Goal: Information Seeking & Learning: Learn about a topic

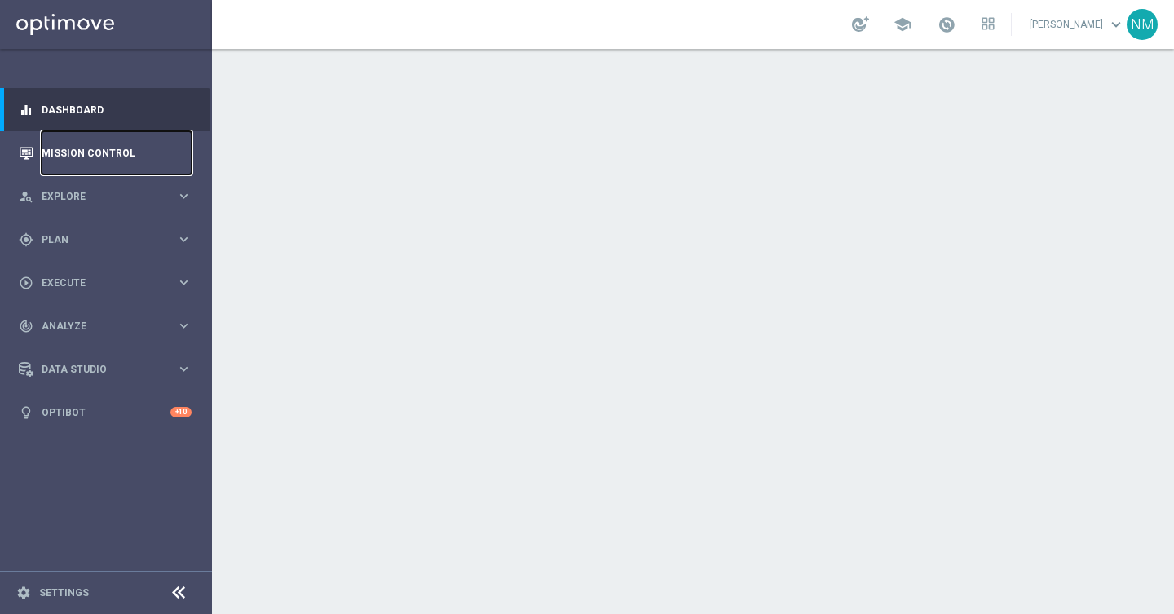
click at [147, 156] on link "Mission Control" at bounding box center [117, 152] width 150 height 43
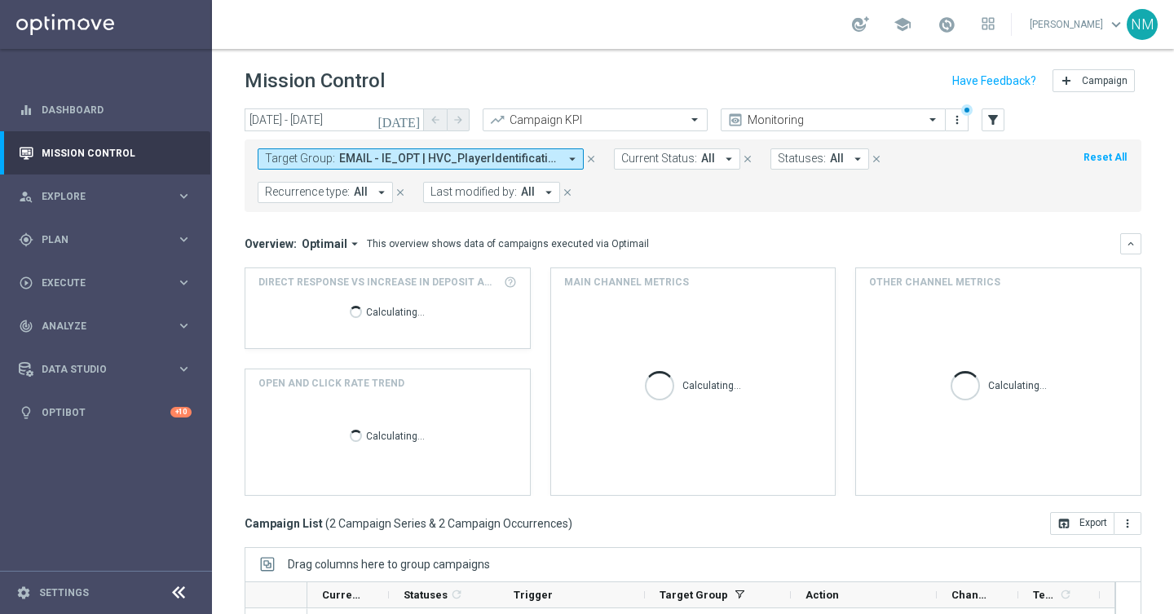
click at [574, 161] on icon "arrow_drop_down" at bounding box center [572, 159] width 15 height 15
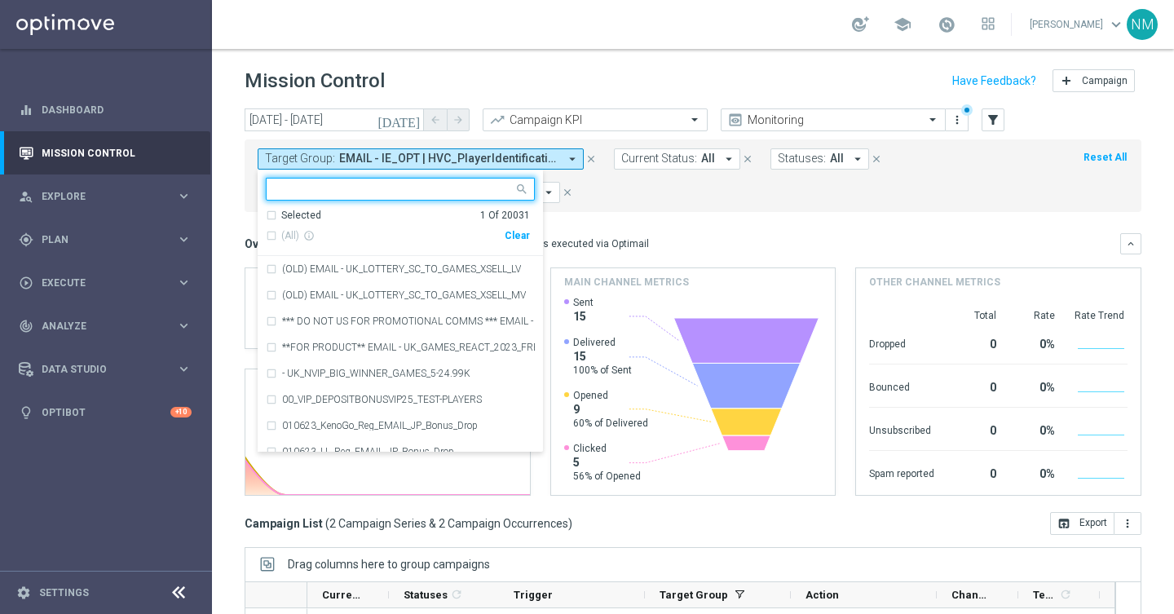
click at [685, 190] on form "Target Group: EMAIL - IE_OPT | HVC_PlayerIdentification_BigDrop arrow_drop_down…" at bounding box center [657, 175] width 798 height 55
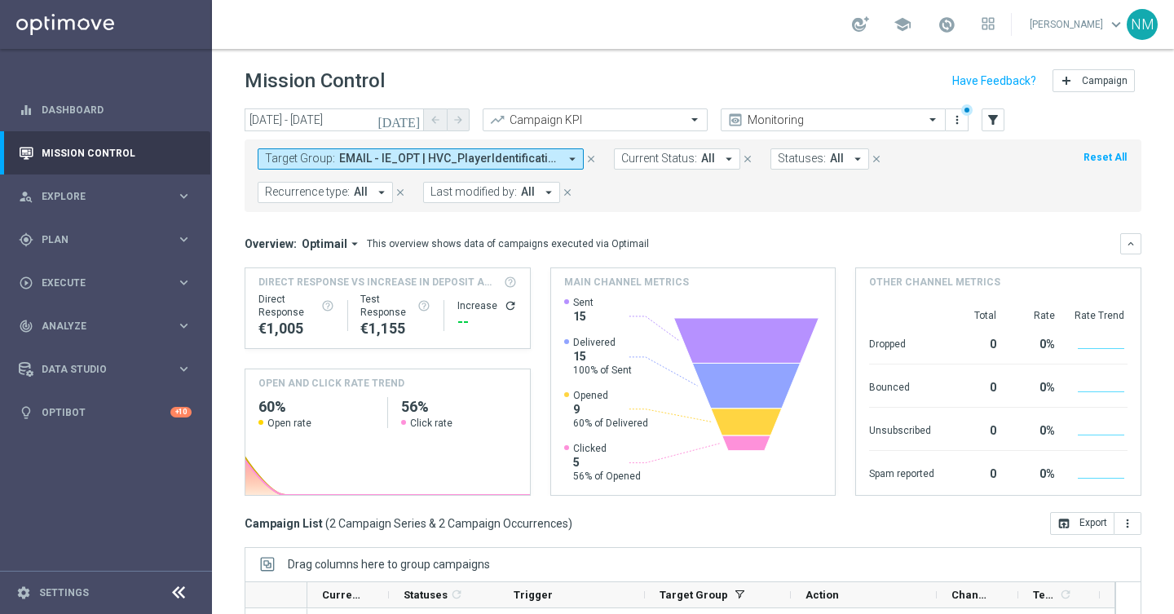
click at [1117, 152] on button "Reset All" at bounding box center [1105, 157] width 46 height 18
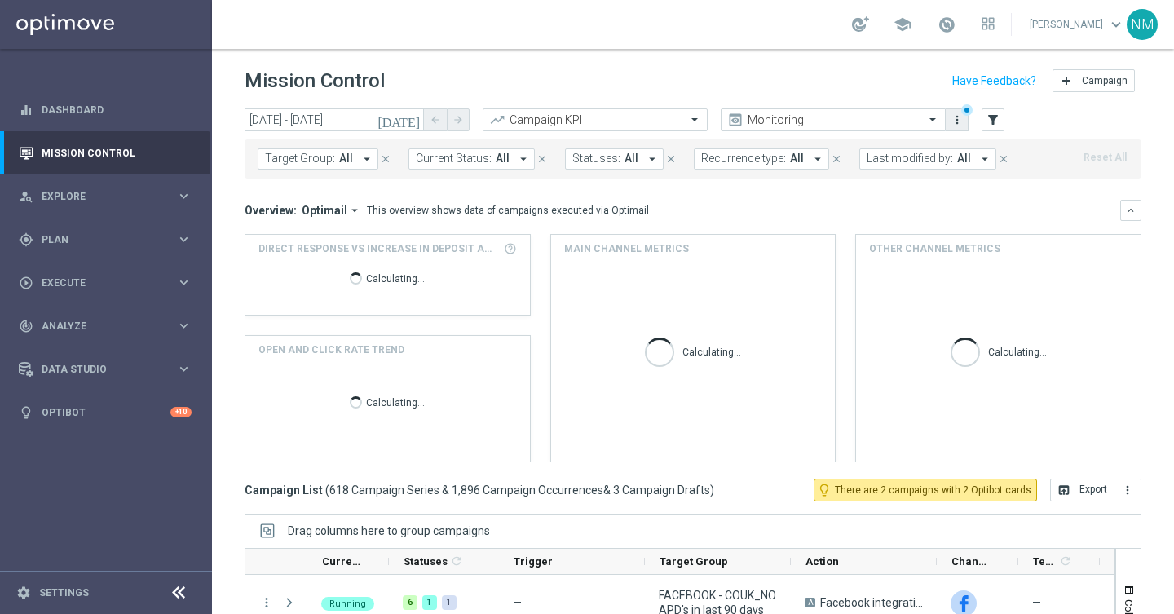
click at [963, 119] on button "more_vert" at bounding box center [957, 120] width 16 height 20
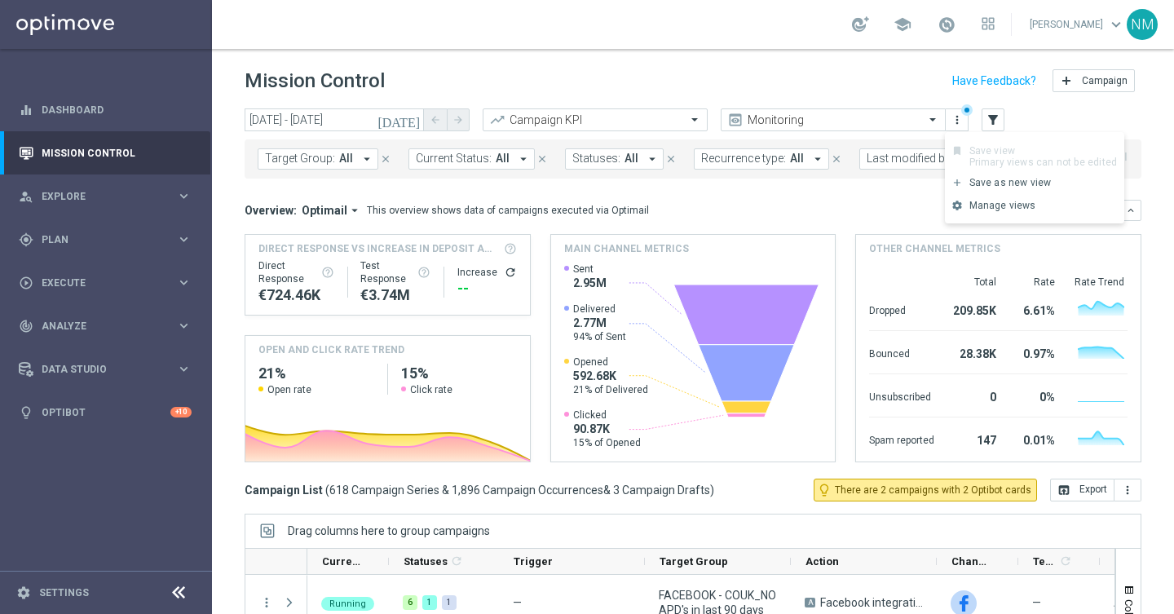
click at [870, 179] on mini-dashboard "Overview: Optimail arrow_drop_down This overview shows data of campaigns execut…" at bounding box center [693, 328] width 897 height 300
click at [363, 156] on icon "arrow_drop_down" at bounding box center [366, 159] width 15 height 15
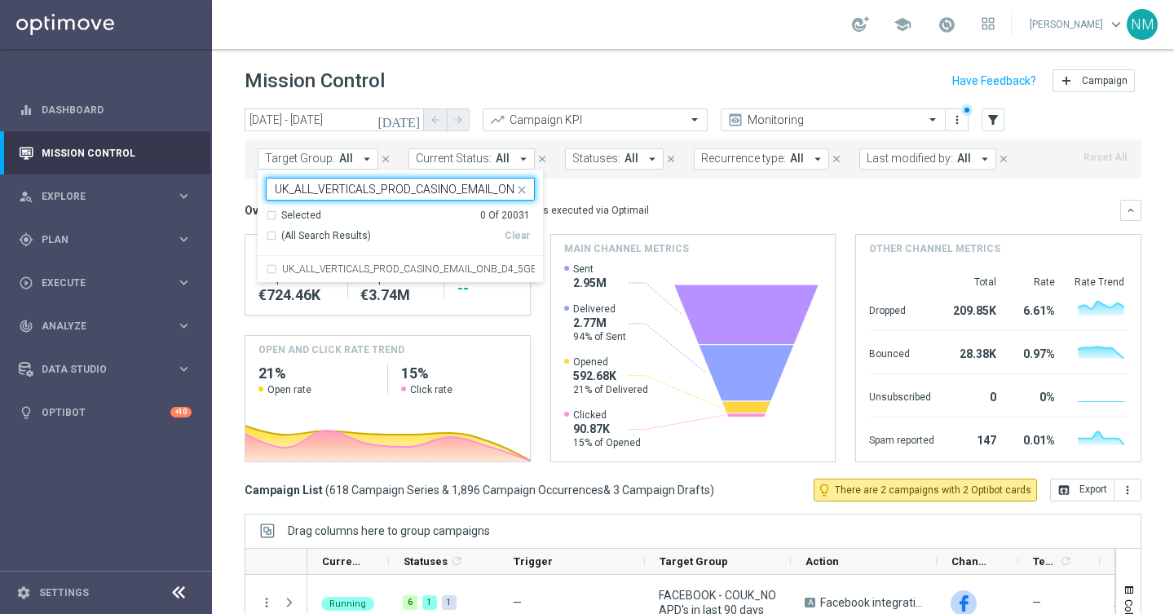
scroll to position [0, 101]
click at [354, 269] on label "UK_ALL_VERTICALS_PROD_CASINO_EMAIL_ONB_D4_5GBP_BONUS" at bounding box center [408, 269] width 253 height 10
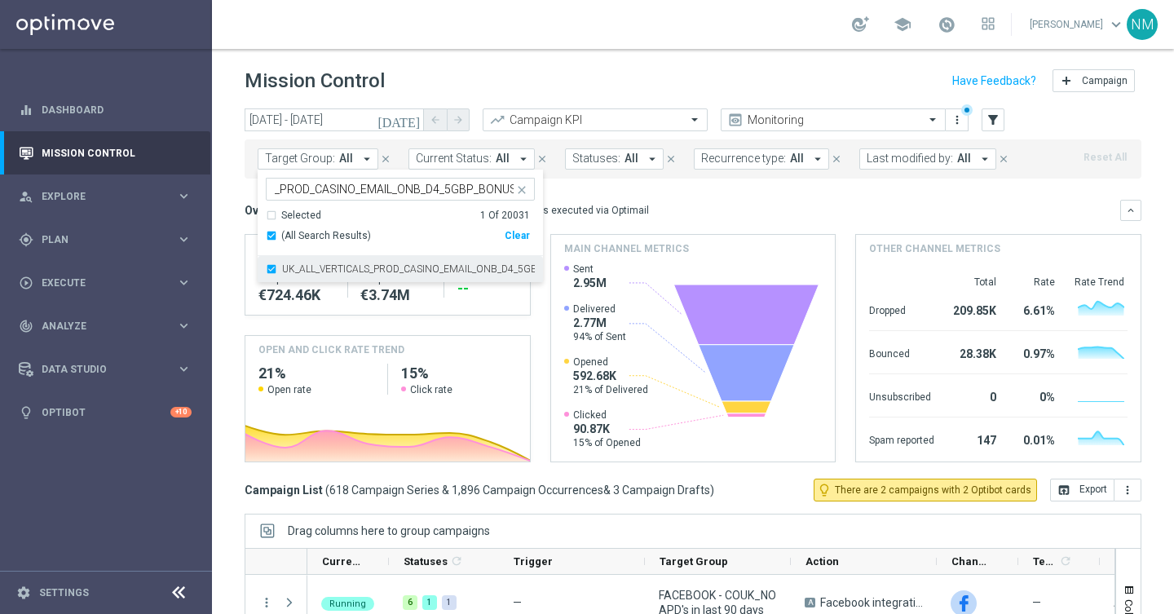
scroll to position [0, 0]
click at [392, 189] on input "UK_ALL_VERTICALS_PROD_CASINO_EMAIL_ONB_D4_5GBP_BONUS" at bounding box center [394, 190] width 239 height 14
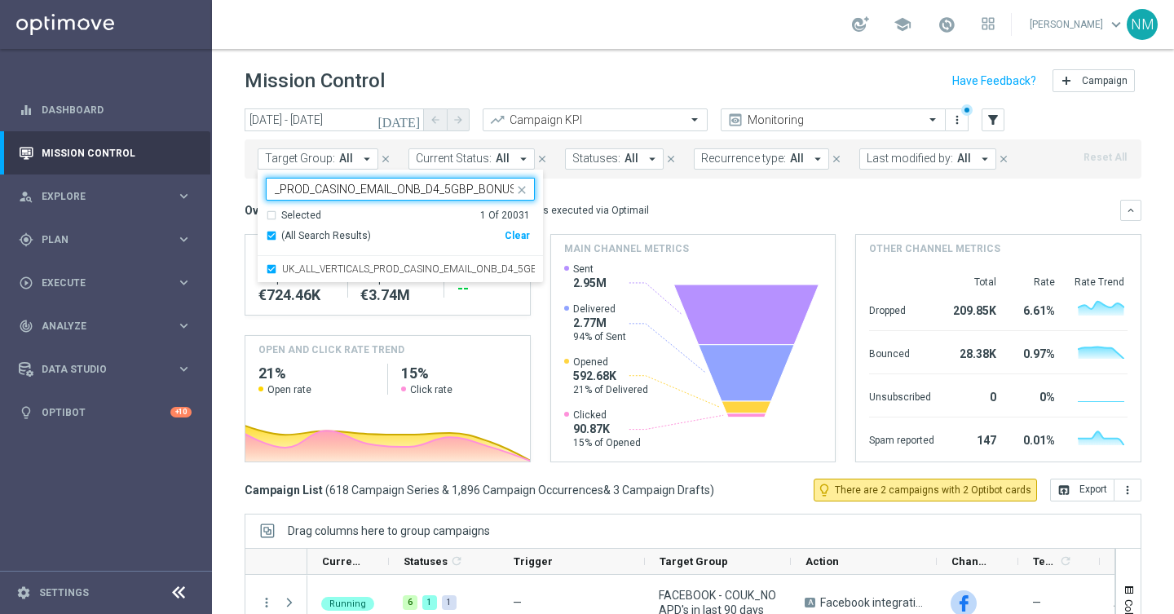
click at [392, 189] on input "UK_ALL_VERTICALS_PROD_CASINO_EMAIL_ONB_D4_5GBP_BONUS" at bounding box center [394, 190] width 239 height 14
paste input "10"
click at [309, 262] on div "UK_ALL_VERTICALS_PROD_CASINO_EMAIL_ONB_D4_10GBP_BONUS" at bounding box center [400, 269] width 269 height 26
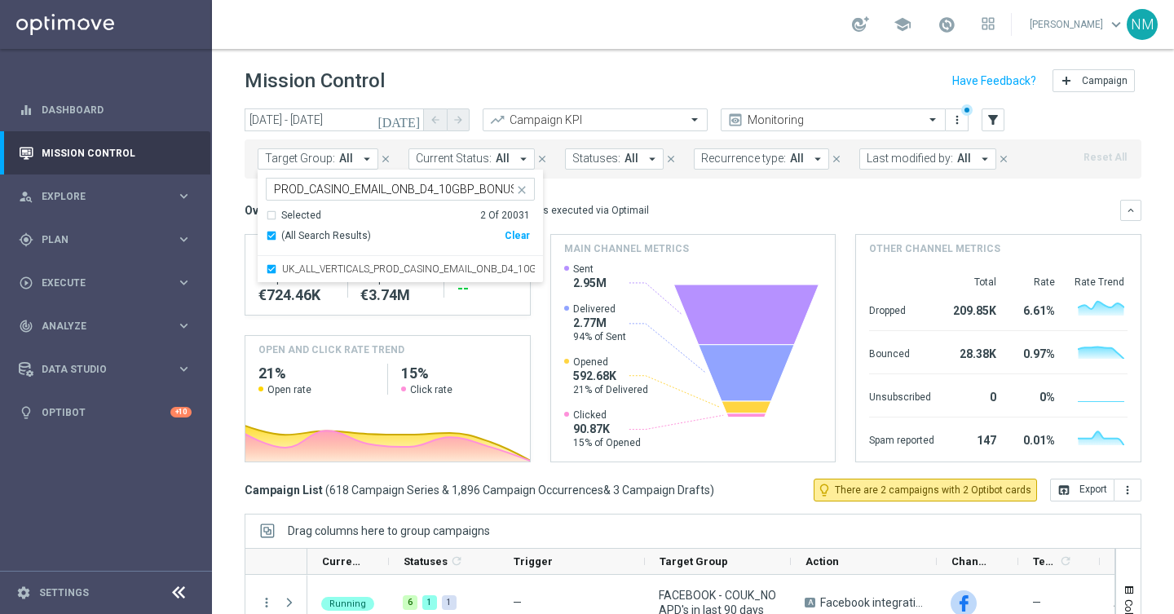
scroll to position [0, 0]
click at [349, 183] on input "UK_ALL_VERTICALS_PROD_CASINO_EMAIL_ONB_D4_10GBP_BONUS" at bounding box center [394, 190] width 239 height 14
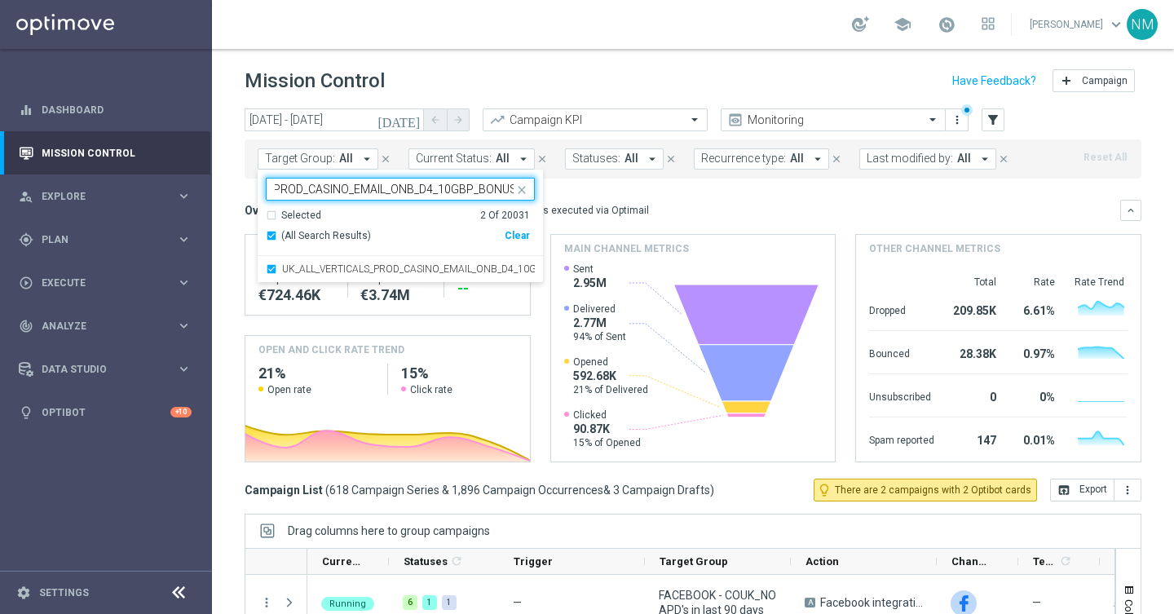
paste input "25"
click at [403, 271] on label "UK_ALL_VERTICALS_PROD_CASINO_EMAIL_ONB_D4_25GBP_BONUS" at bounding box center [408, 269] width 253 height 10
click at [404, 187] on input "UK_ALL_VERTICALS_PROD_CASINO_EMAIL_ONB_D4_25GBP_BONUS" at bounding box center [394, 190] width 239 height 14
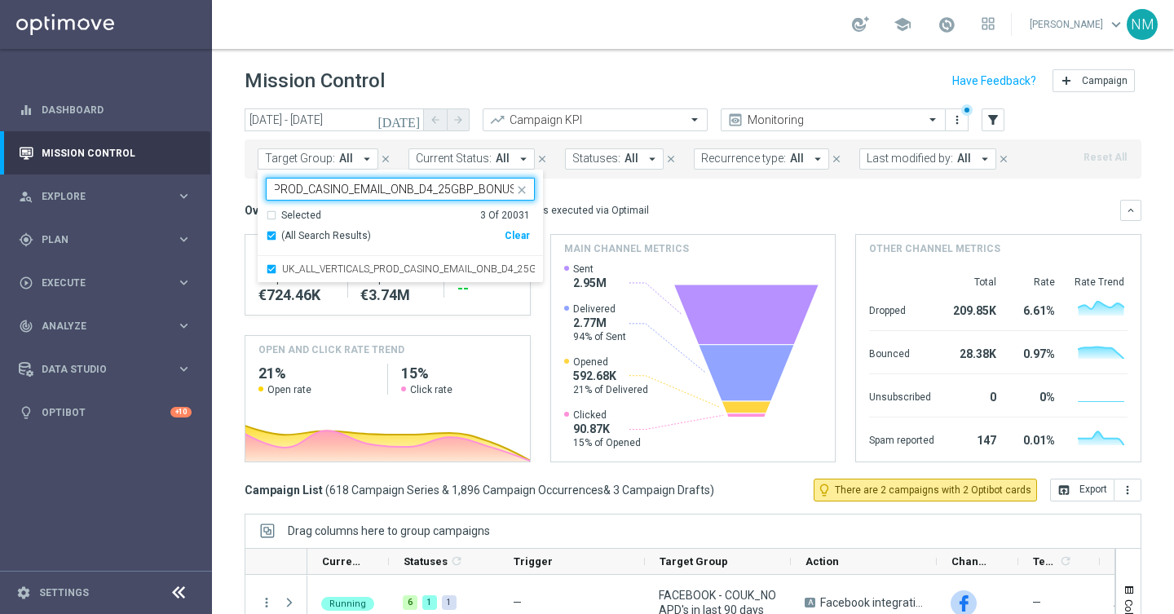
click at [404, 187] on input "UK_ALL_VERTICALS_PROD_CASINO_EMAIL_ONB_D4_25GBP_BONUS" at bounding box center [394, 190] width 239 height 14
paste input "50"
click at [455, 259] on div "UK_ALL_VERTICALS_PROD_CASINO_EMAIL_ONB_D4_50GBP_BONUS" at bounding box center [400, 269] width 269 height 26
type input "UK_ALL_VERTICALS_PROD_CASINO_EMAIL_ONB_D4_50GBP_BONUS"
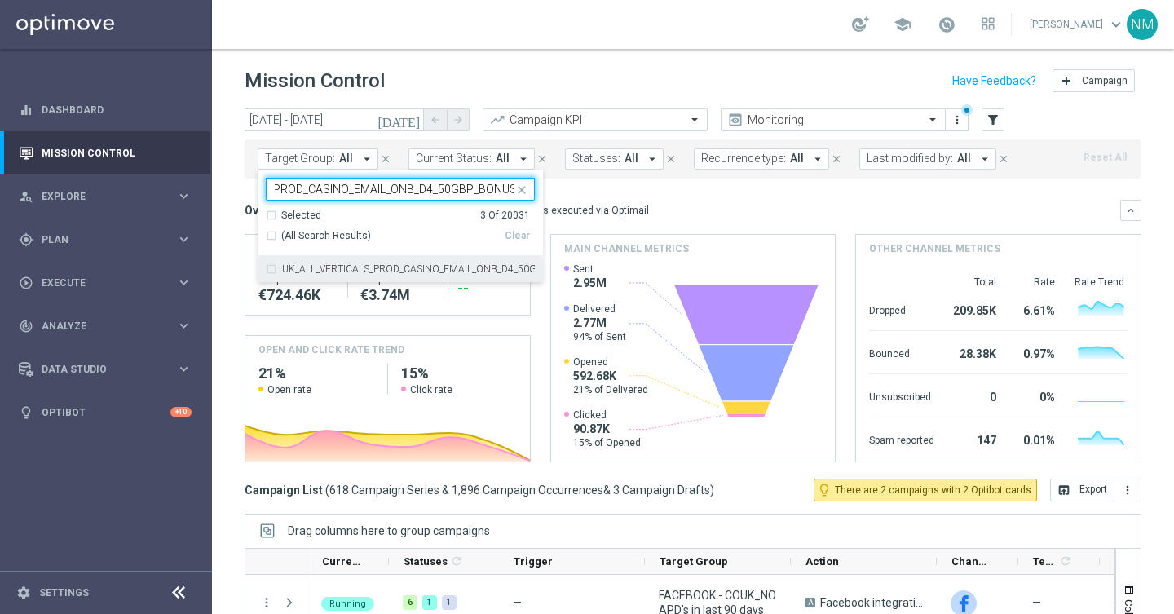
scroll to position [0, 0]
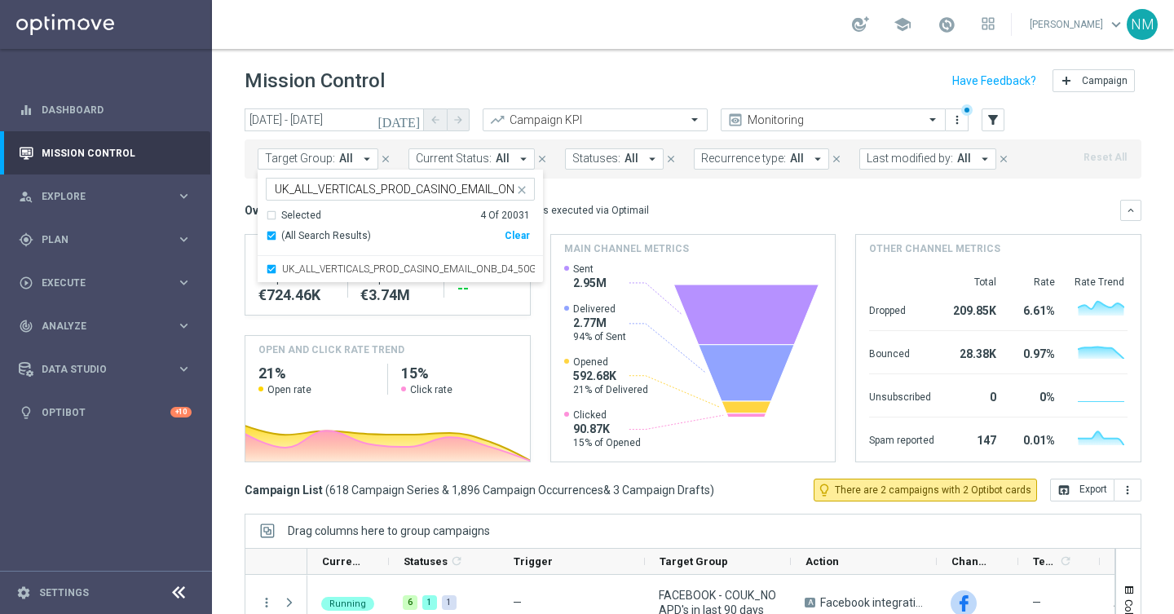
click at [606, 184] on mini-dashboard "Overview: Optimail arrow_drop_down This overview shows data of campaigns execut…" at bounding box center [693, 328] width 897 height 300
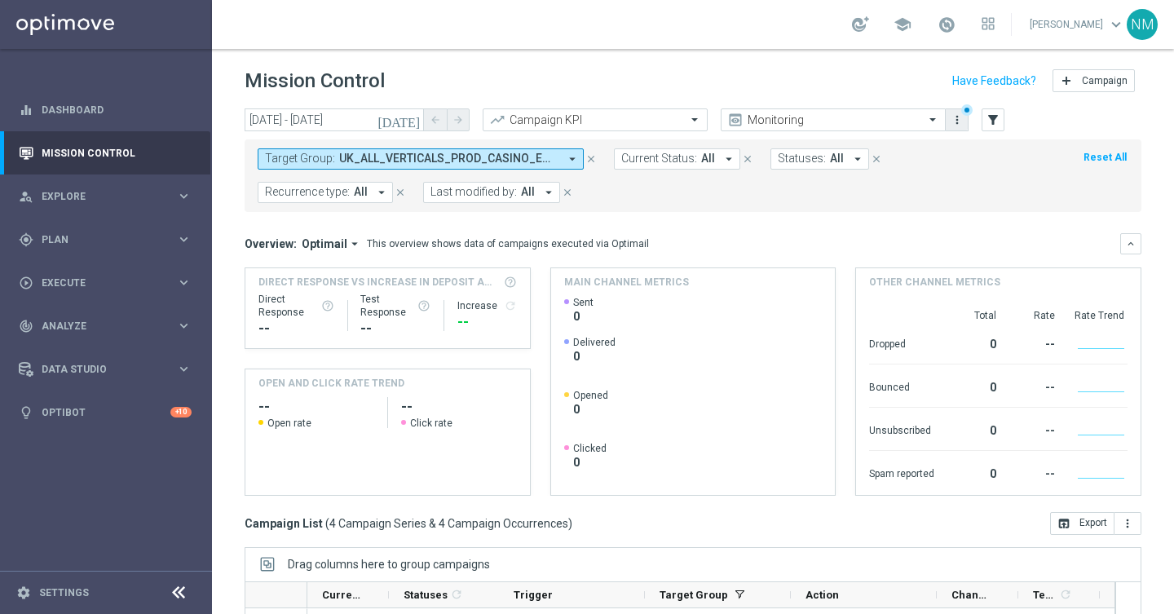
click at [963, 123] on button "more_vert" at bounding box center [957, 120] width 16 height 20
click at [1041, 121] on div "[DATE] [DATE] - [DATE] arrow_back arrow_forward Campaign KPI trending_up Monito…" at bounding box center [693, 120] width 897 height 24
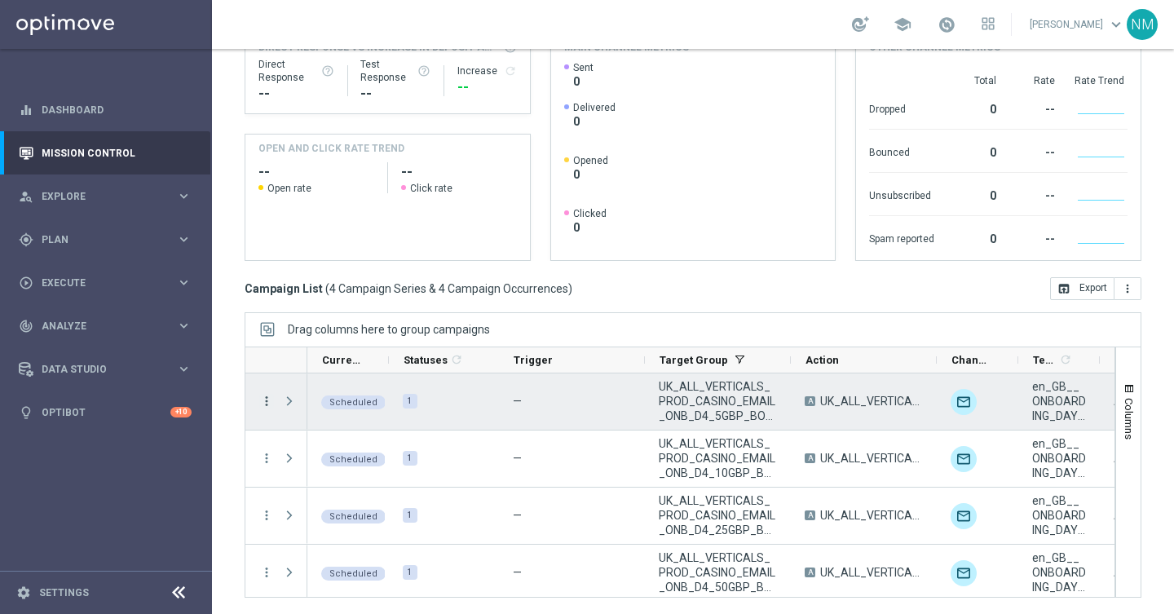
click at [265, 403] on icon "more_vert" at bounding box center [266, 401] width 15 height 15
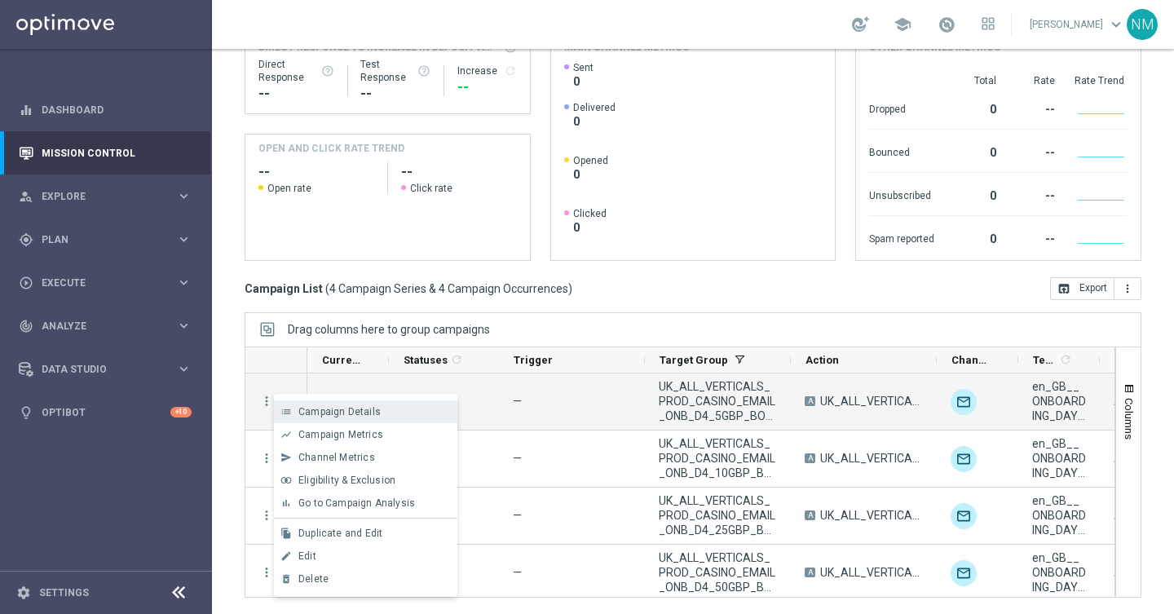
click at [325, 409] on span "Campaign Details" at bounding box center [339, 411] width 82 height 11
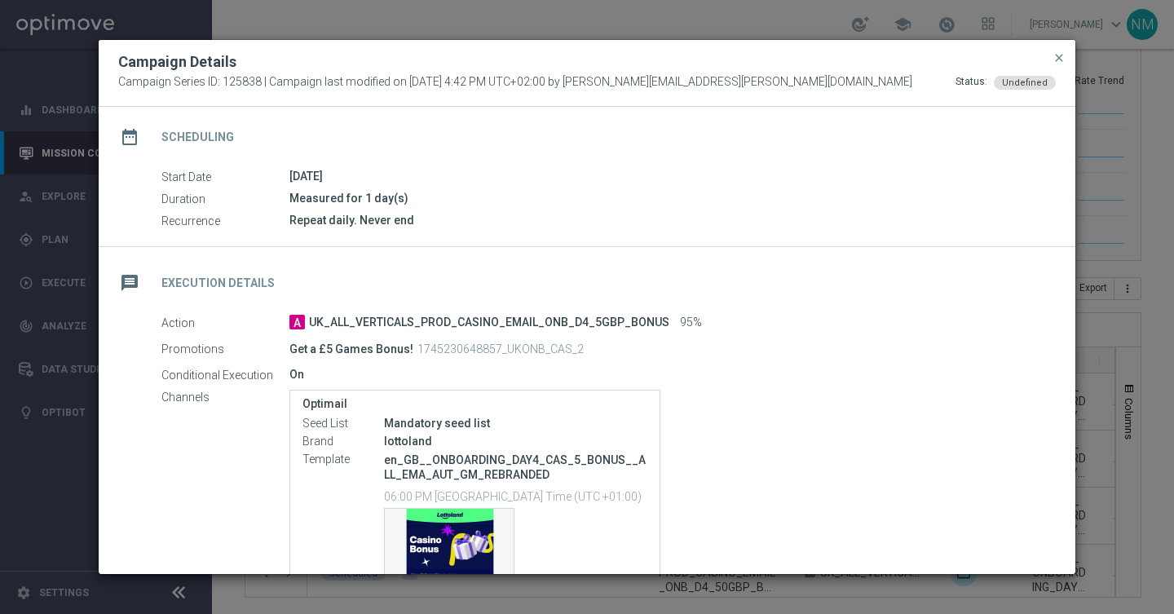
scroll to position [211, 0]
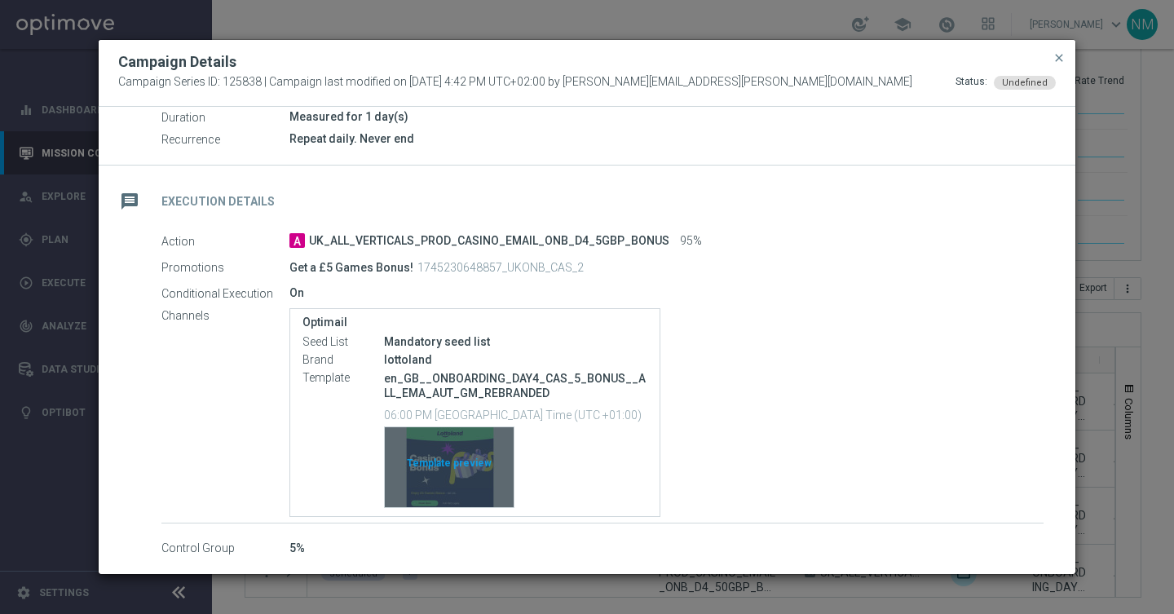
click at [452, 461] on div "Template preview" at bounding box center [449, 467] width 129 height 80
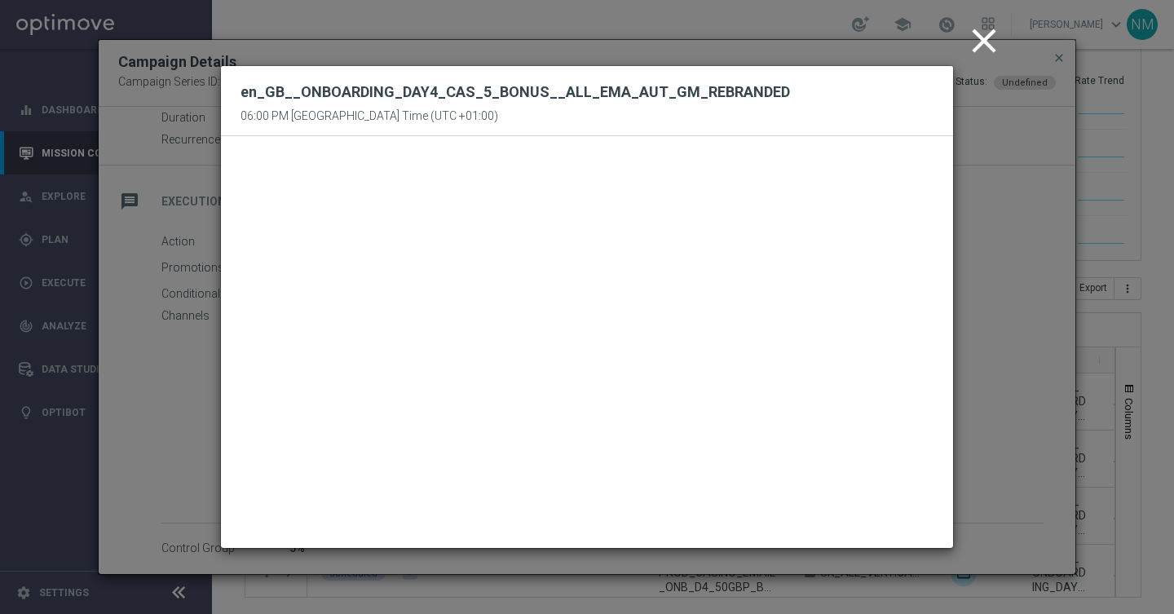
click at [974, 51] on icon "close" at bounding box center [983, 40] width 41 height 41
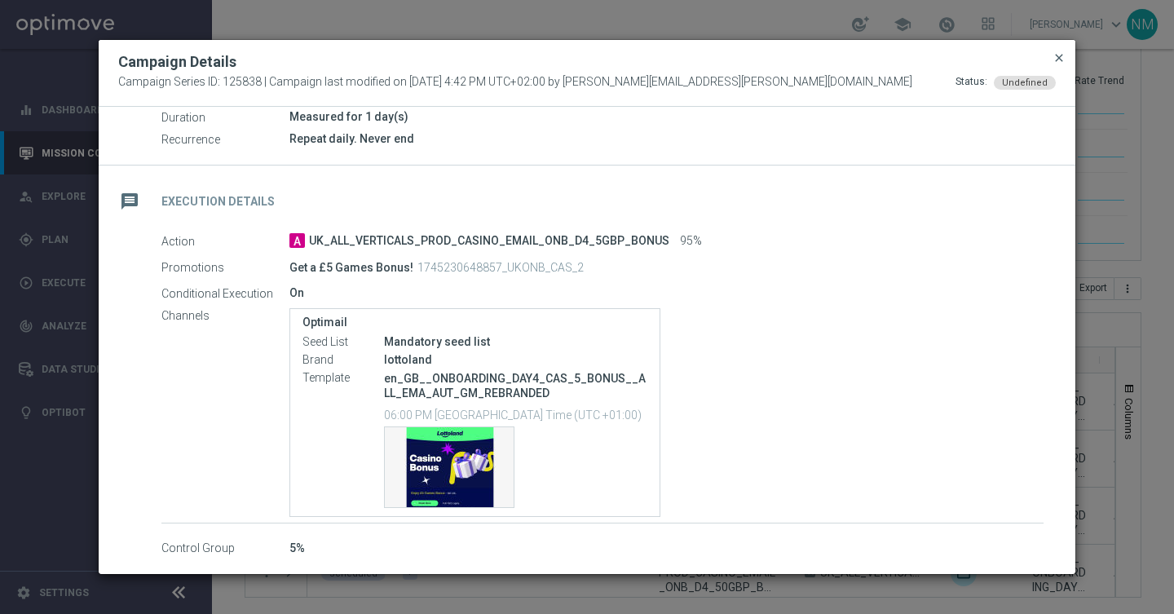
click at [1056, 59] on span "close" at bounding box center [1058, 57] width 13 height 13
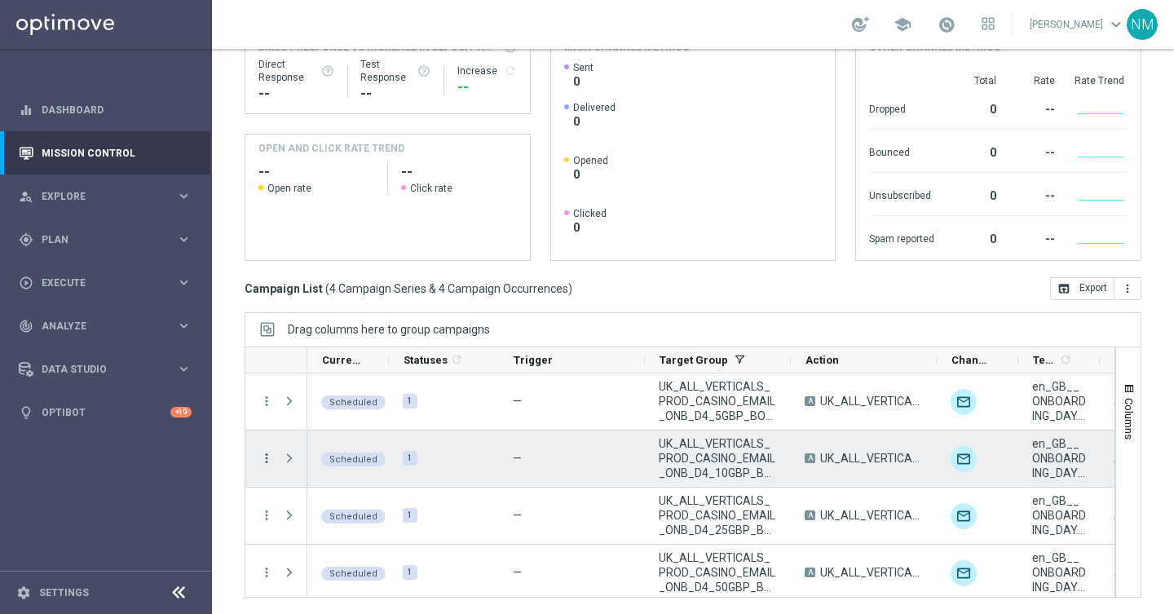
click at [267, 457] on icon "more_vert" at bounding box center [266, 458] width 15 height 15
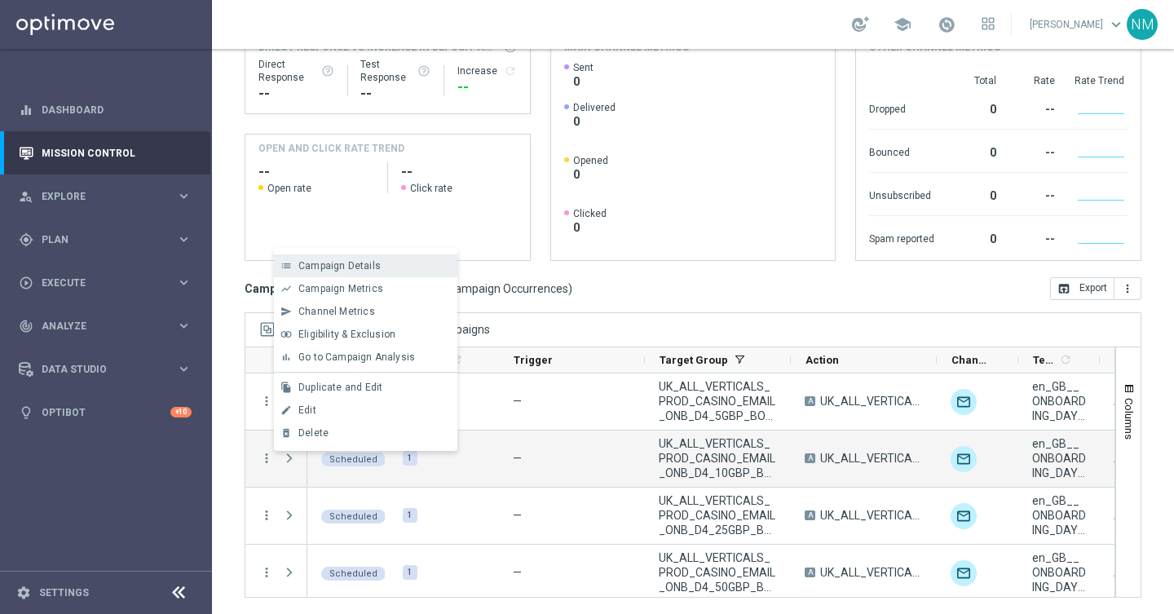
click at [354, 263] on span "Campaign Details" at bounding box center [339, 265] width 82 height 11
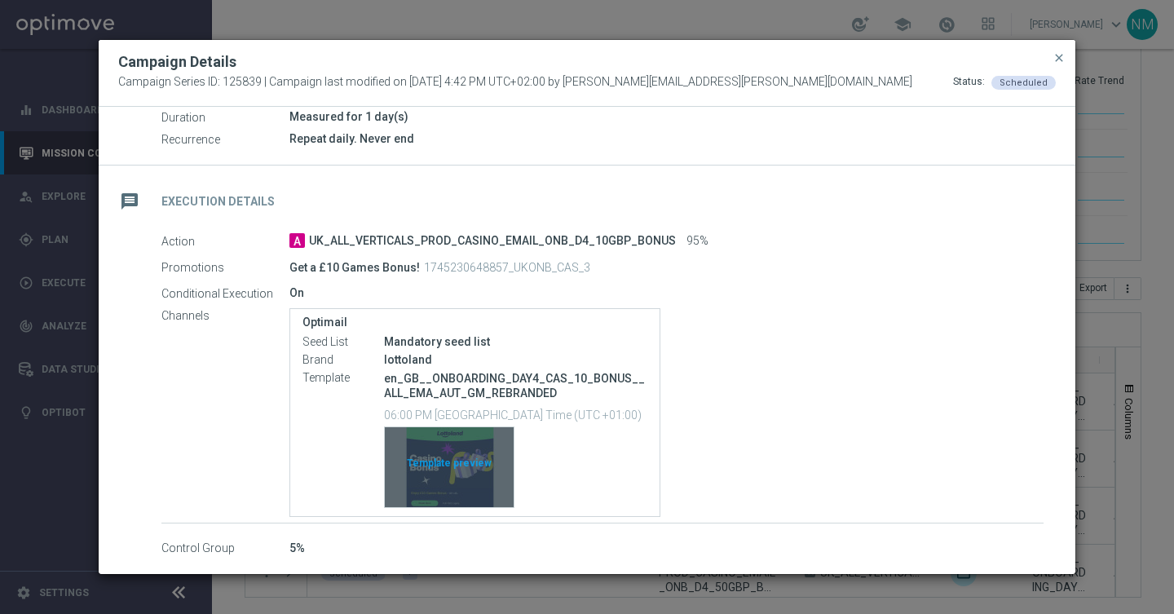
click at [428, 461] on div "Template preview" at bounding box center [449, 467] width 129 height 80
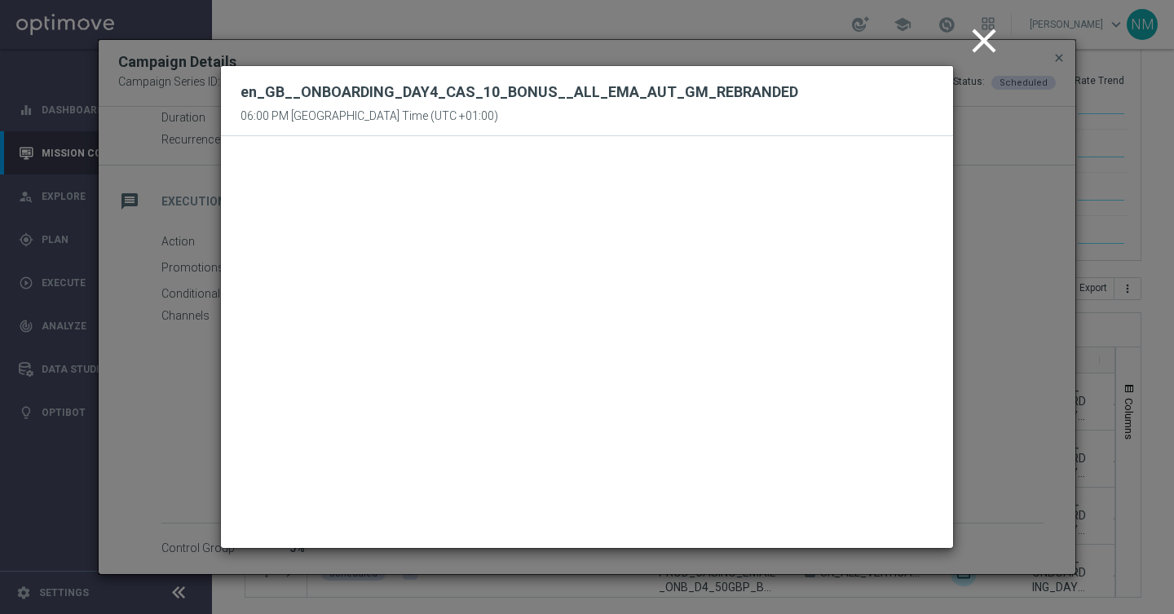
click at [994, 40] on icon "close" at bounding box center [983, 40] width 41 height 41
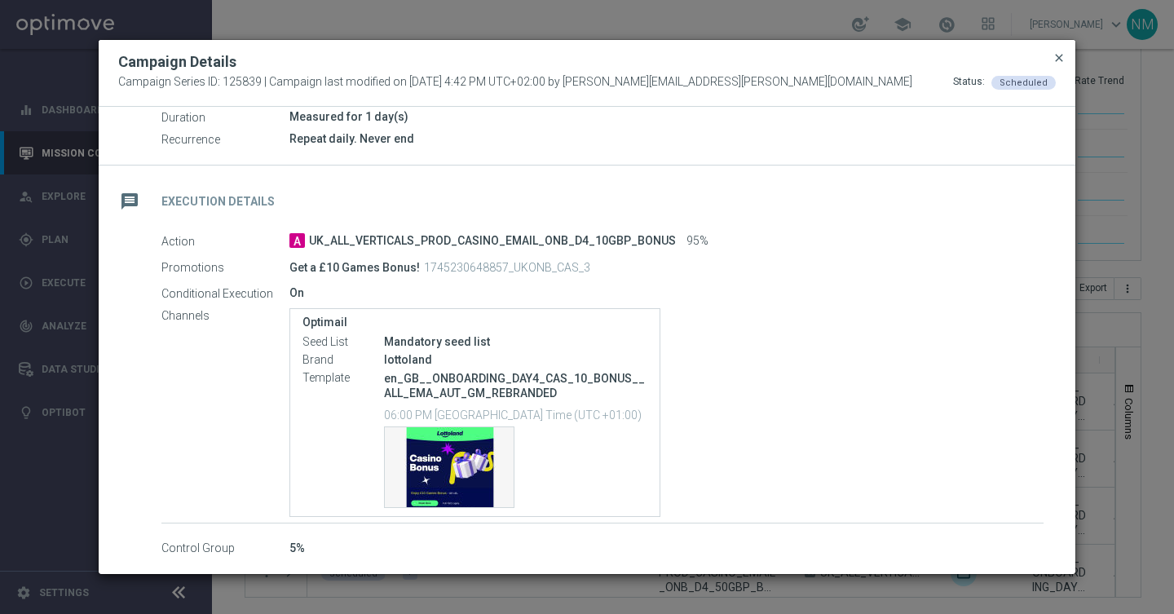
click at [1055, 54] on span "close" at bounding box center [1058, 57] width 13 height 13
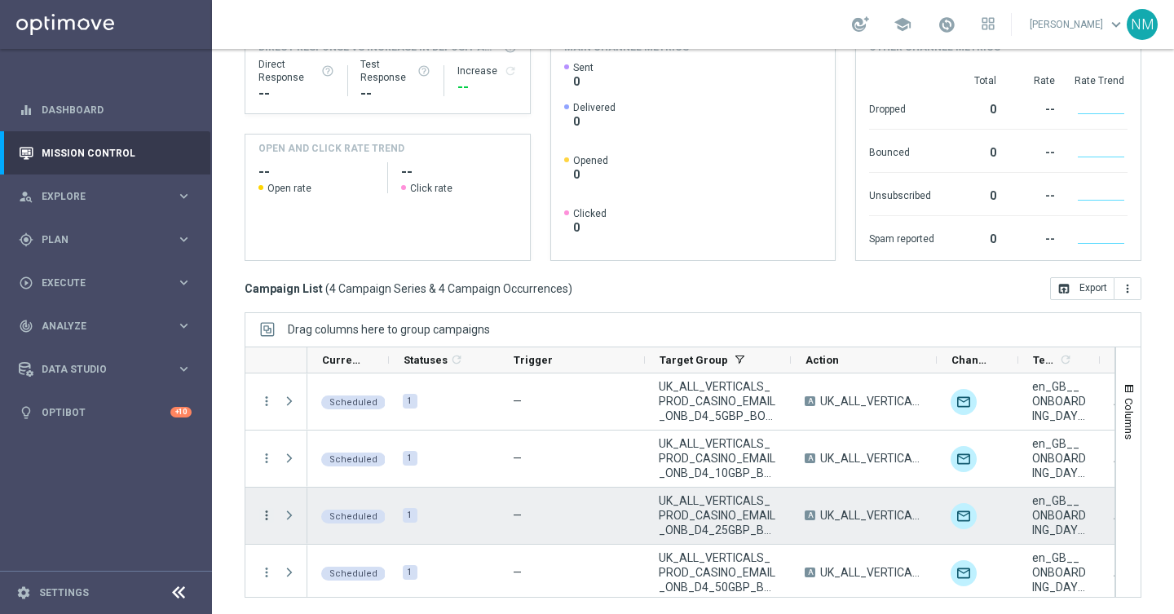
click at [262, 509] on icon "more_vert" at bounding box center [266, 515] width 15 height 15
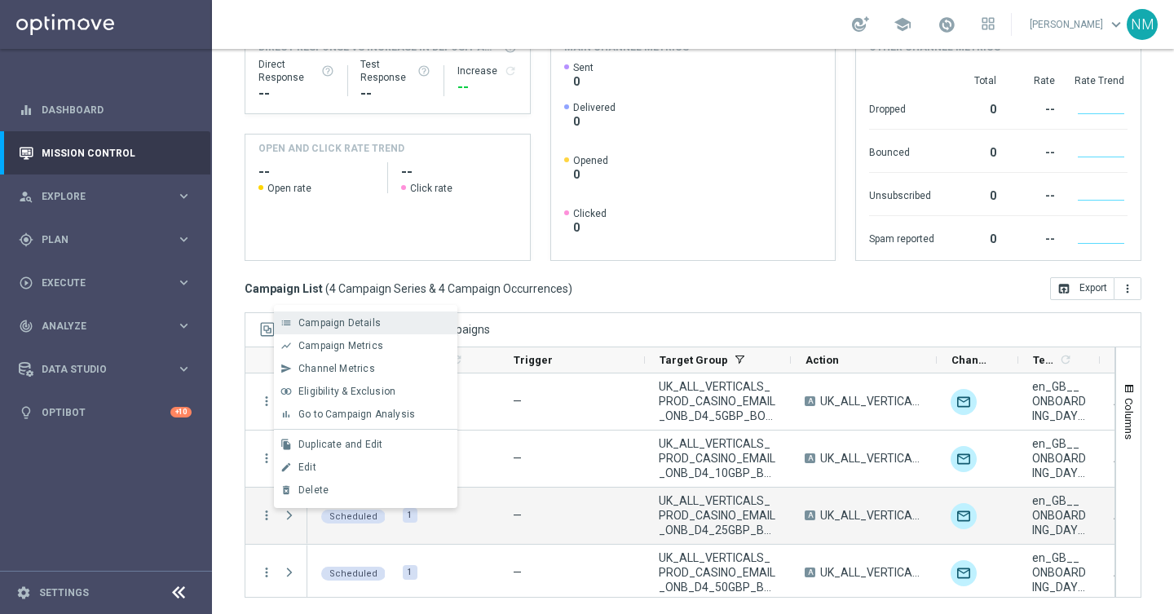
click at [323, 313] on div "list Campaign Details" at bounding box center [365, 322] width 183 height 23
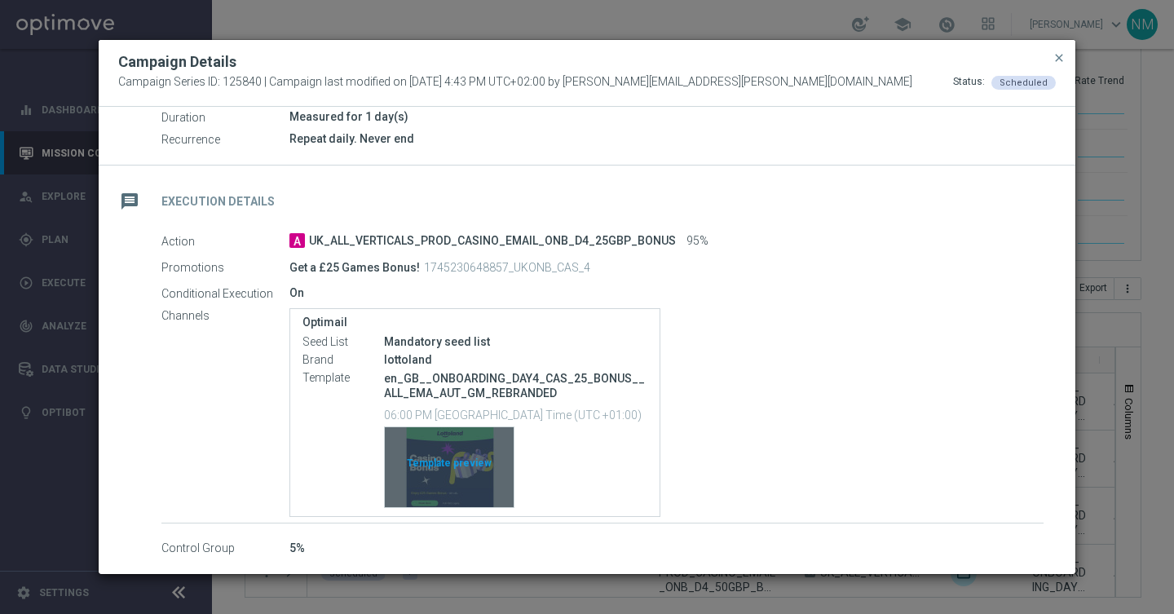
click at [458, 477] on div "Template preview" at bounding box center [449, 467] width 129 height 80
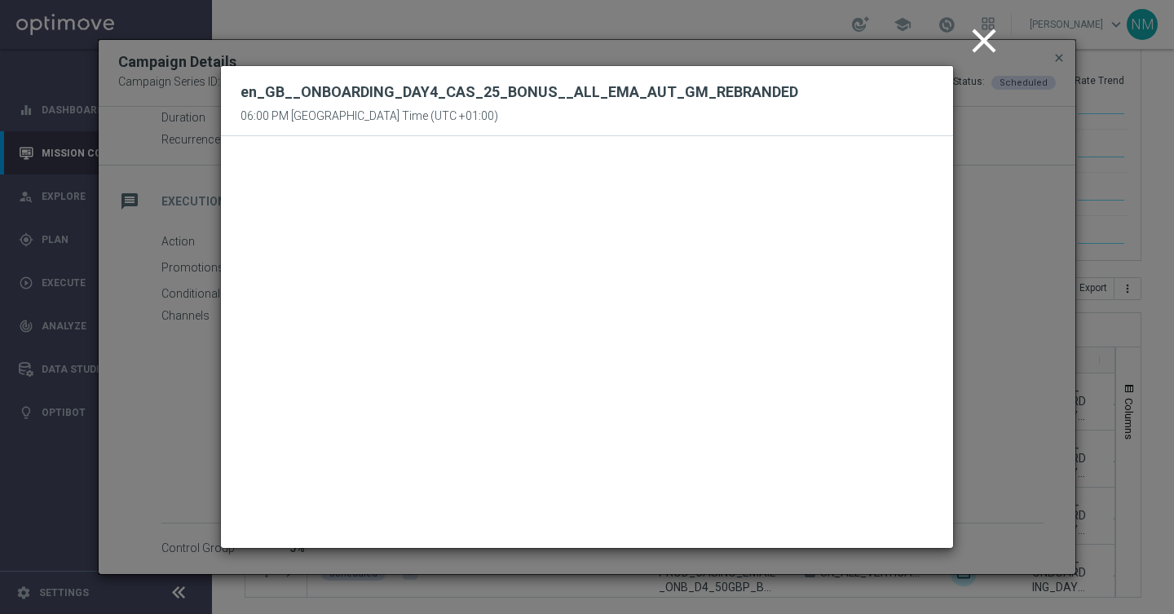
click at [982, 37] on icon "close" at bounding box center [983, 40] width 41 height 41
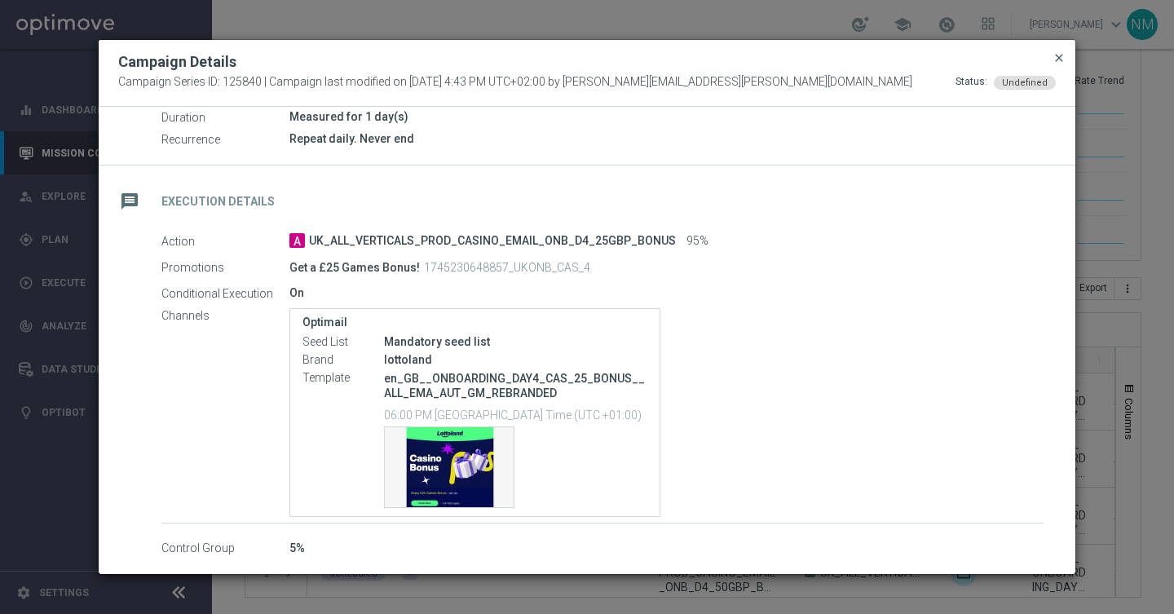
click at [1056, 51] on span "close" at bounding box center [1058, 57] width 13 height 13
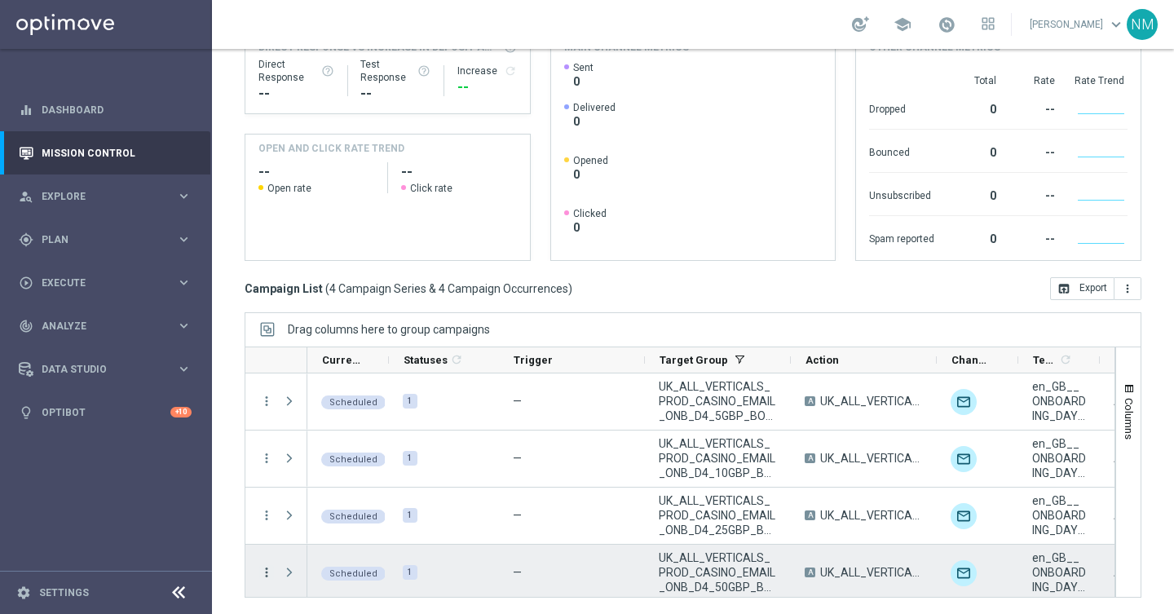
click at [262, 575] on icon "more_vert" at bounding box center [266, 572] width 15 height 15
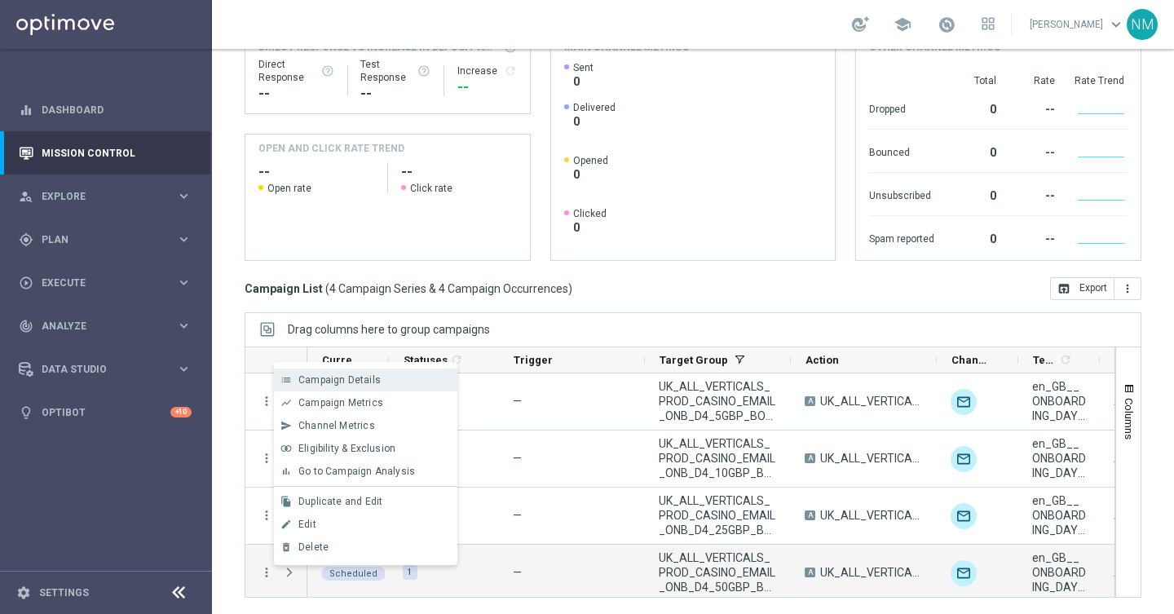
click at [317, 382] on span "Campaign Details" at bounding box center [339, 379] width 82 height 11
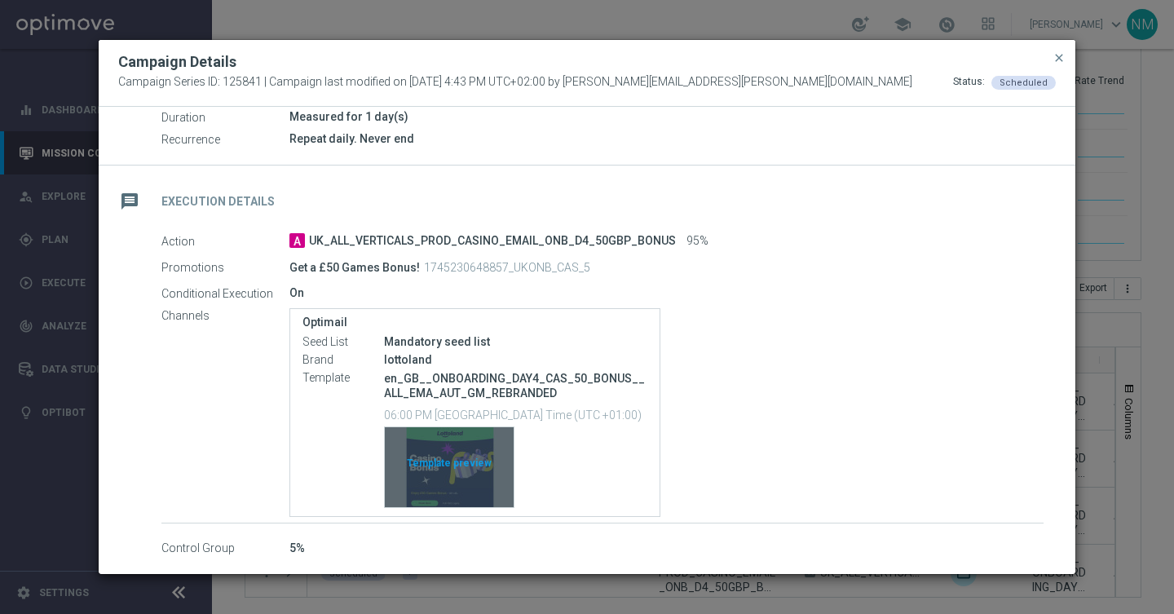
click at [454, 470] on div "Template preview" at bounding box center [449, 467] width 129 height 80
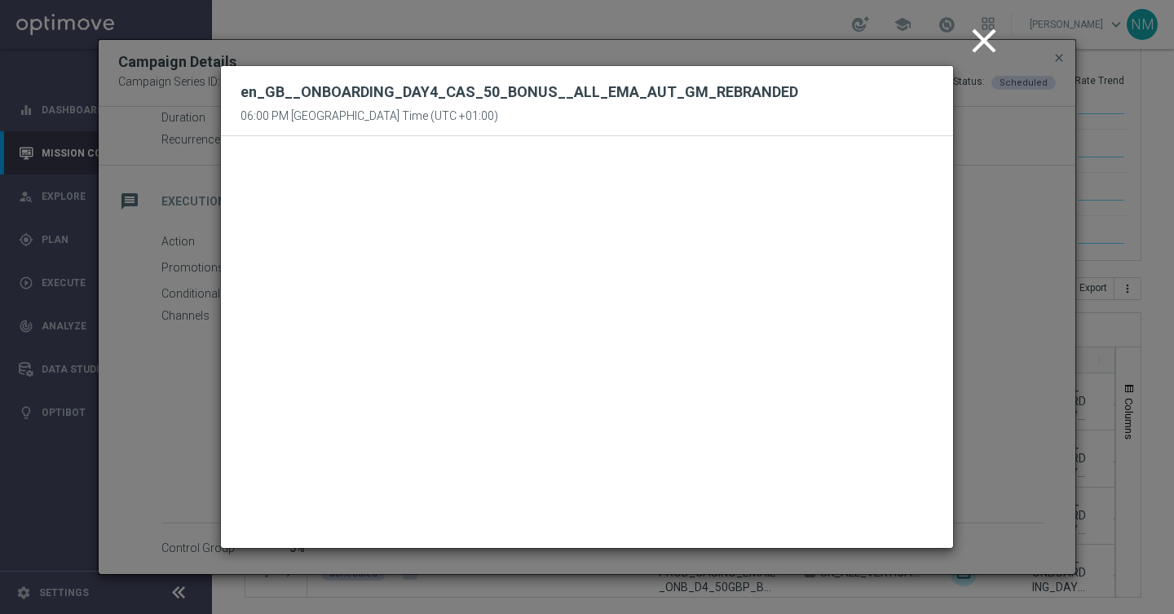
click at [973, 55] on icon "close" at bounding box center [983, 40] width 41 height 41
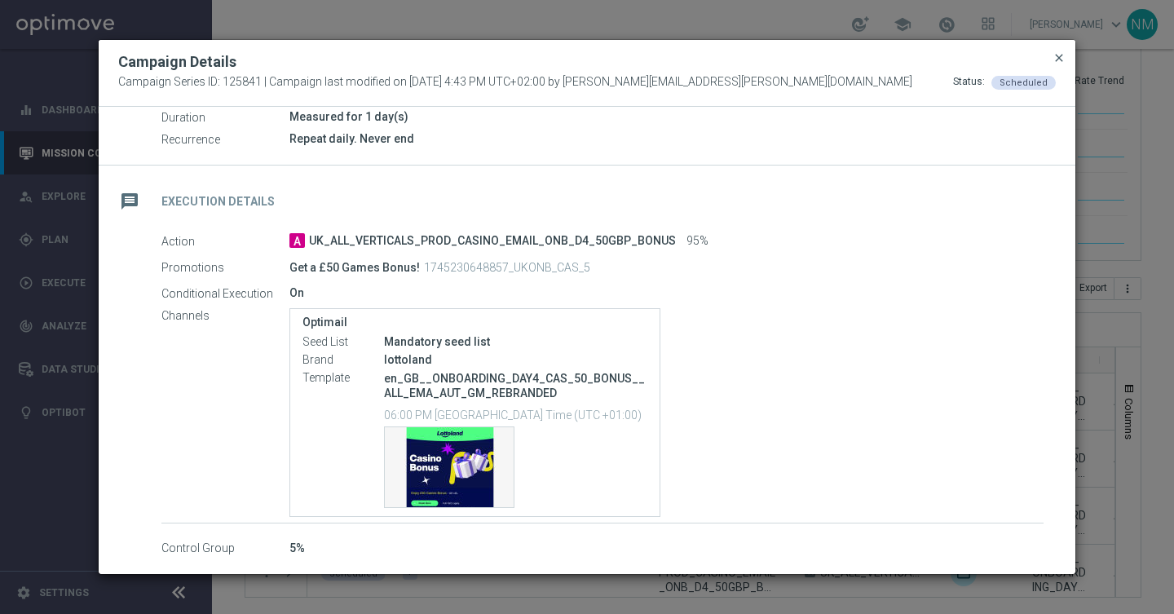
click at [1058, 64] on span "close" at bounding box center [1058, 57] width 13 height 13
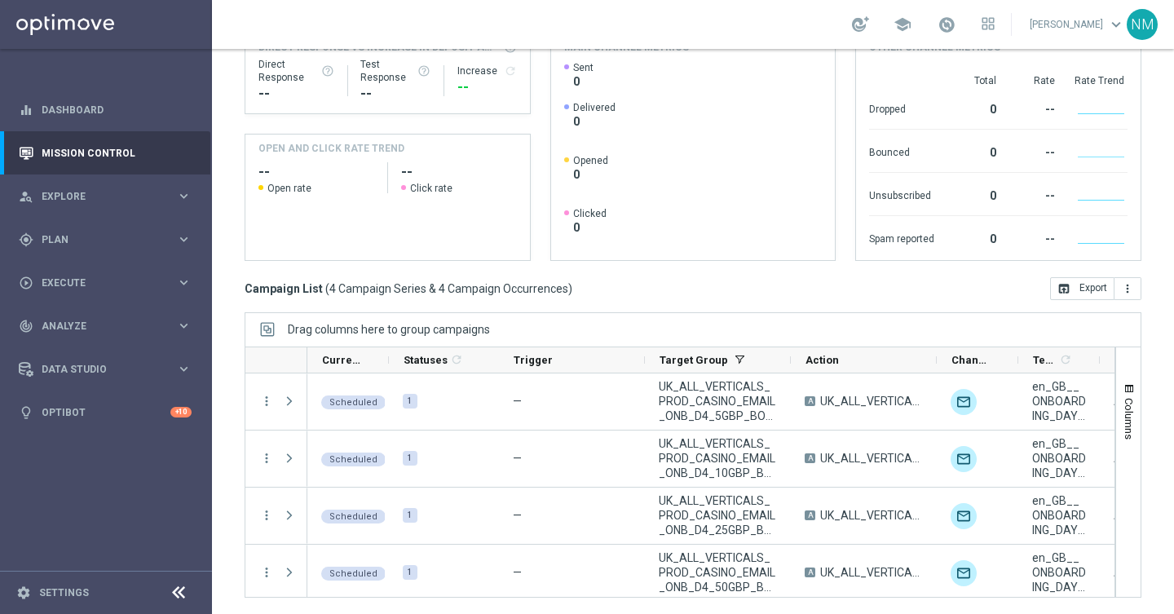
scroll to position [0, 0]
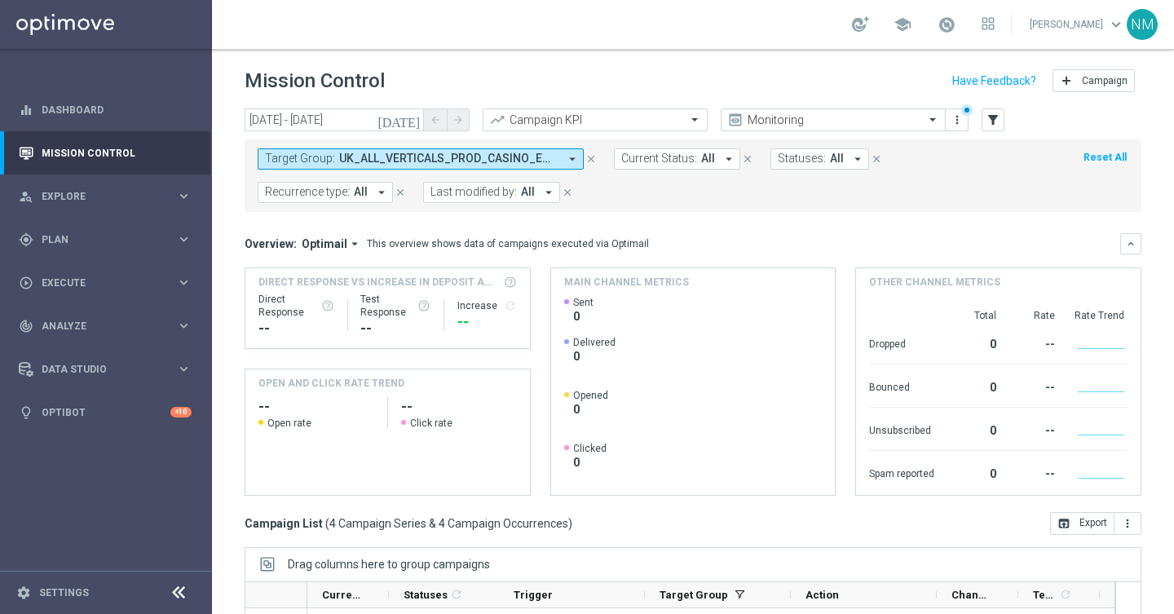
click at [1101, 159] on button "Reset All" at bounding box center [1105, 157] width 46 height 18
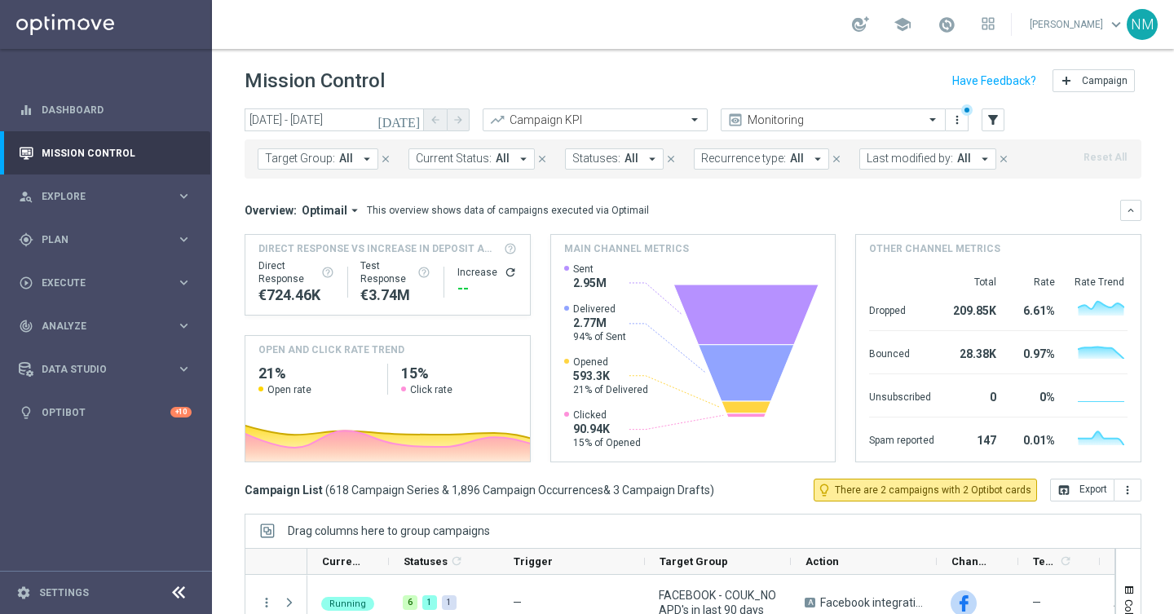
click at [346, 157] on span "All" at bounding box center [346, 159] width 14 height 14
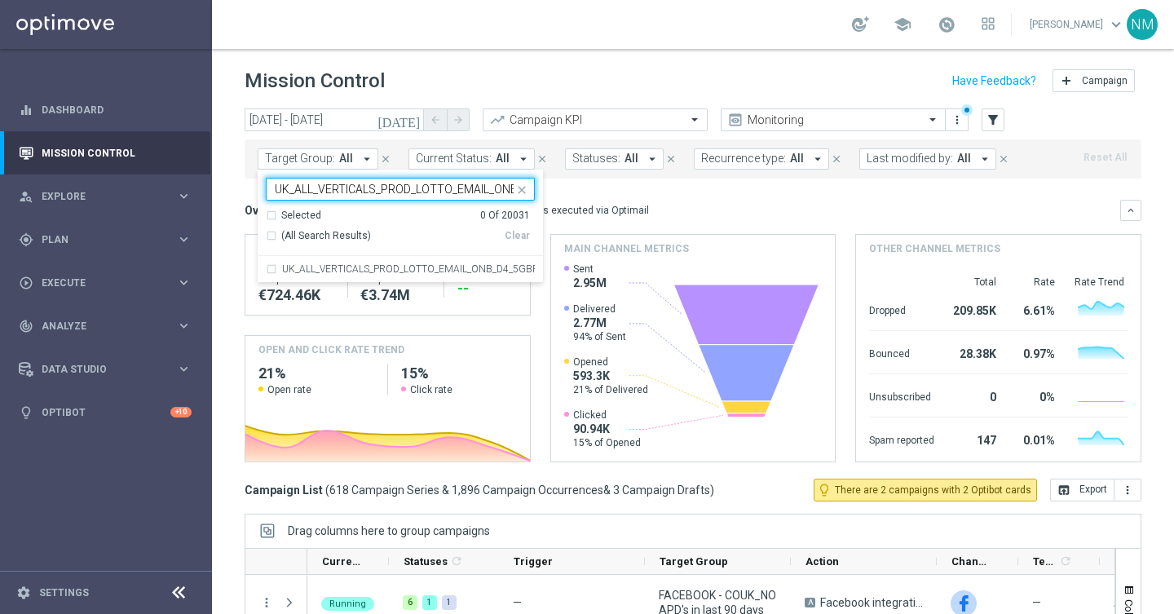
scroll to position [0, 95]
click at [337, 271] on label "UK_ALL_VERTICALS_PROD_LOTTO_EMAIL_ONB_D4_5GBP_BONUS" at bounding box center [408, 269] width 253 height 10
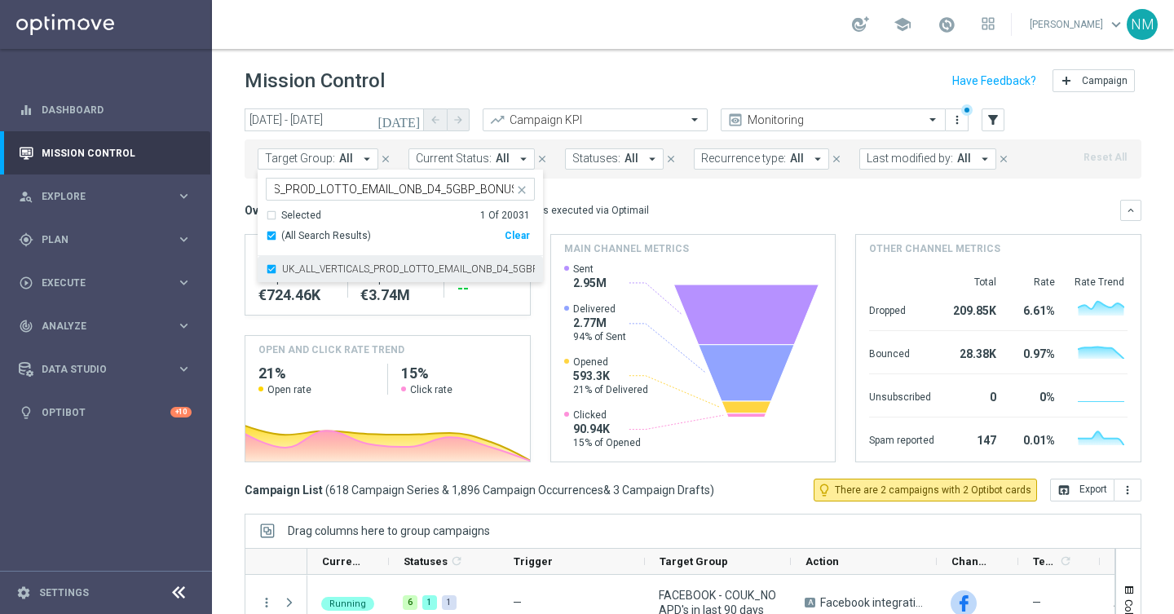
scroll to position [0, 0]
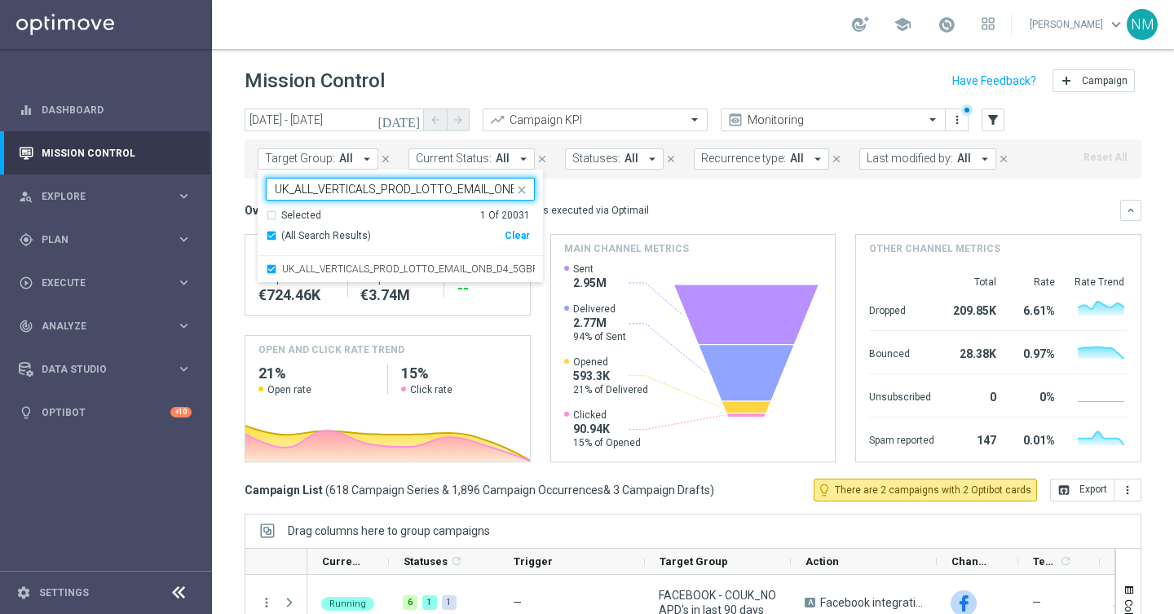
click at [350, 190] on input "UK_ALL_VERTICALS_PROD_LOTTO_EMAIL_ONB_D4_5GBP_BONUS" at bounding box center [394, 190] width 239 height 14
paste input "10"
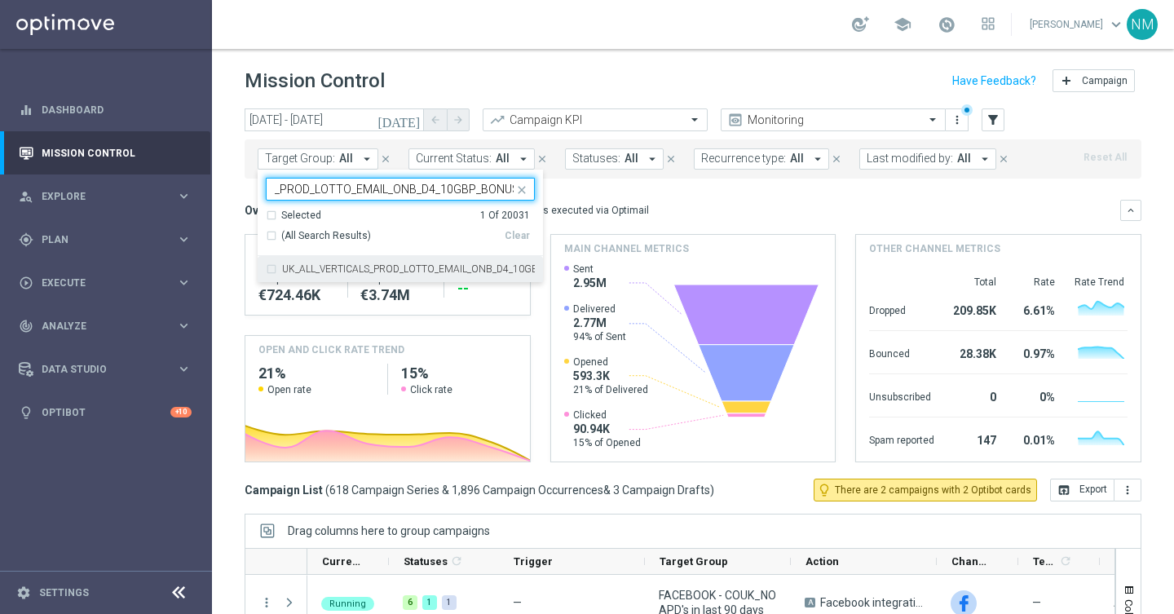
click at [372, 266] on label "UK_ALL_VERTICALS_PROD_LOTTO_EMAIL_ONB_D4_10GBP_BONUS" at bounding box center [408, 269] width 253 height 10
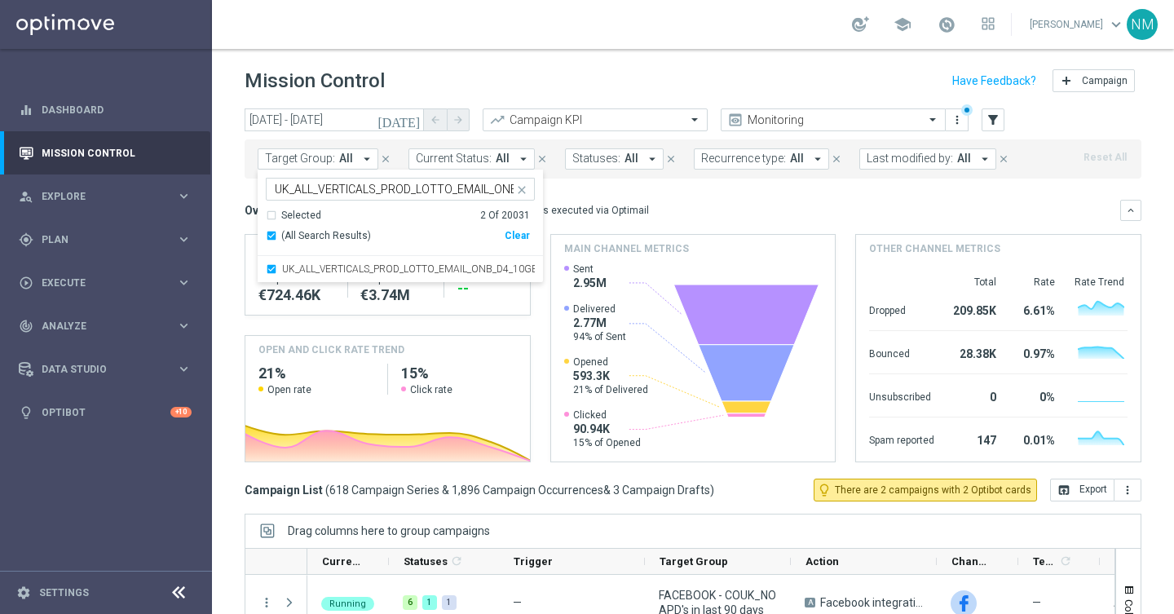
click at [357, 192] on input "UK_ALL_VERTICALS_PROD_LOTTO_EMAIL_ONB_D4_10GBP_BONUS" at bounding box center [394, 190] width 239 height 14
paste input "25"
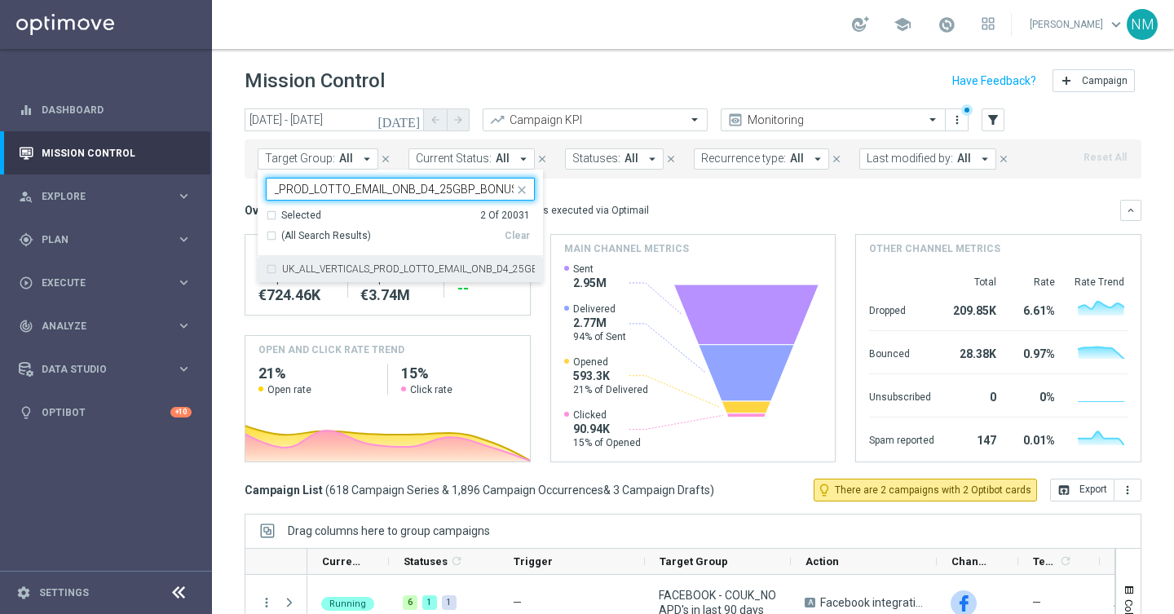
click at [328, 270] on label "UK_ALL_VERTICALS_PROD_LOTTO_EMAIL_ONB_D4_25GBP_BONUS" at bounding box center [408, 269] width 253 height 10
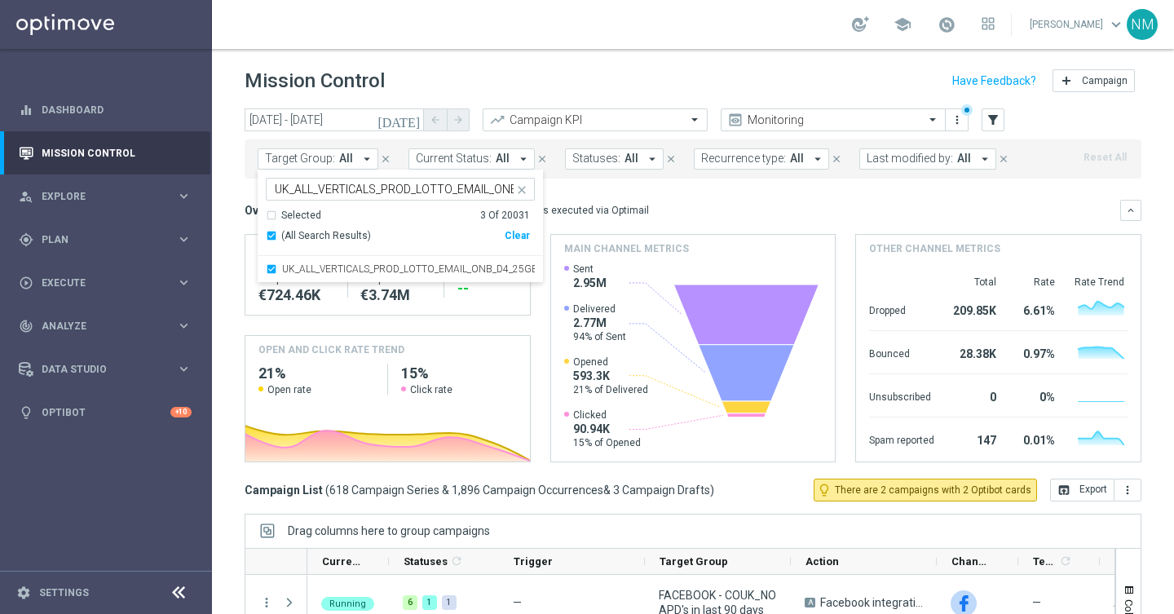
click at [375, 187] on input "UK_ALL_VERTICALS_PROD_LOTTO_EMAIL_ONB_D4_25GBP_BONUS" at bounding box center [394, 190] width 239 height 14
paste input "50"
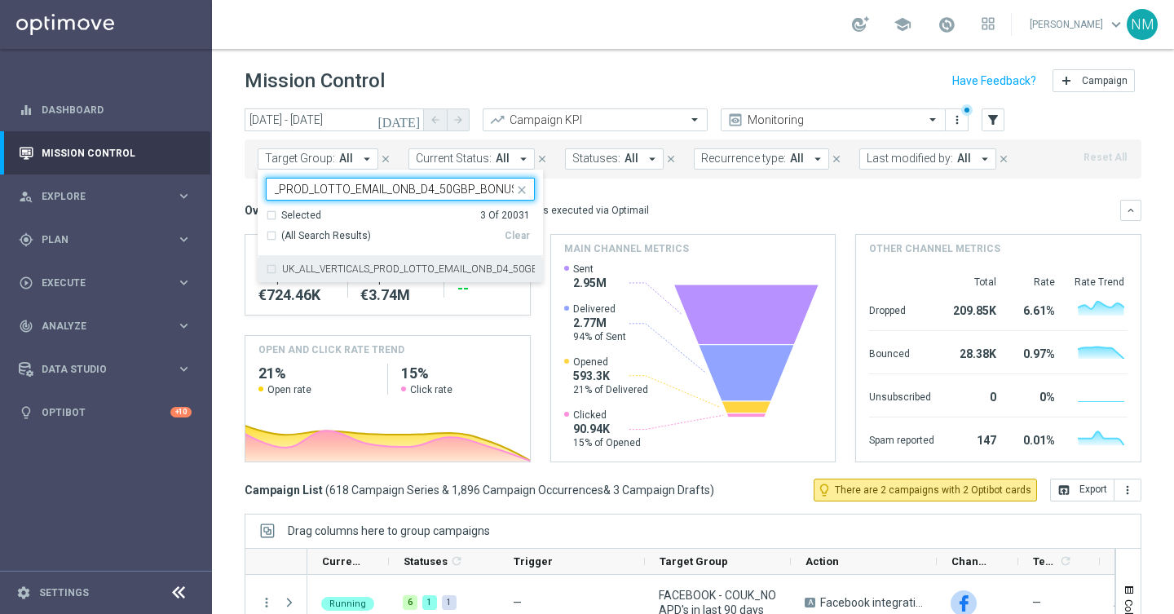
click at [386, 264] on label "UK_ALL_VERTICALS_PROD_LOTTO_EMAIL_ONB_D4_50GBP_BONUS" at bounding box center [408, 269] width 253 height 10
type input "UK_ALL_VERTICALS_PROD_LOTTO_EMAIL_ONB_D4_50GBP_BONUS"
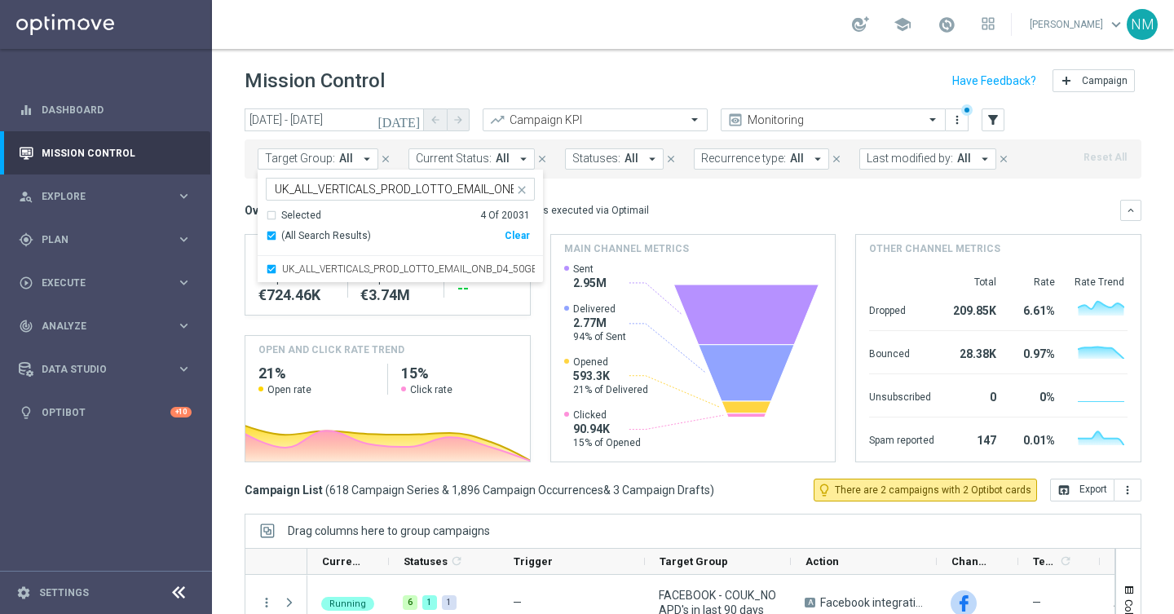
click at [685, 220] on div "Overview: Optimail arrow_drop_down This overview shows data of campaigns execut…" at bounding box center [693, 210] width 897 height 21
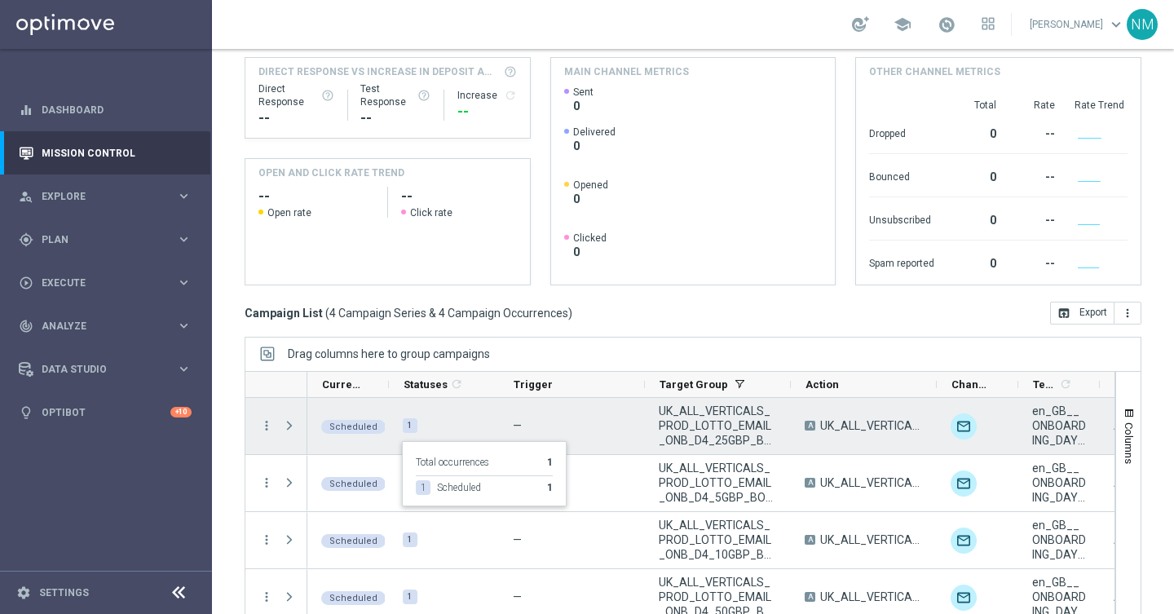
scroll to position [5, 0]
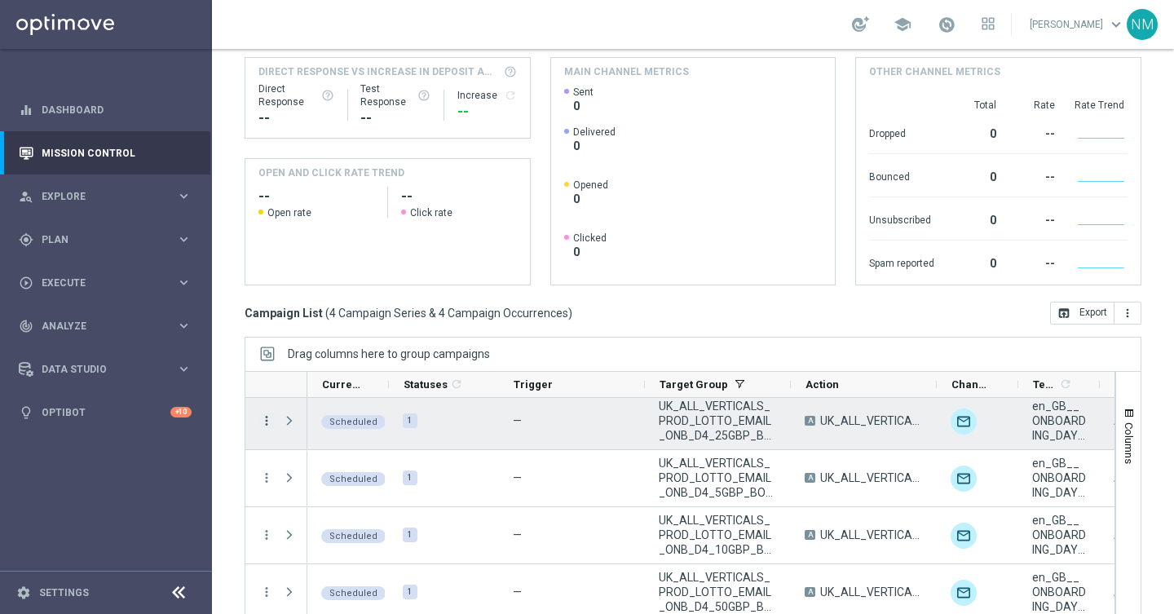
click at [266, 413] on icon "more_vert" at bounding box center [266, 420] width 15 height 15
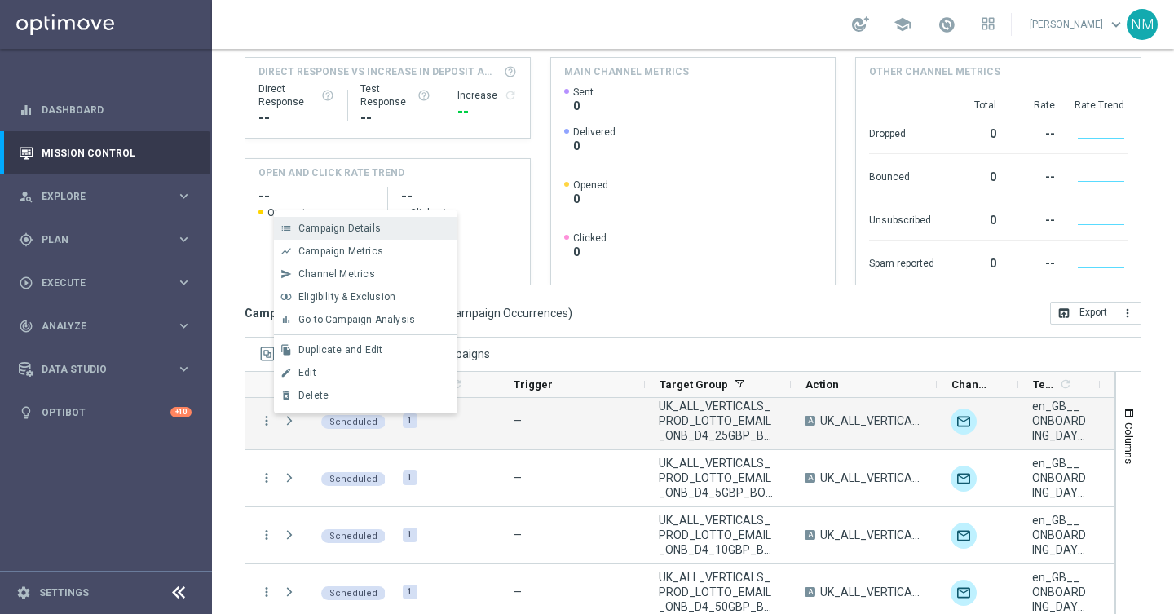
click at [331, 230] on span "Campaign Details" at bounding box center [339, 228] width 82 height 11
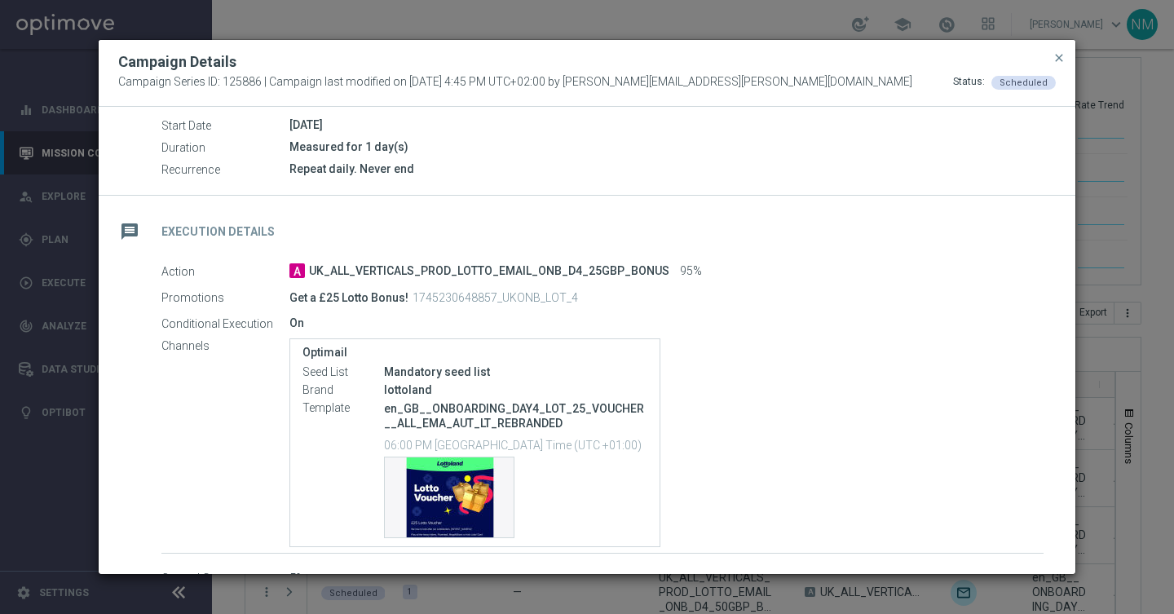
scroll to position [211, 0]
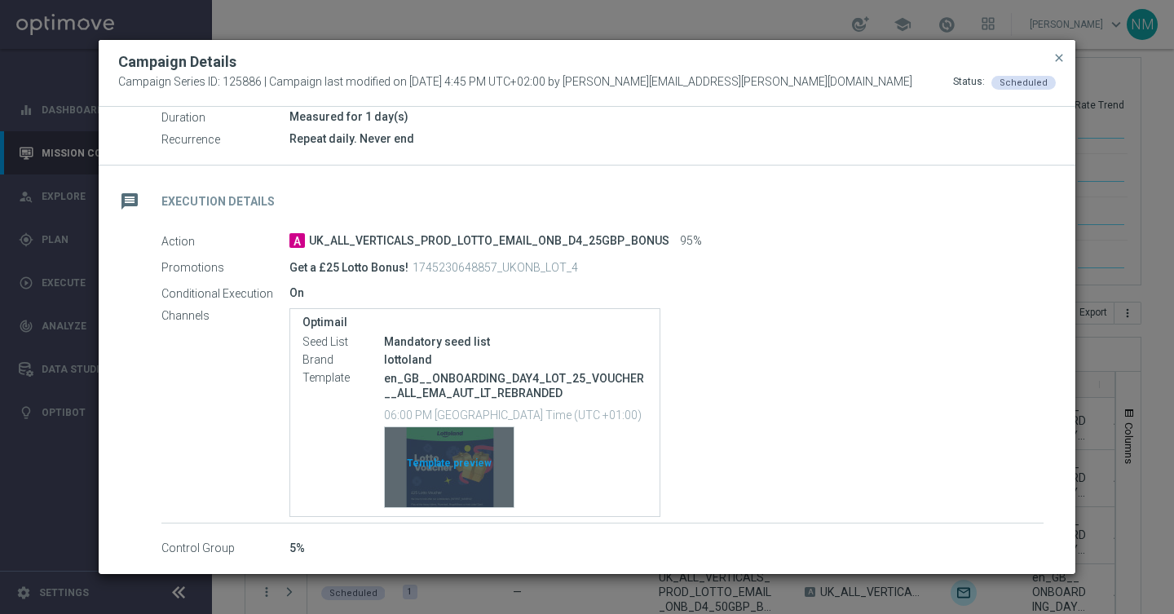
click at [430, 439] on div "Template preview" at bounding box center [449, 467] width 129 height 80
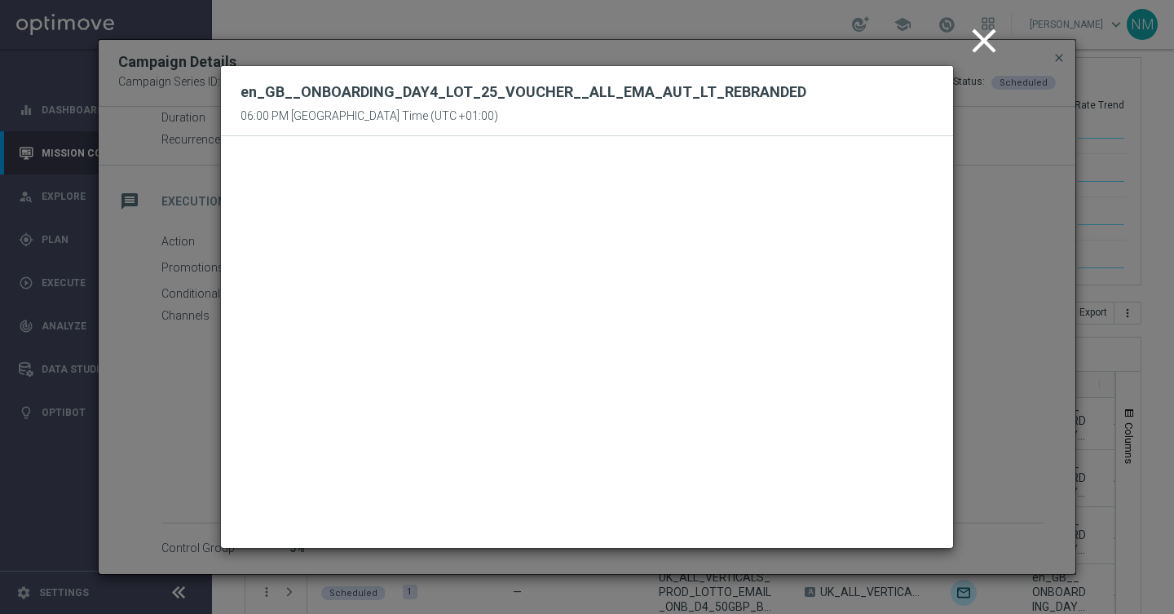
click at [999, 33] on icon "close" at bounding box center [983, 40] width 41 height 41
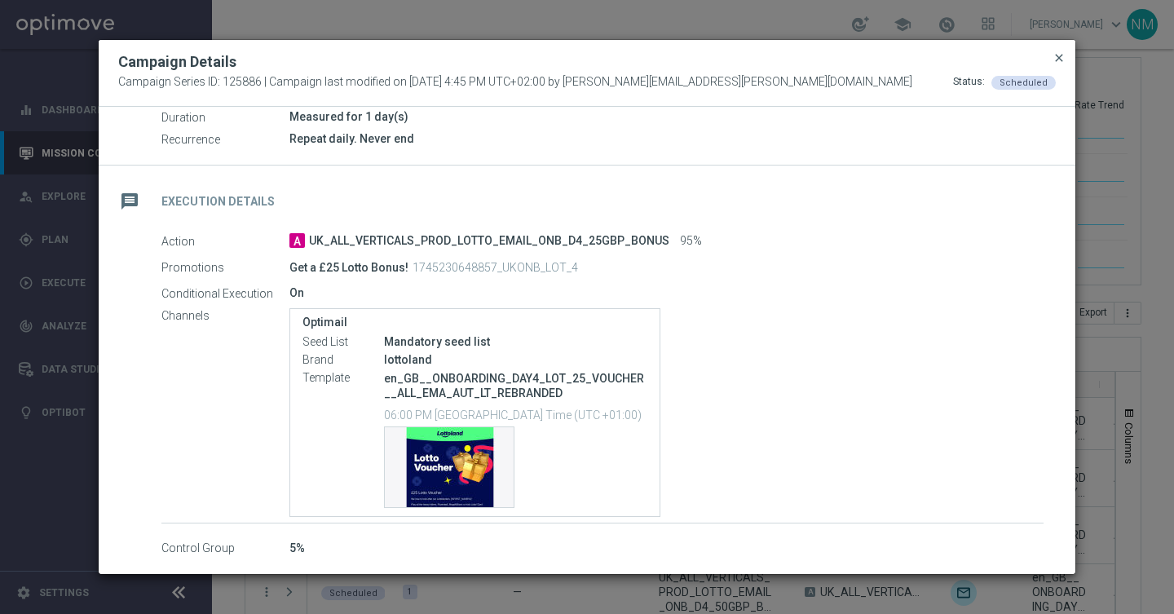
click at [1055, 55] on span "close" at bounding box center [1058, 57] width 13 height 13
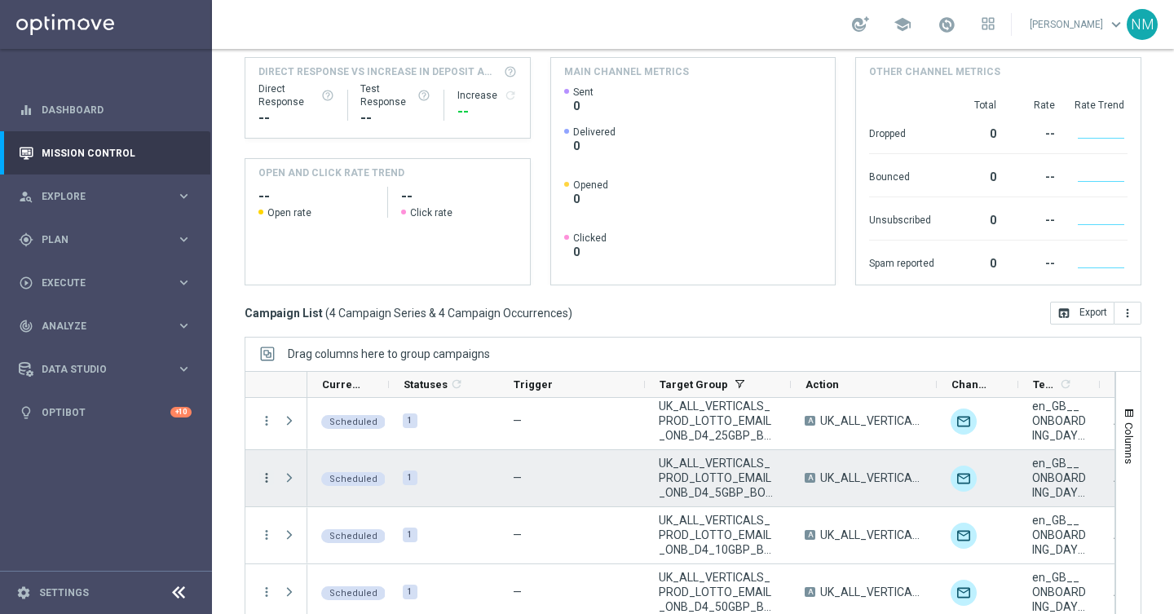
click at [263, 475] on icon "more_vert" at bounding box center [266, 477] width 15 height 15
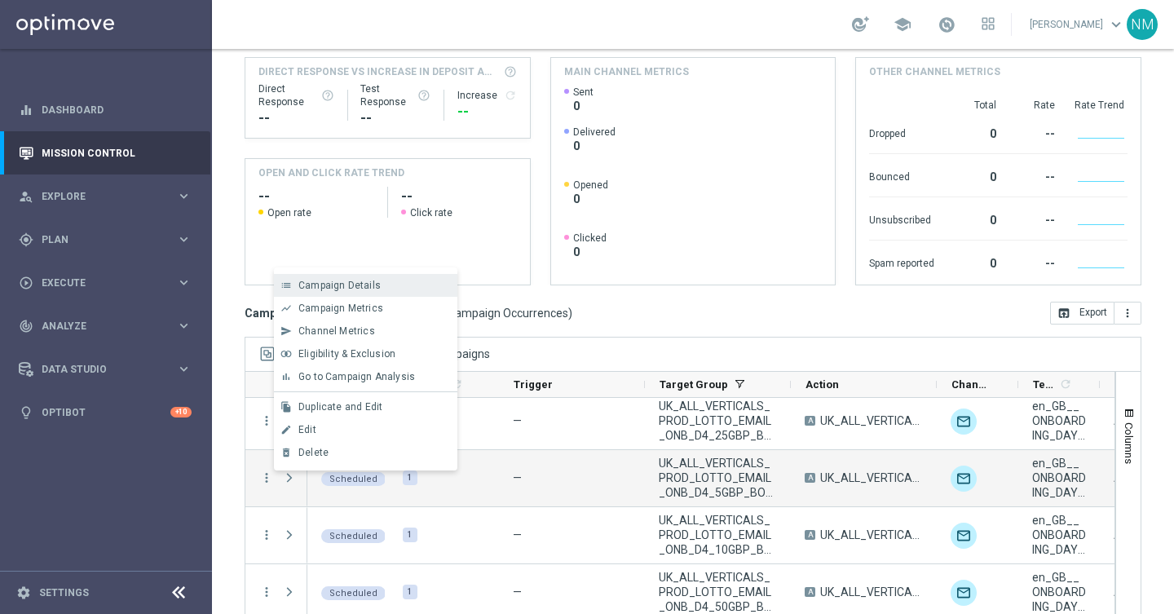
click at [334, 289] on span "Campaign Details" at bounding box center [339, 285] width 82 height 11
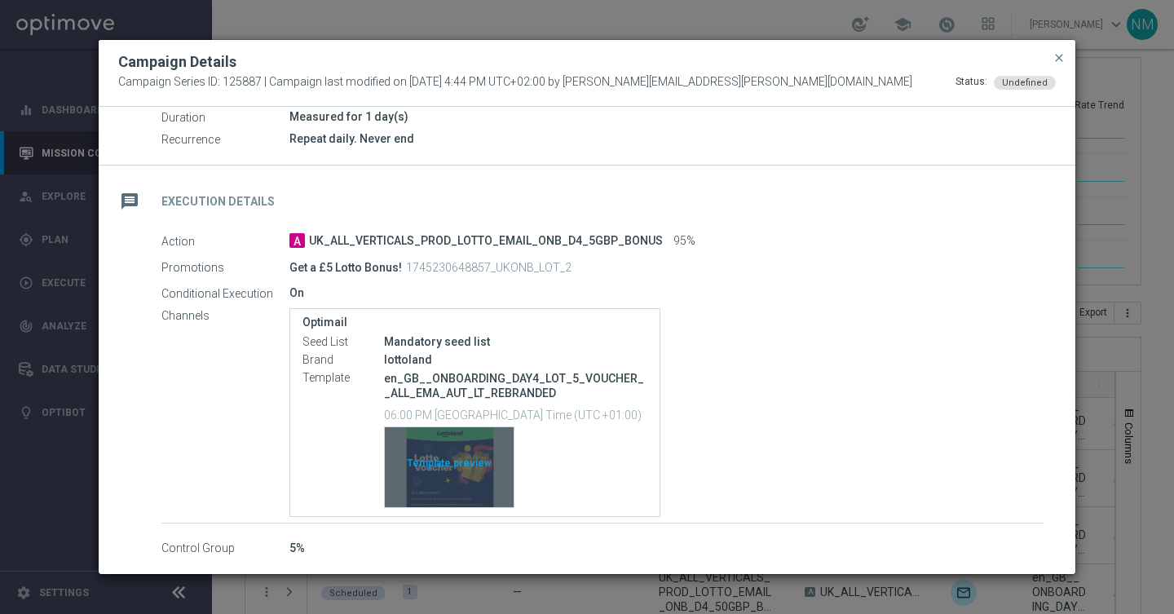
click at [449, 474] on div "Template preview" at bounding box center [449, 467] width 129 height 80
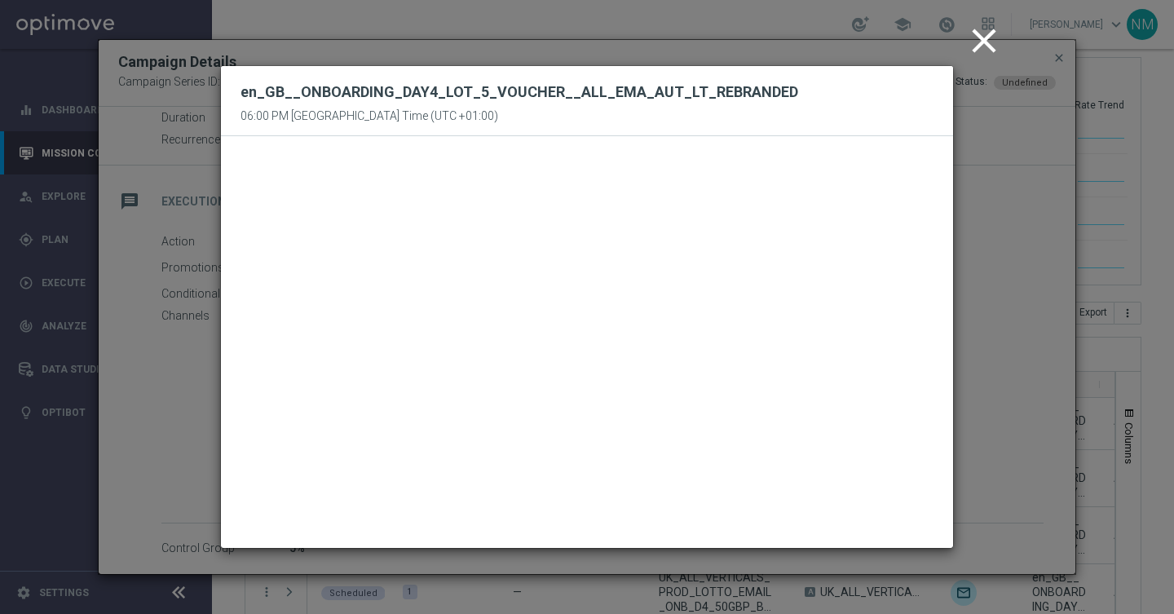
click at [981, 50] on icon "close" at bounding box center [983, 40] width 41 height 41
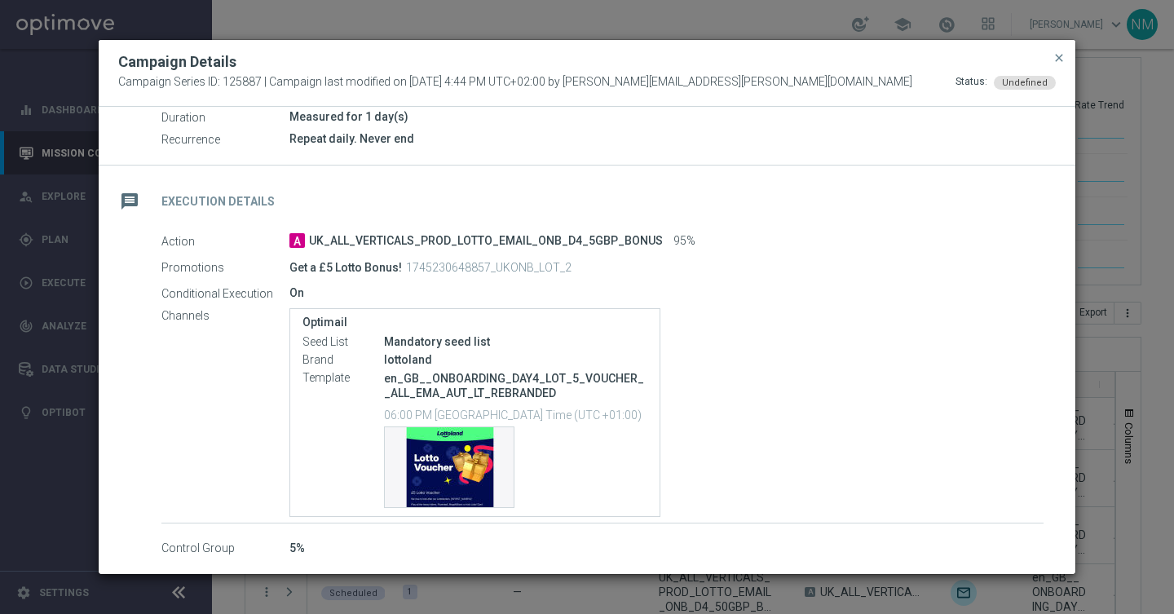
scroll to position [0, 0]
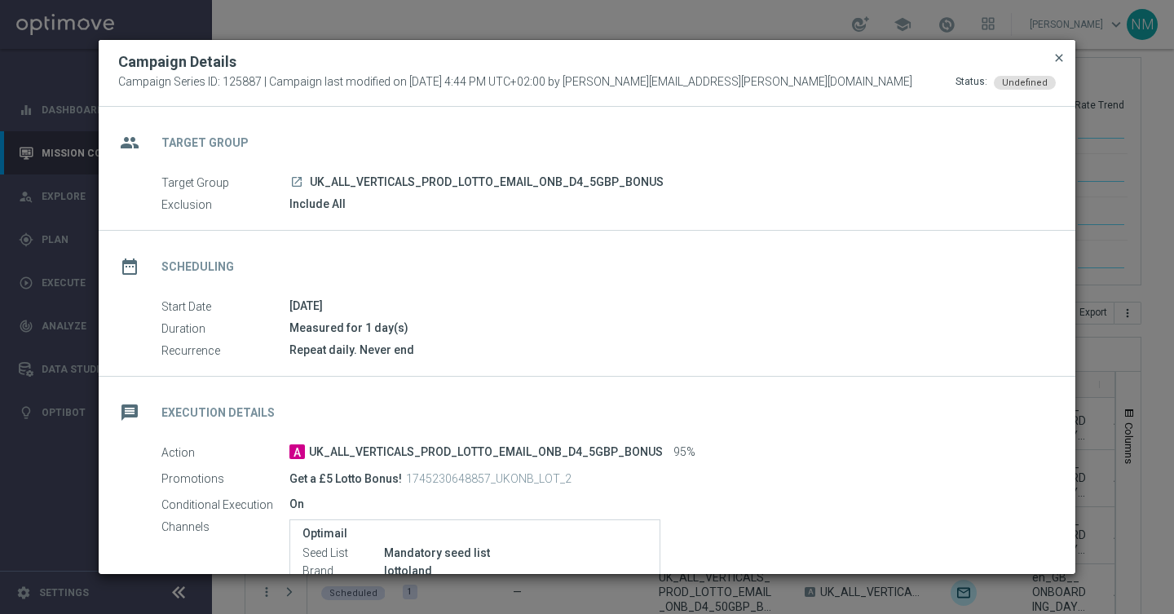
click at [1058, 57] on span "close" at bounding box center [1058, 57] width 13 height 13
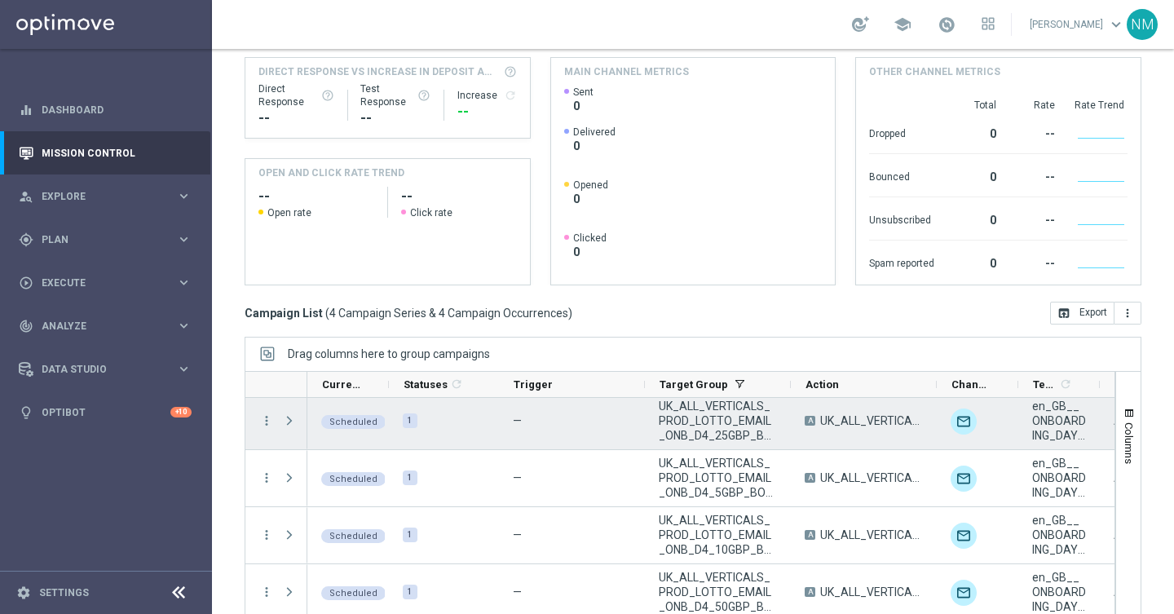
scroll to position [235, 0]
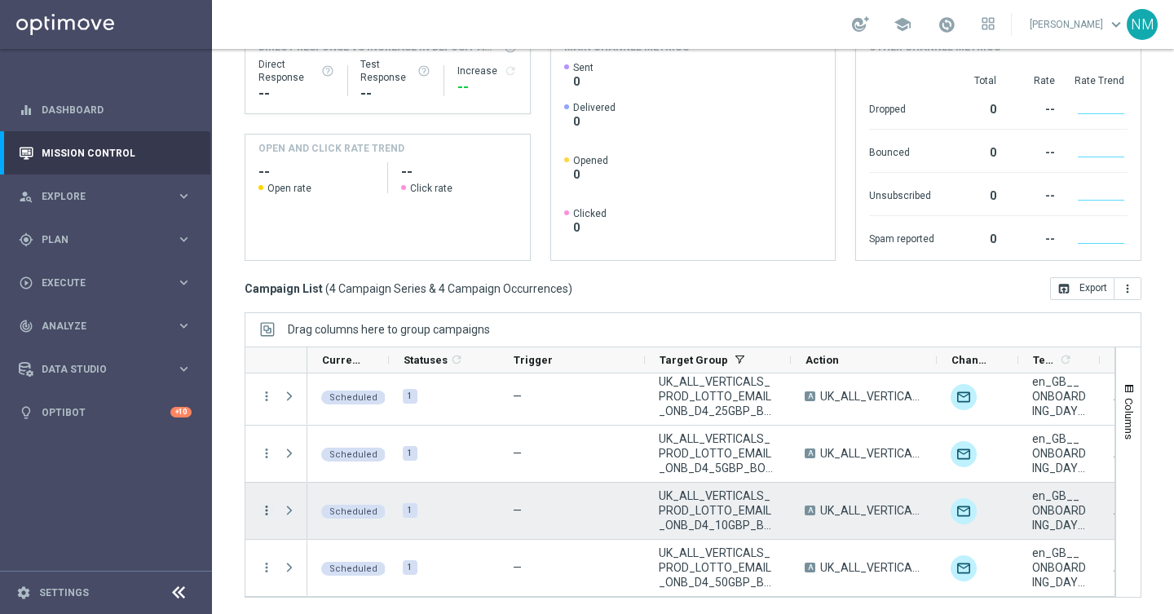
click at [264, 510] on icon "more_vert" at bounding box center [266, 510] width 15 height 15
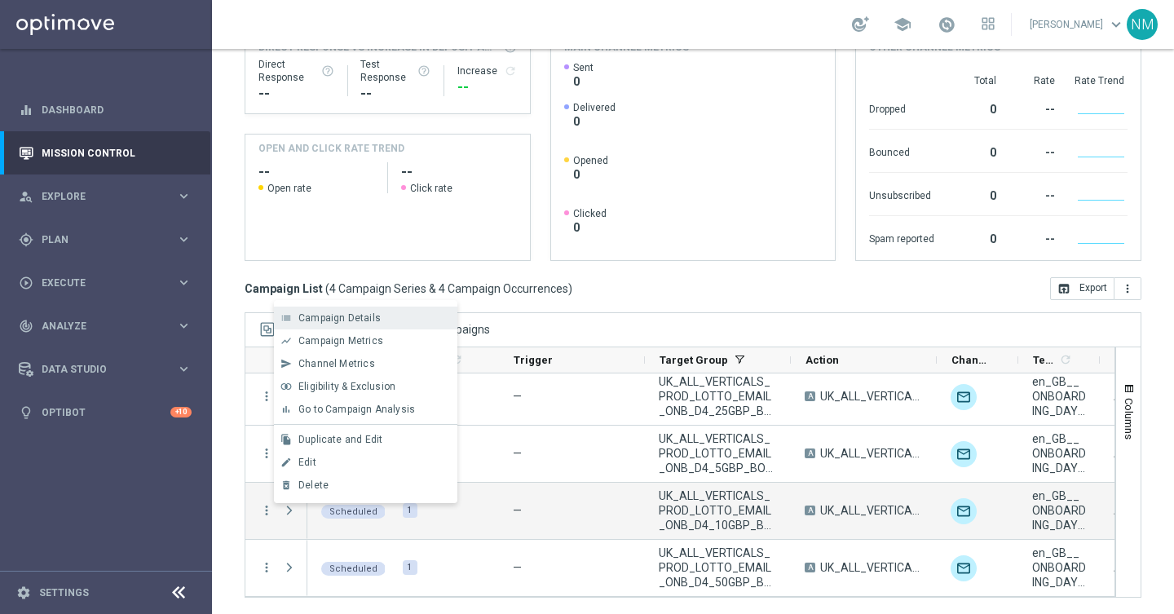
click at [344, 317] on span "Campaign Details" at bounding box center [339, 317] width 82 height 11
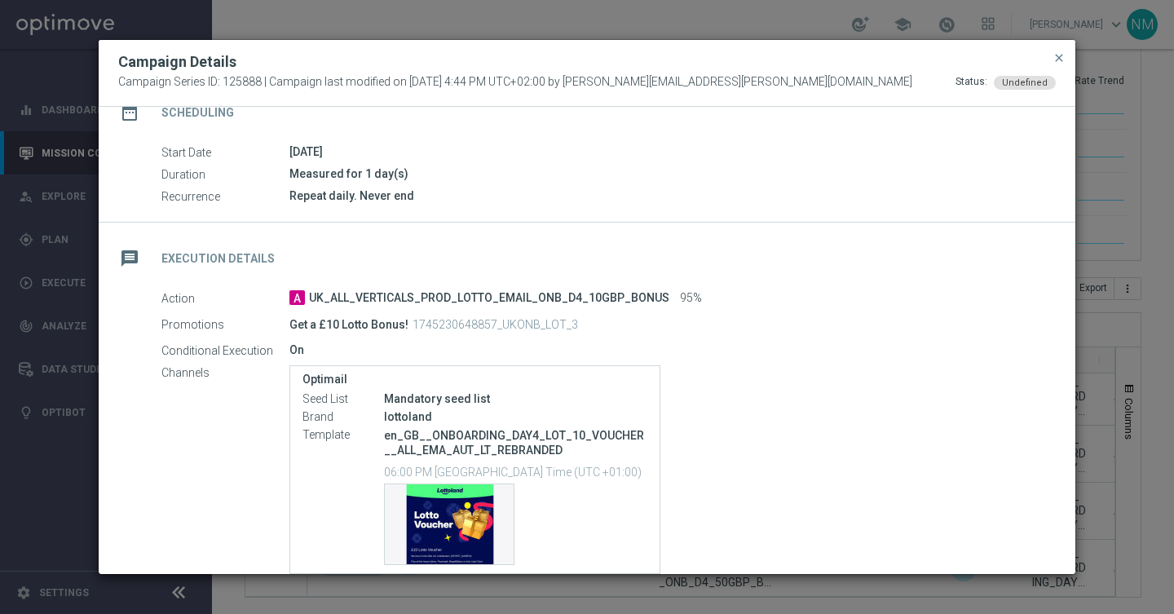
scroll to position [211, 0]
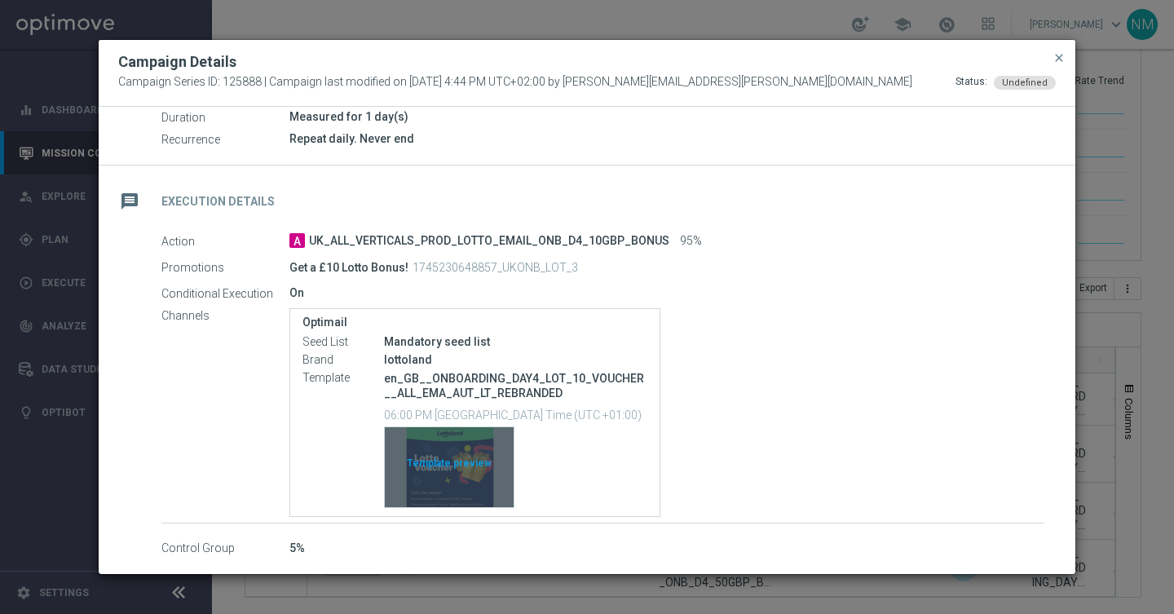
click at [442, 469] on div "Template preview" at bounding box center [449, 467] width 129 height 80
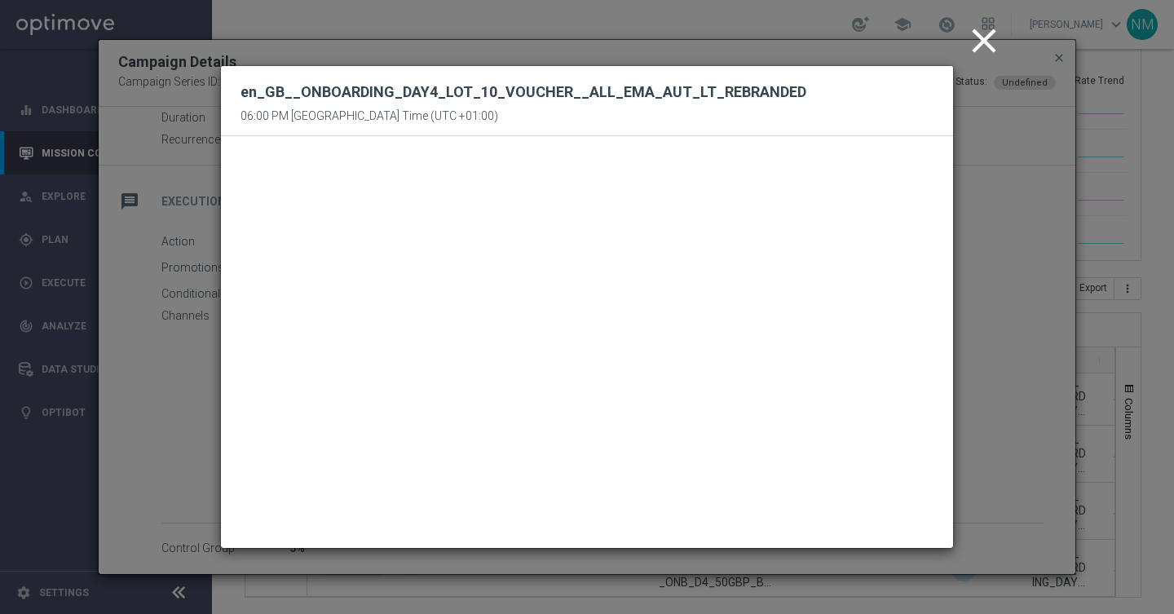
click at [985, 40] on icon "close" at bounding box center [983, 40] width 41 height 41
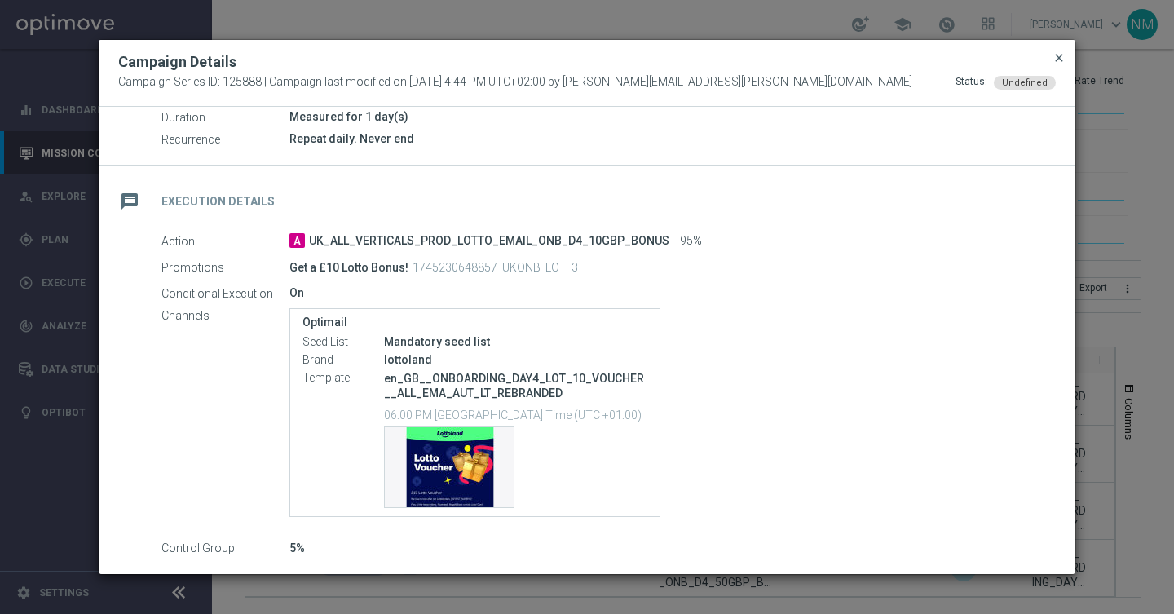
click at [1055, 54] on span "close" at bounding box center [1058, 57] width 13 height 13
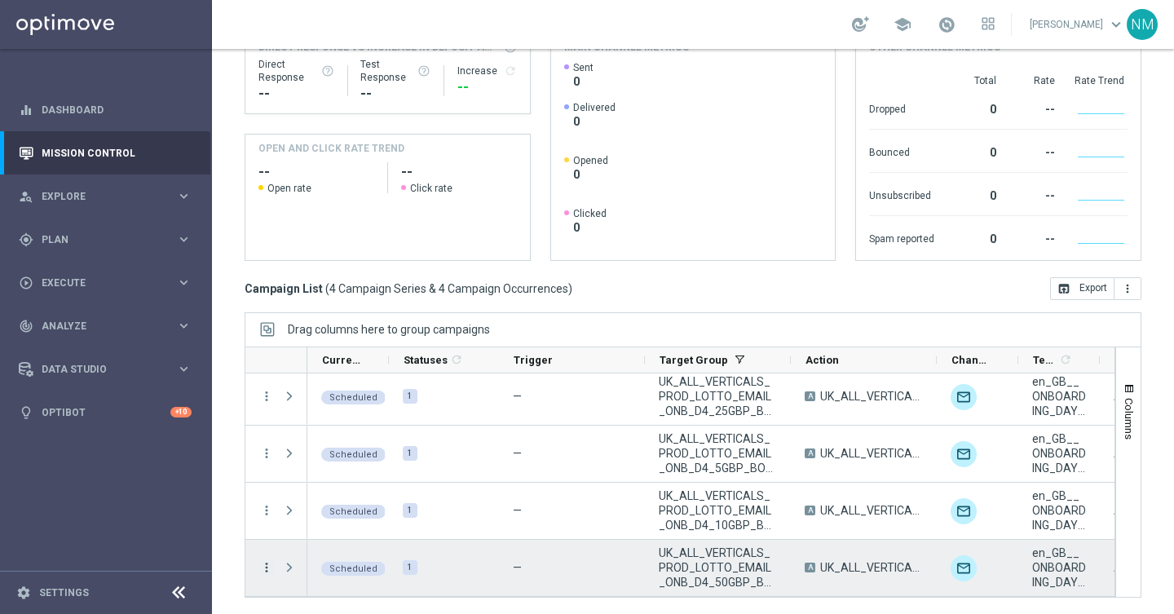
click at [268, 562] on icon "more_vert" at bounding box center [266, 567] width 15 height 15
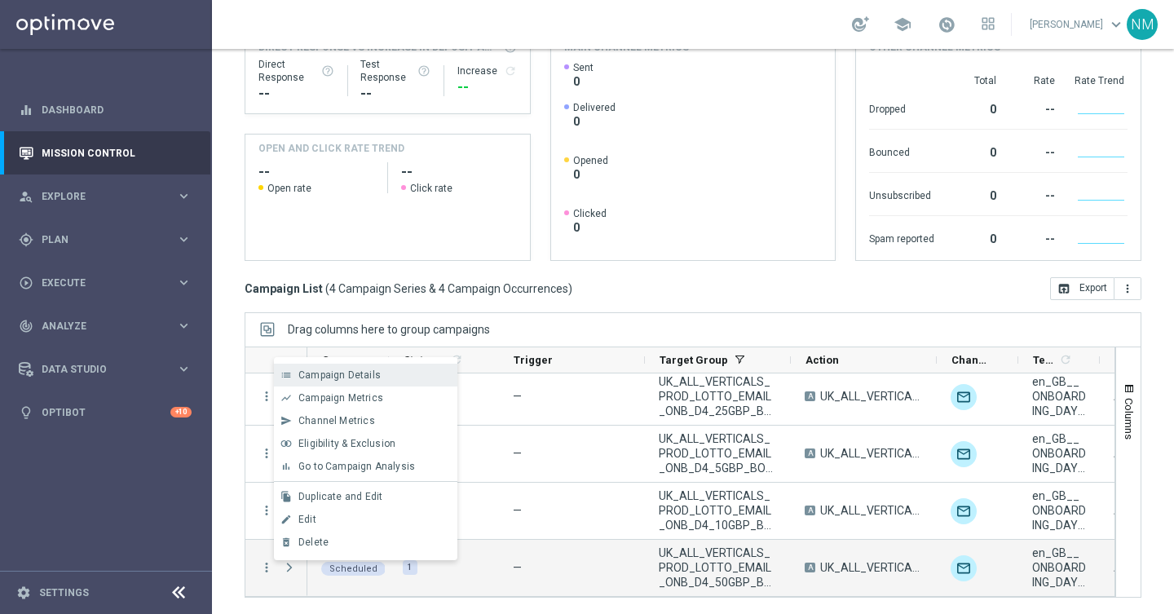
click at [321, 377] on span "Campaign Details" at bounding box center [339, 374] width 82 height 11
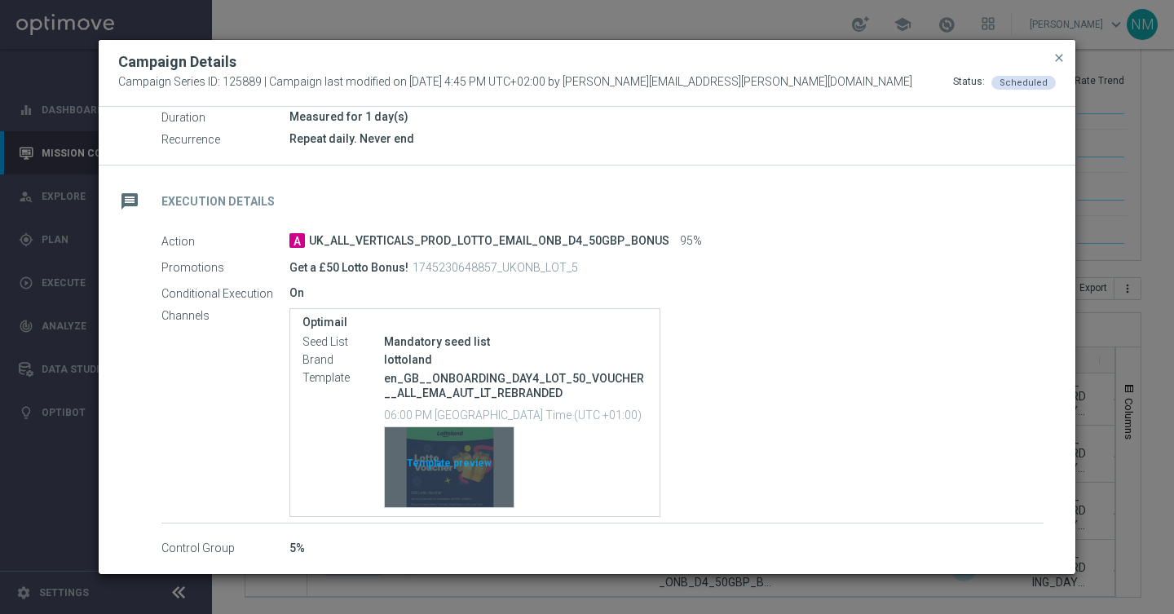
click at [444, 469] on div "Template preview" at bounding box center [449, 467] width 129 height 80
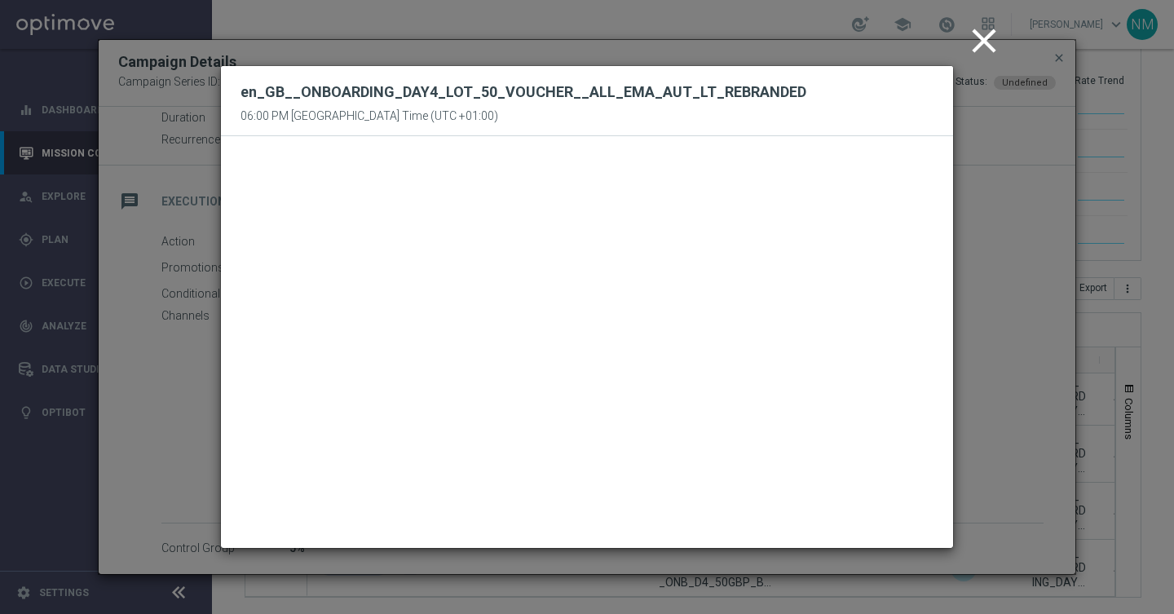
click at [986, 30] on icon "close" at bounding box center [983, 40] width 41 height 41
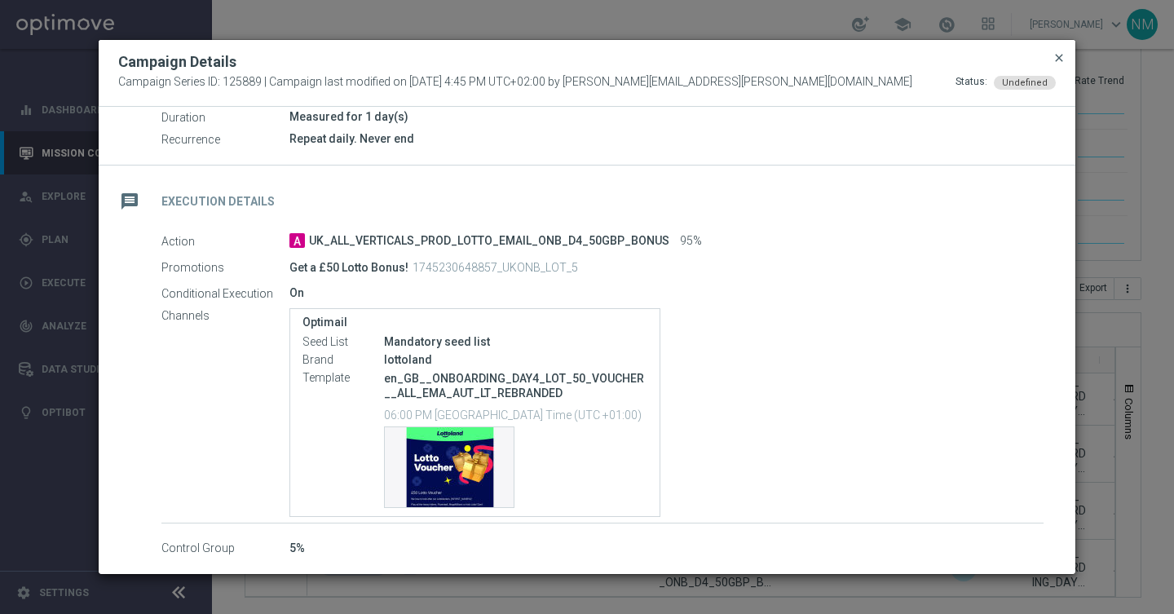
click at [1062, 51] on span "close" at bounding box center [1058, 57] width 13 height 13
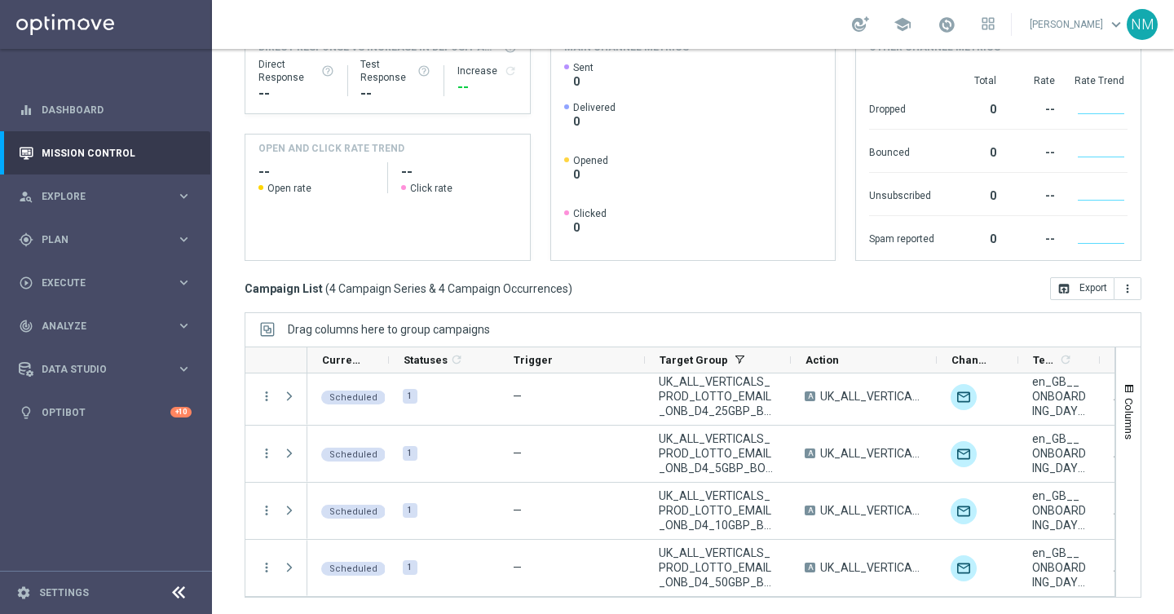
scroll to position [0, 0]
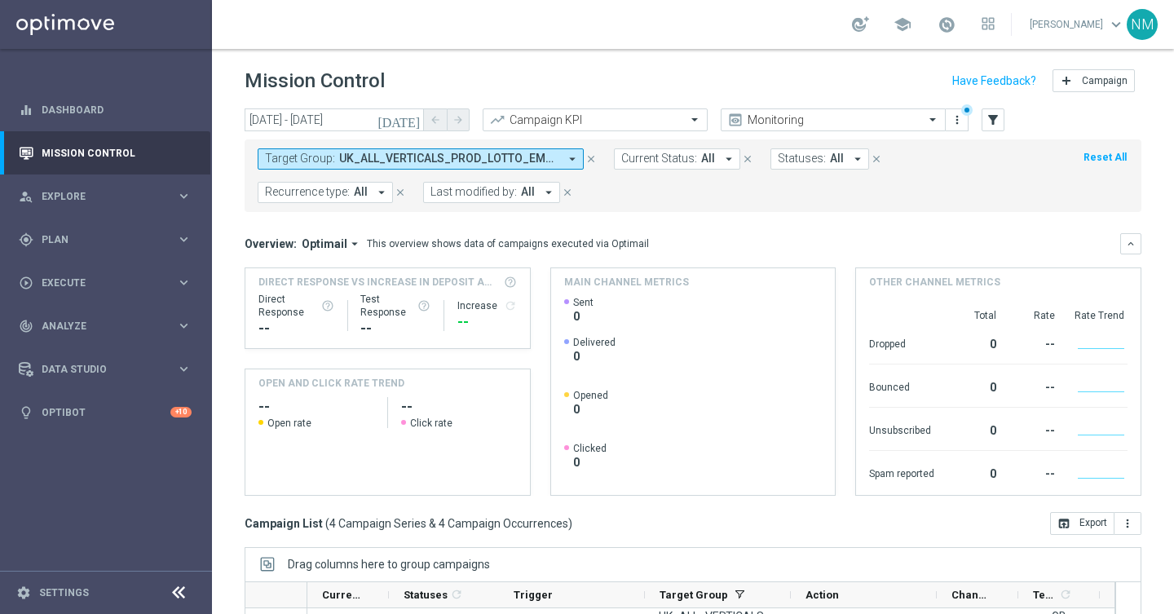
click at [1104, 161] on button "Reset All" at bounding box center [1105, 157] width 46 height 18
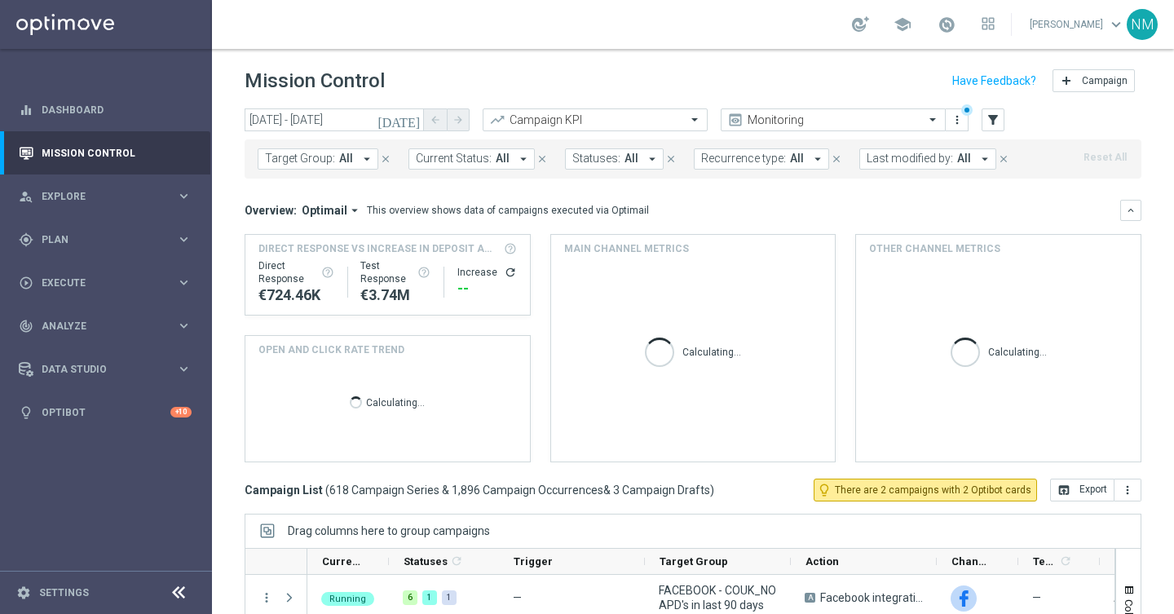
click at [359, 157] on icon "arrow_drop_down" at bounding box center [366, 159] width 15 height 15
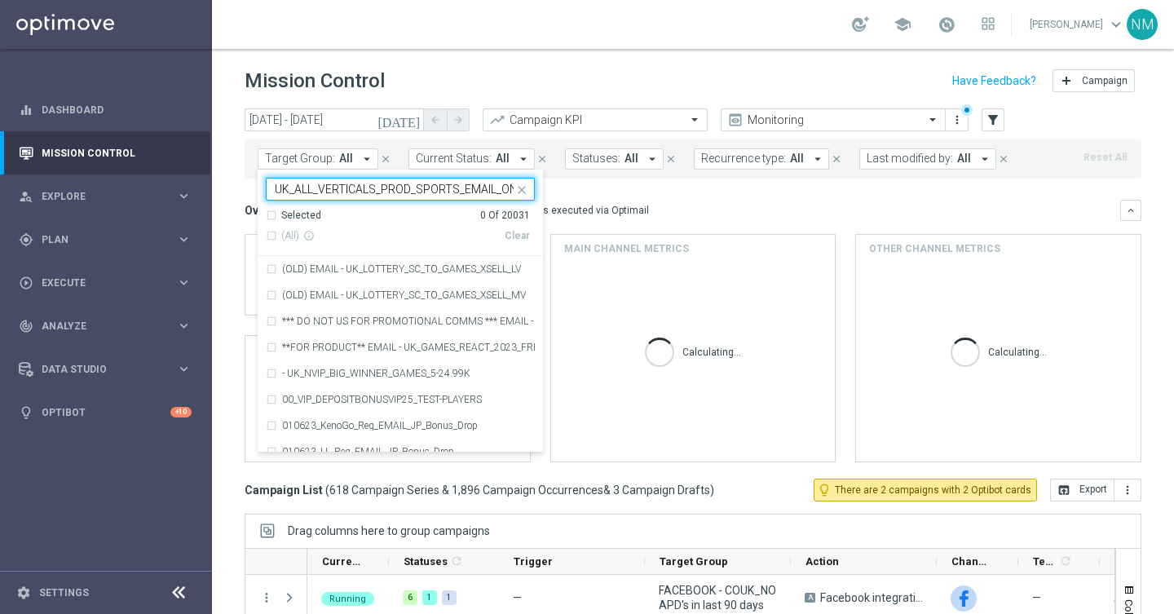
scroll to position [0, 103]
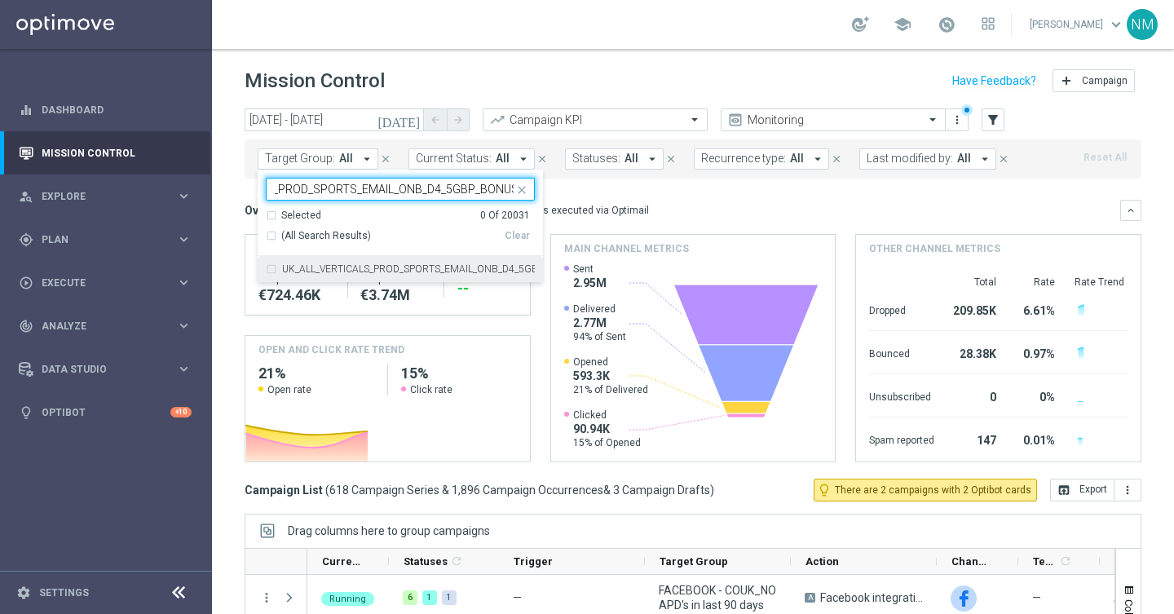
click at [345, 265] on label "UK_ALL_VERTICALS_PROD_SPORTS_EMAIL_ONB_D4_5GBP_BONUS" at bounding box center [408, 269] width 253 height 10
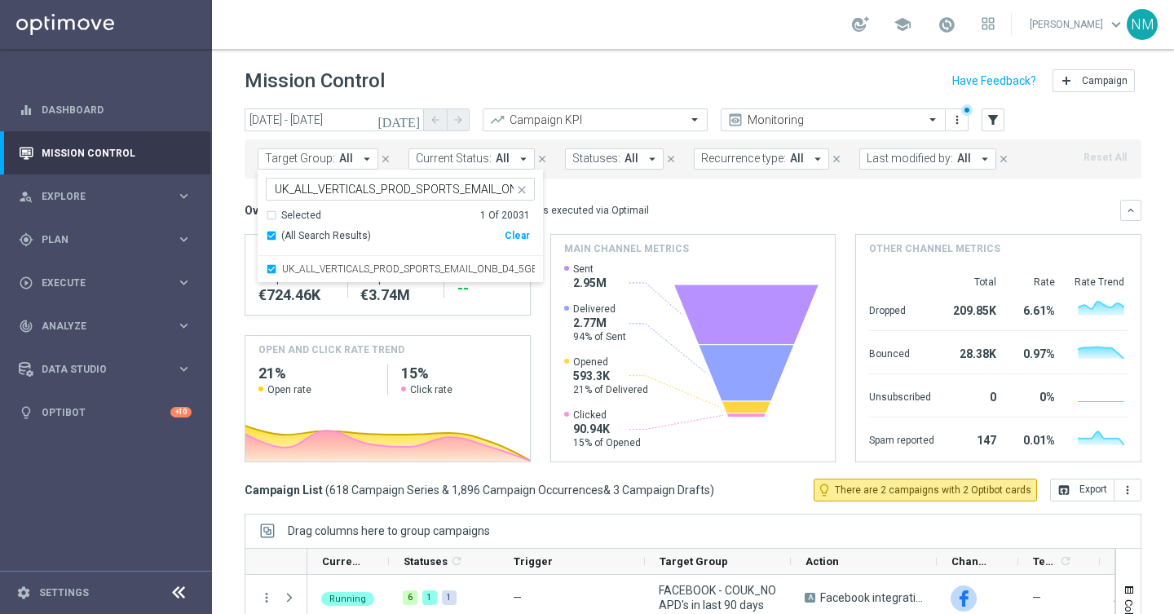
click at [359, 176] on div "UK_ALL_VERTICALS_PROD_SPORTS_EMAIL_ONB_D4_5GBP_BONUS UK_ALL_VERTICALS_PROD_SPOR…" at bounding box center [400, 226] width 285 height 113
click at [359, 184] on input "UK_ALL_VERTICALS_PROD_SPORTS_EMAIL_ONB_D4_5GBP_BONUS" at bounding box center [394, 190] width 239 height 14
paste input "10"
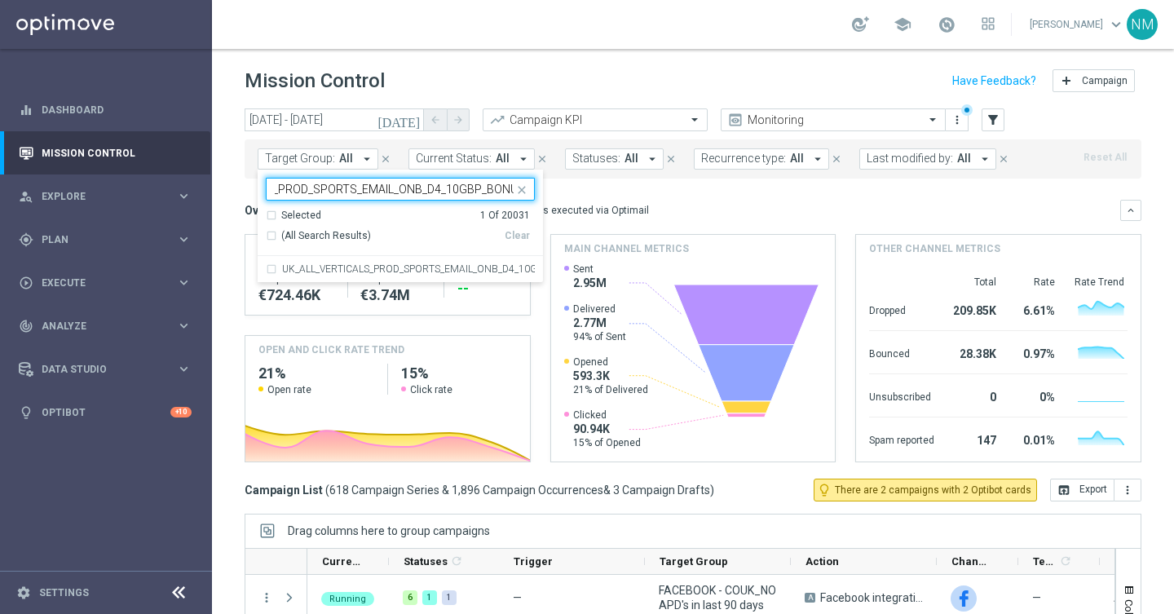
scroll to position [0, 108]
click at [369, 280] on div "UK_ALL_VERTICALS_PROD_SPORTS_EMAIL_ONB_D4_10GBP_BONUS" at bounding box center [400, 269] width 269 height 26
click at [373, 183] on input "UK_ALL_VERTICALS_PROD_SPORTS_EMAIL_ONB_D4_10GBP_BONUS" at bounding box center [394, 190] width 239 height 14
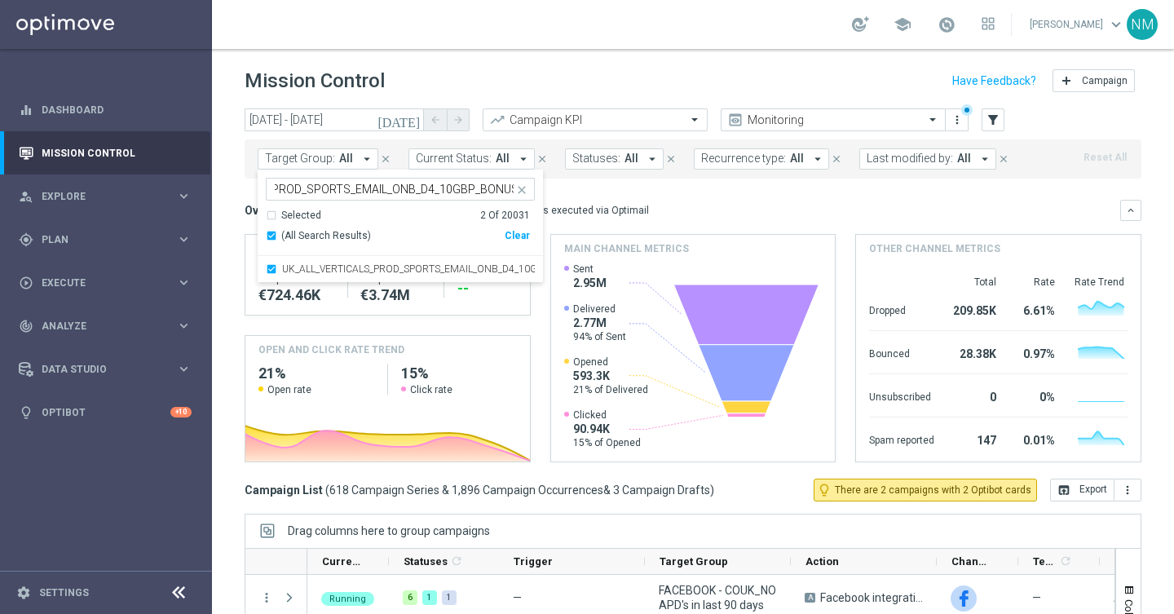
click at [373, 183] on input "UK_ALL_VERTICALS_PROD_SPORTS_EMAIL_ONB_D4_10GBP_BONUS" at bounding box center [394, 190] width 239 height 14
paste input "25"
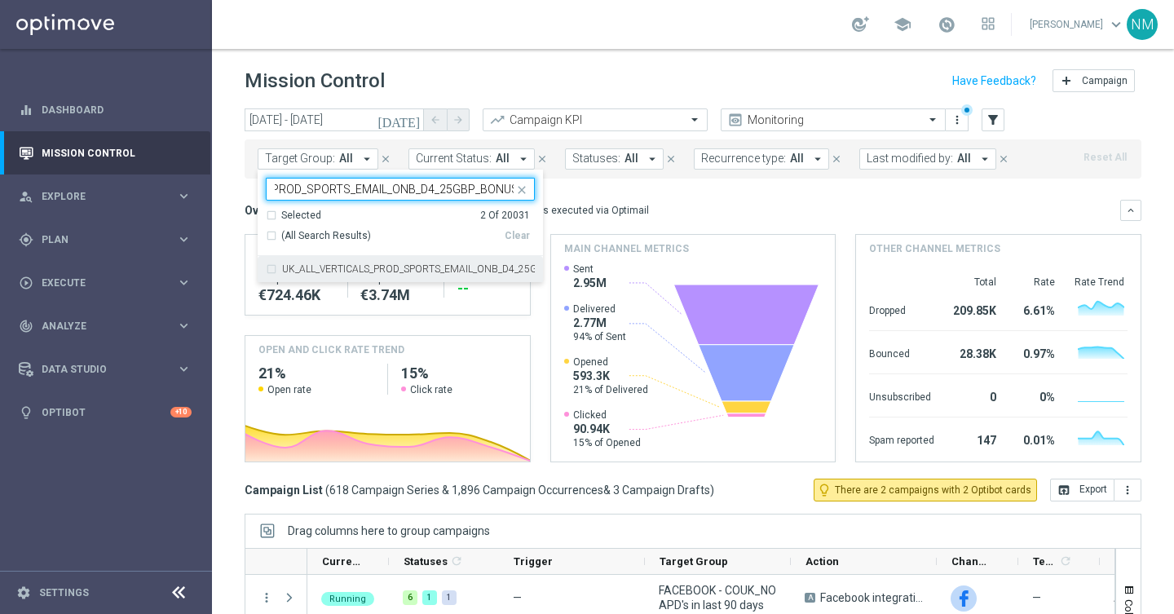
click at [355, 280] on div "UK_ALL_VERTICALS_PROD_SPORTS_EMAIL_ONB_D4_25GBP_BONUS" at bounding box center [400, 269] width 269 height 26
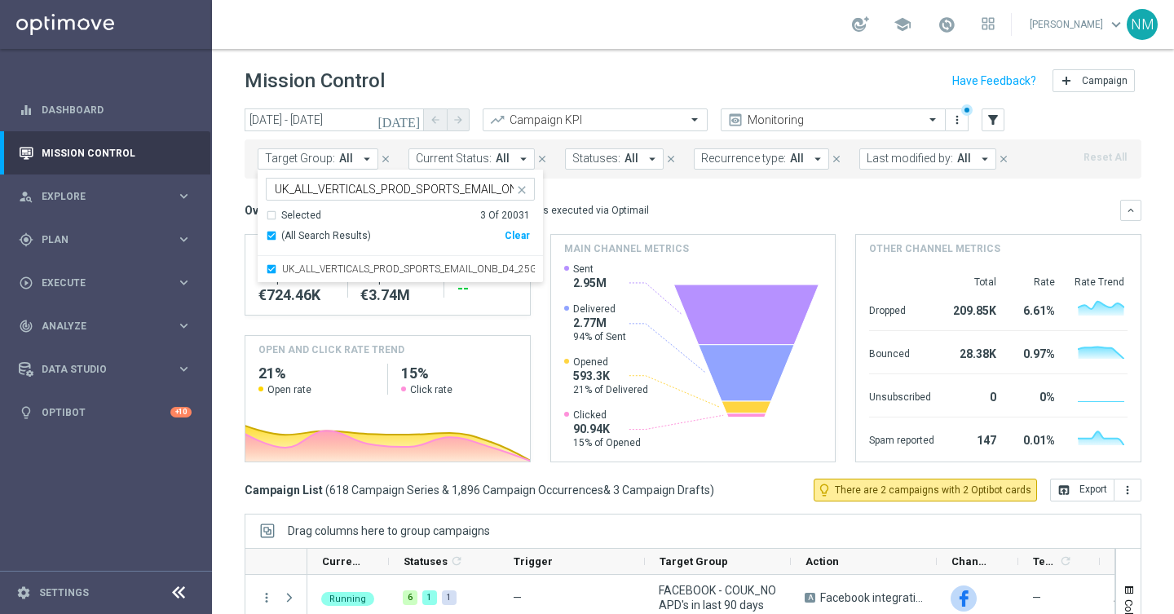
click at [398, 192] on input "UK_ALL_VERTICALS_PROD_SPORTS_EMAIL_ONB_D4_25GBP_BONUS" at bounding box center [394, 190] width 239 height 14
paste input "50"
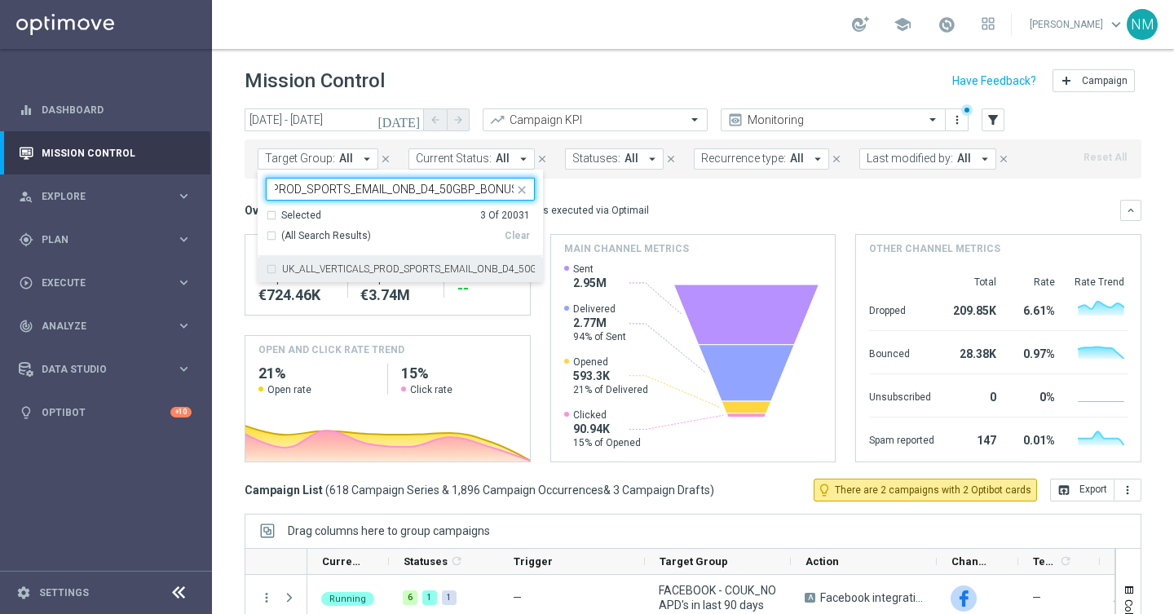
click at [390, 269] on label "UK_ALL_VERTICALS_PROD_SPORTS_EMAIL_ONB_D4_50GBP_BONUS" at bounding box center [408, 269] width 253 height 10
type input "UK_ALL_VERTICALS_PROD_SPORTS_EMAIL_ONB_D4_50GBP_BONUS"
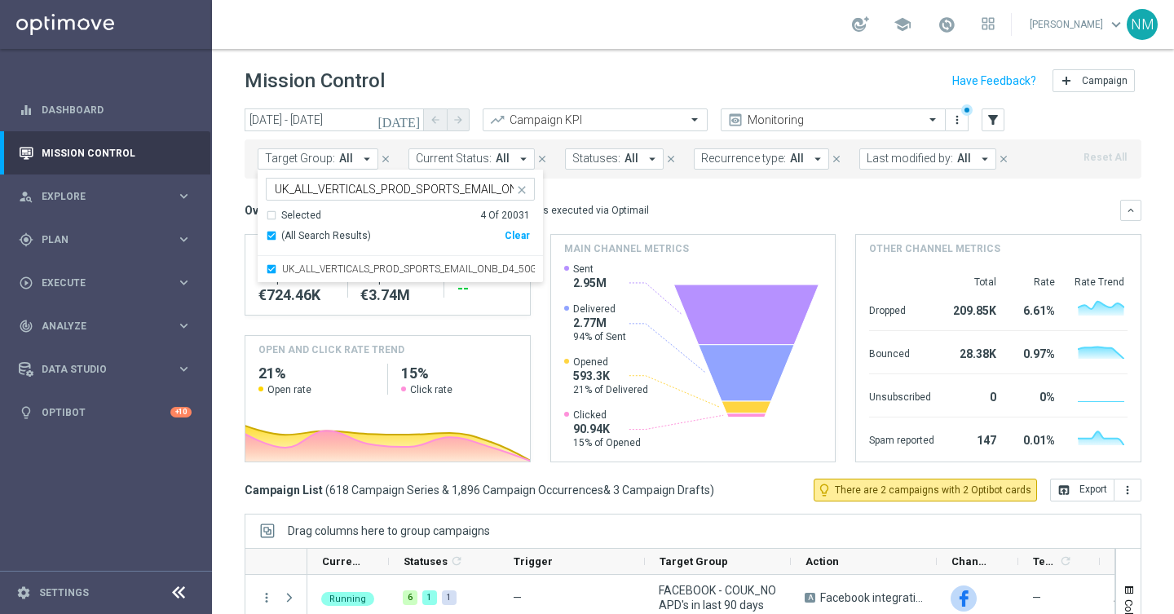
click at [659, 219] on div "Overview: Optimail arrow_drop_down This overview shows data of campaigns execut…" at bounding box center [693, 210] width 897 height 21
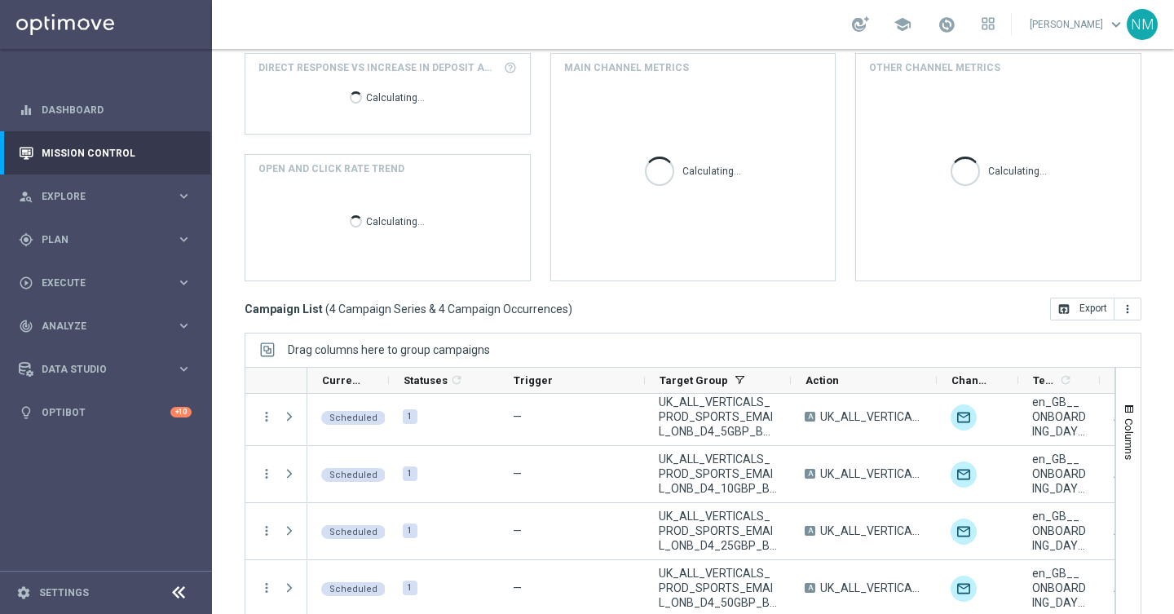
scroll to position [235, 0]
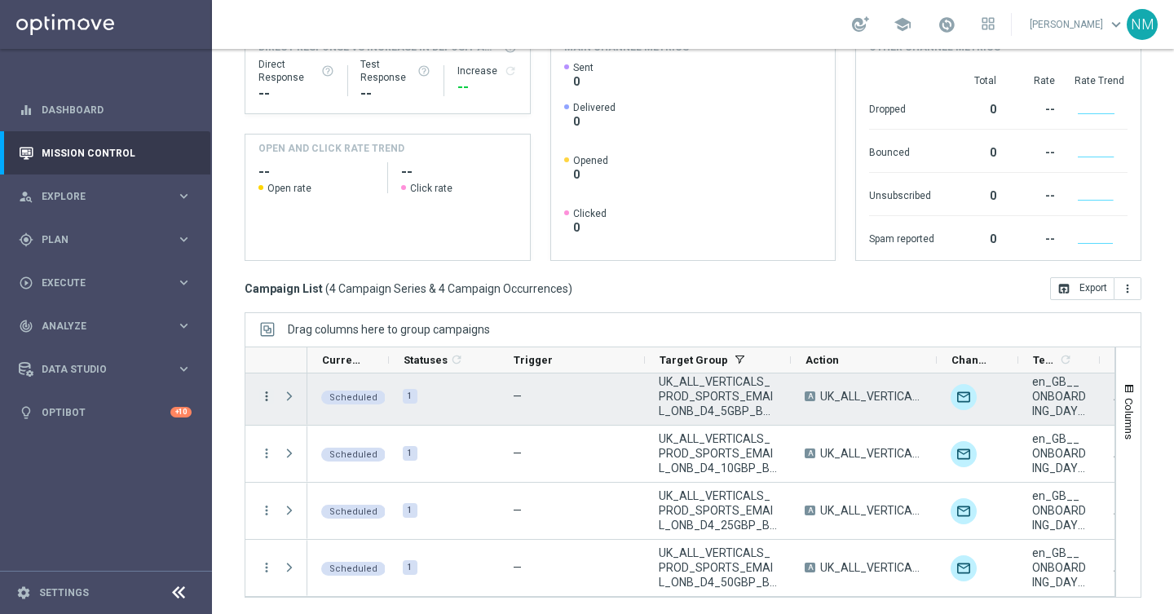
click at [263, 394] on icon "more_vert" at bounding box center [266, 396] width 15 height 15
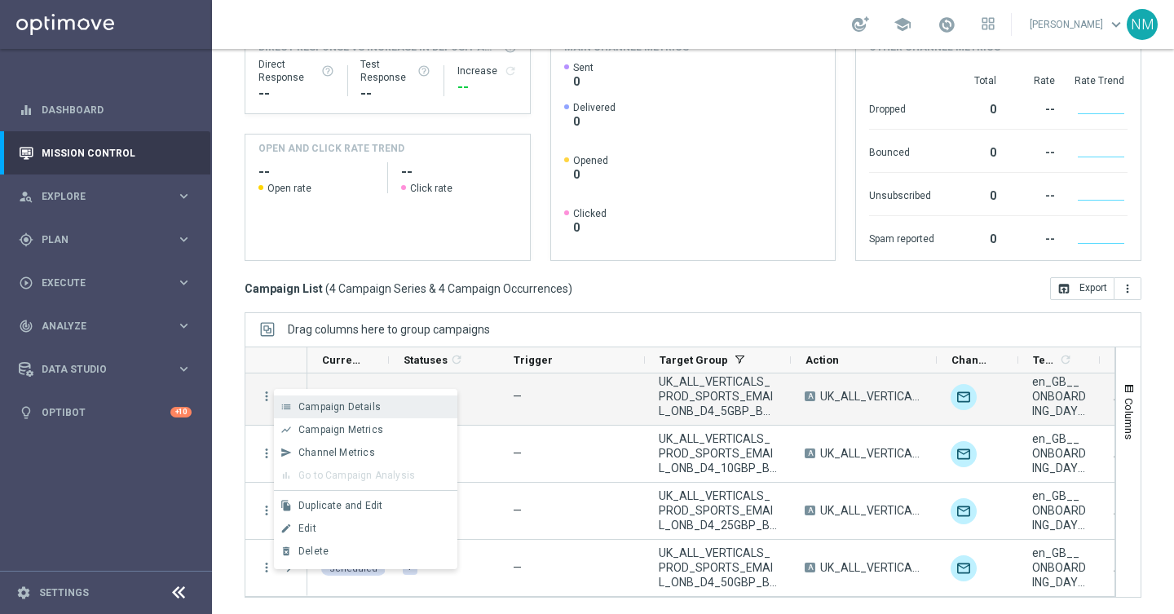
click at [359, 401] on span "Campaign Details" at bounding box center [339, 406] width 82 height 11
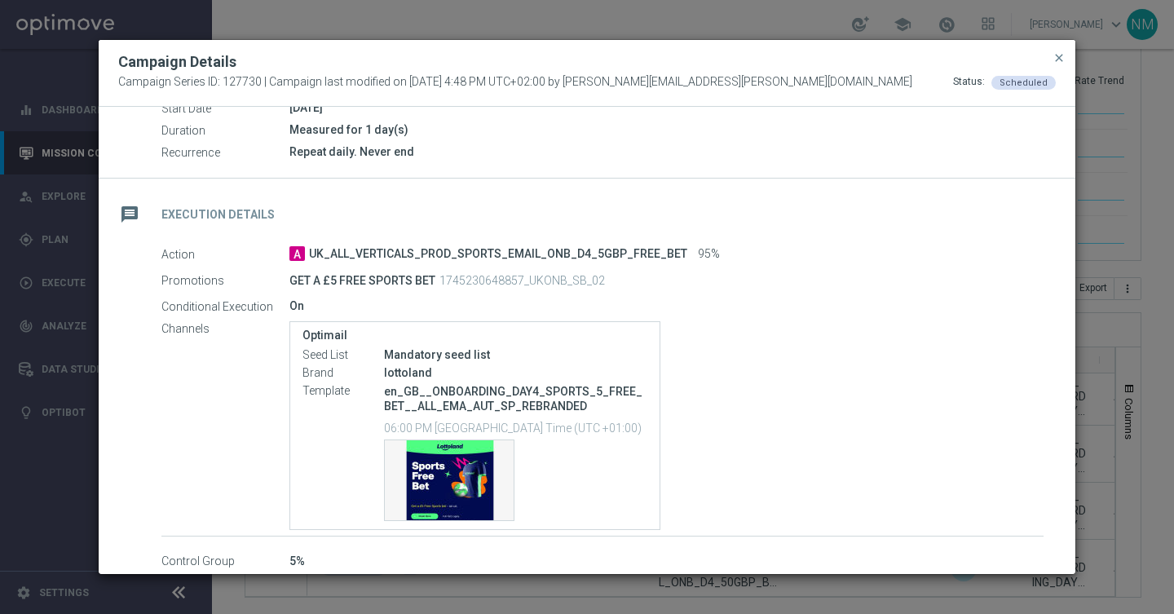
scroll to position [200, 0]
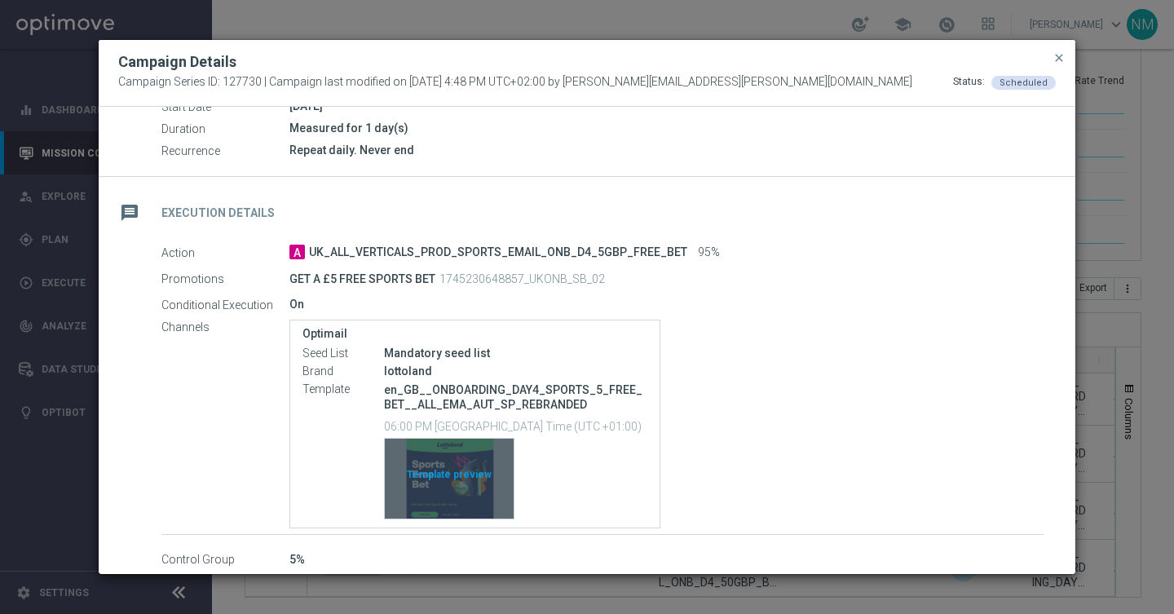
click at [446, 472] on div "Template preview" at bounding box center [449, 479] width 129 height 80
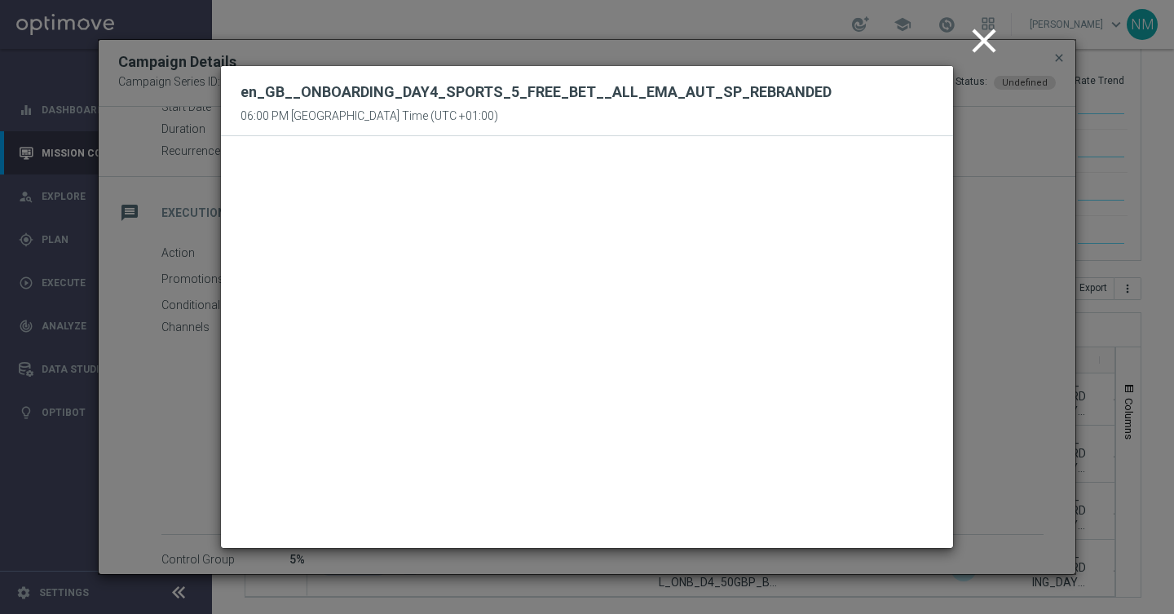
click at [976, 34] on icon "close" at bounding box center [983, 40] width 41 height 41
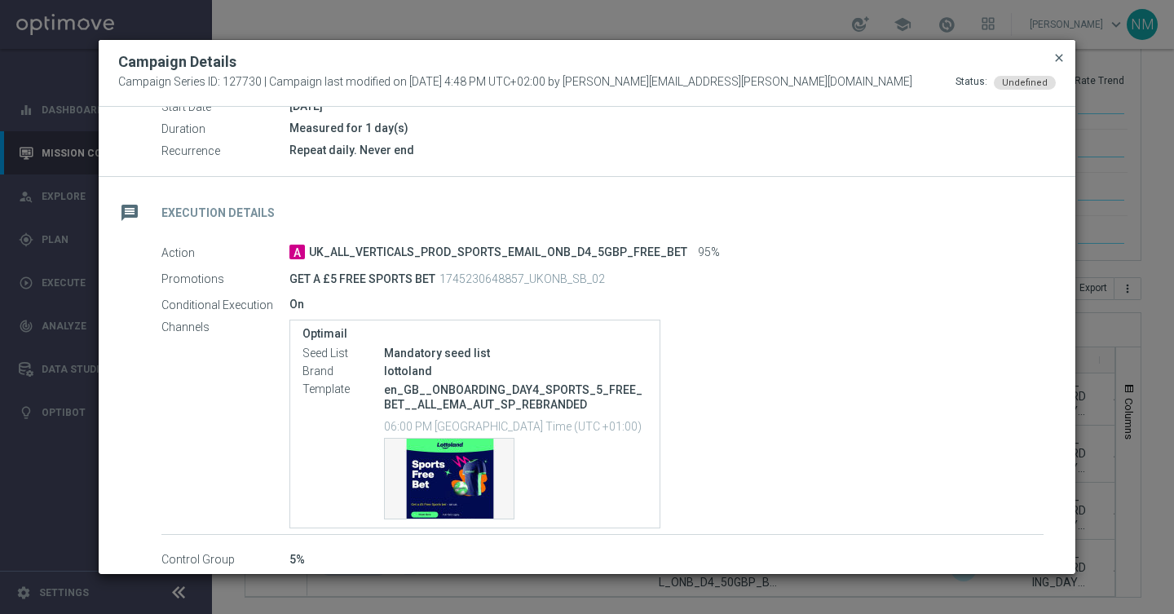
click at [1052, 57] on span "close" at bounding box center [1058, 57] width 13 height 13
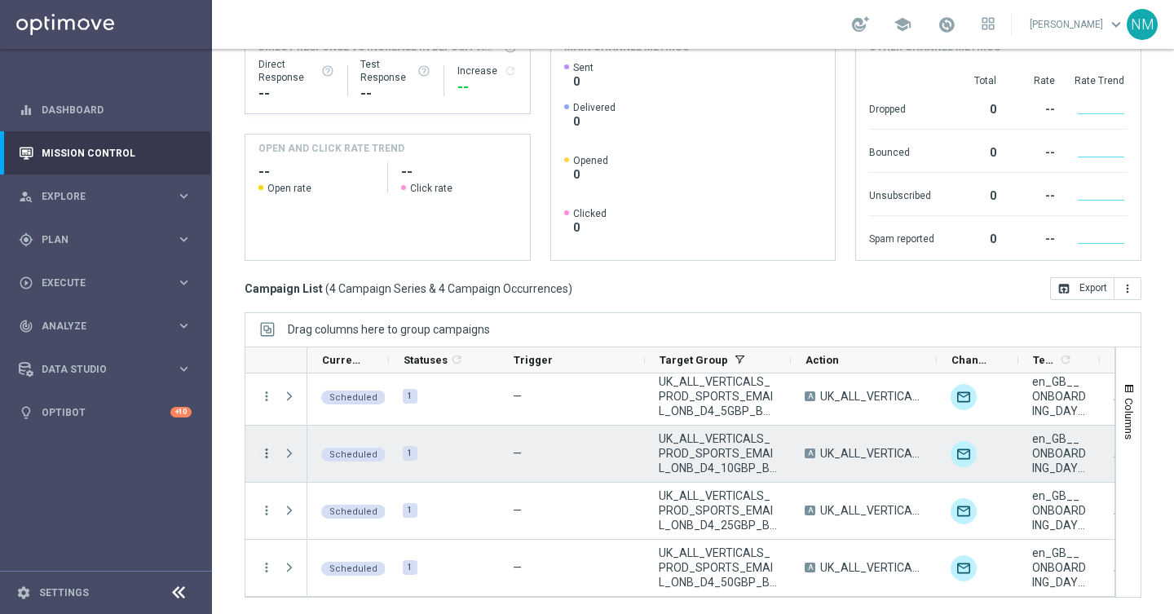
click at [266, 454] on icon "more_vert" at bounding box center [266, 453] width 15 height 15
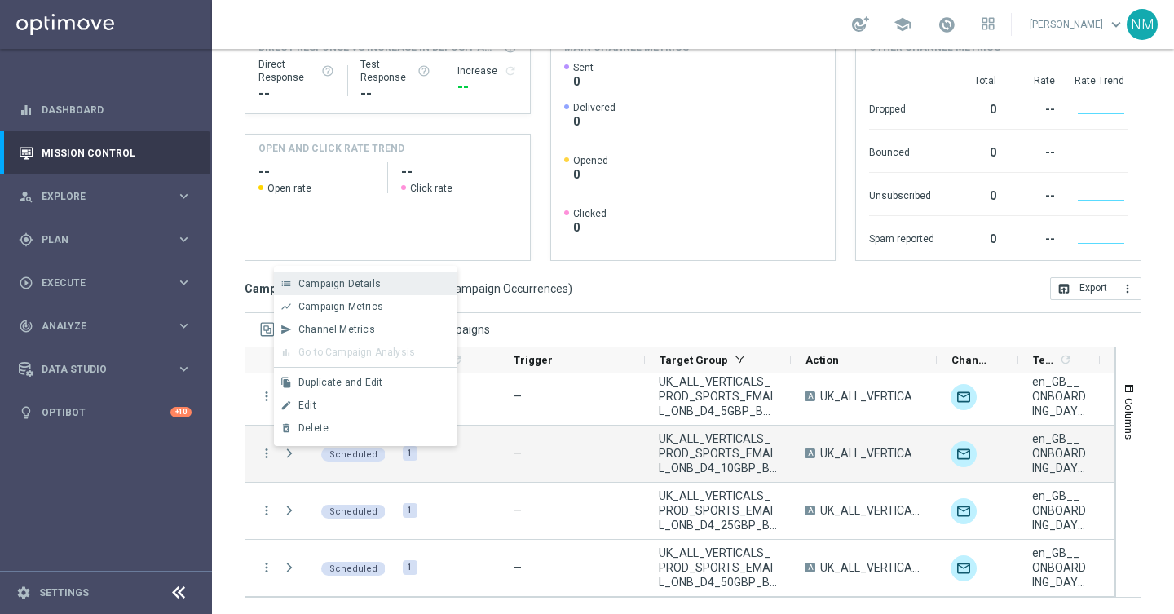
click at [329, 276] on div "list Campaign Details" at bounding box center [365, 283] width 183 height 23
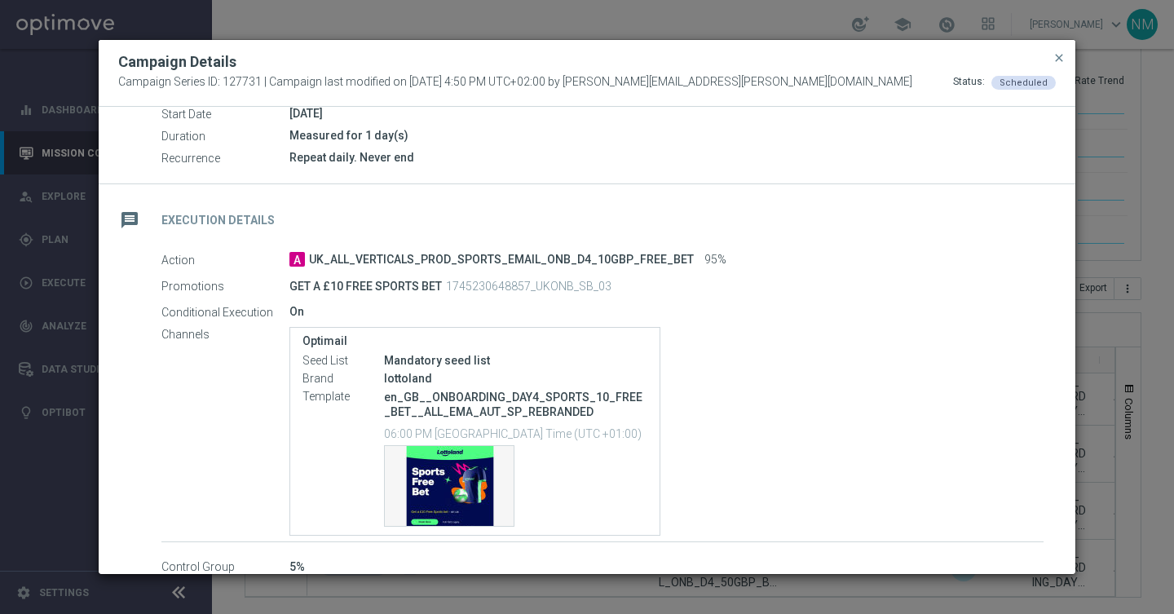
scroll to position [211, 0]
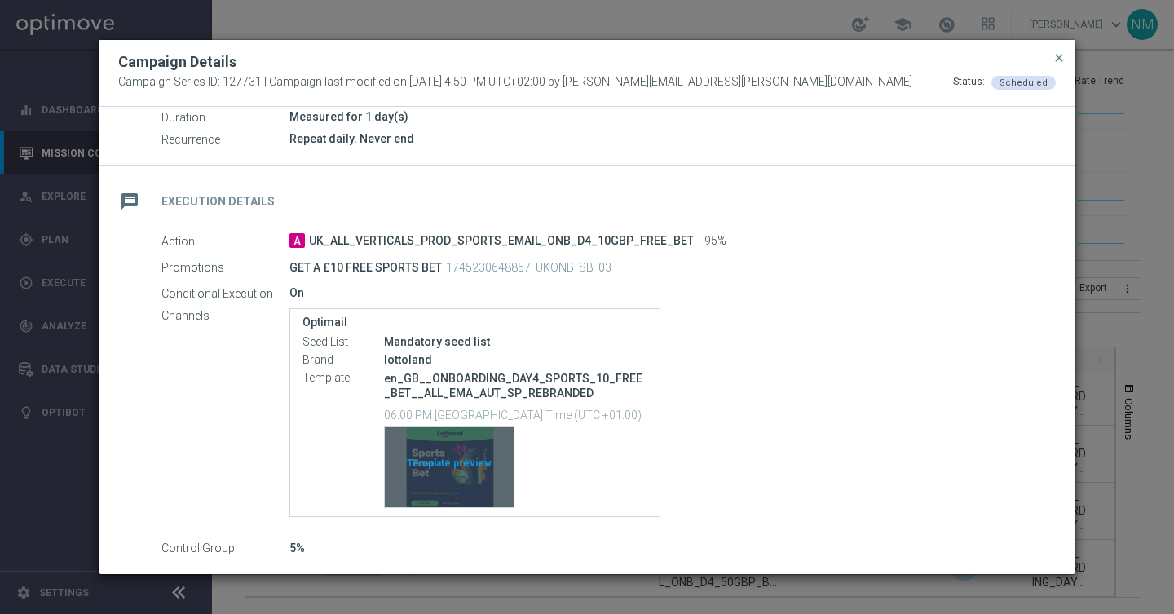
click at [448, 461] on div "Template preview" at bounding box center [449, 467] width 129 height 80
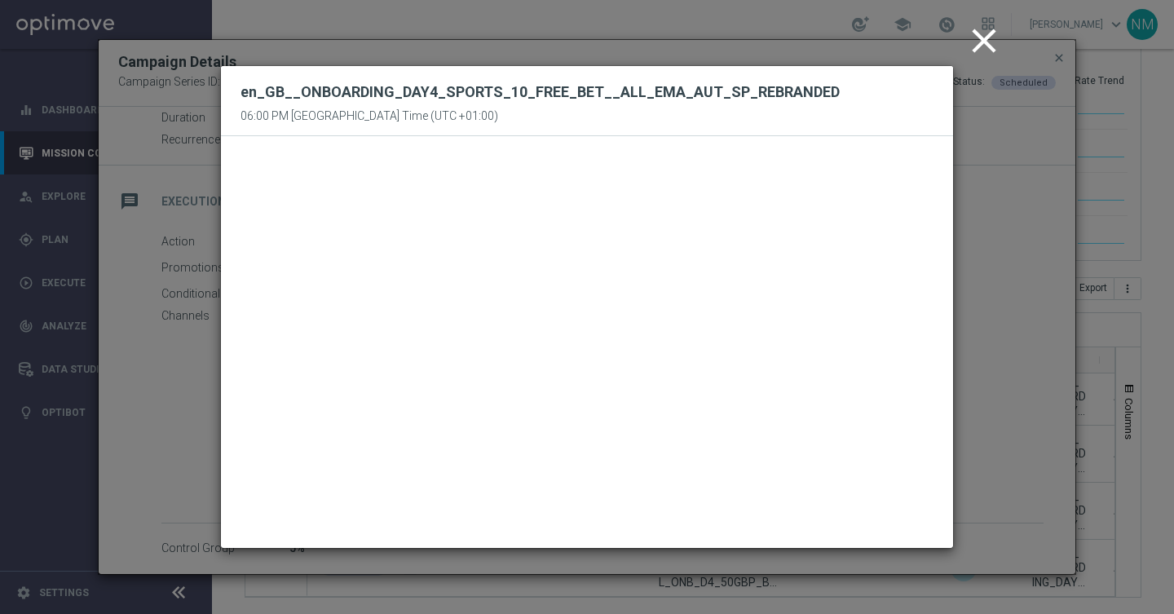
click at [979, 42] on icon "close" at bounding box center [983, 40] width 41 height 41
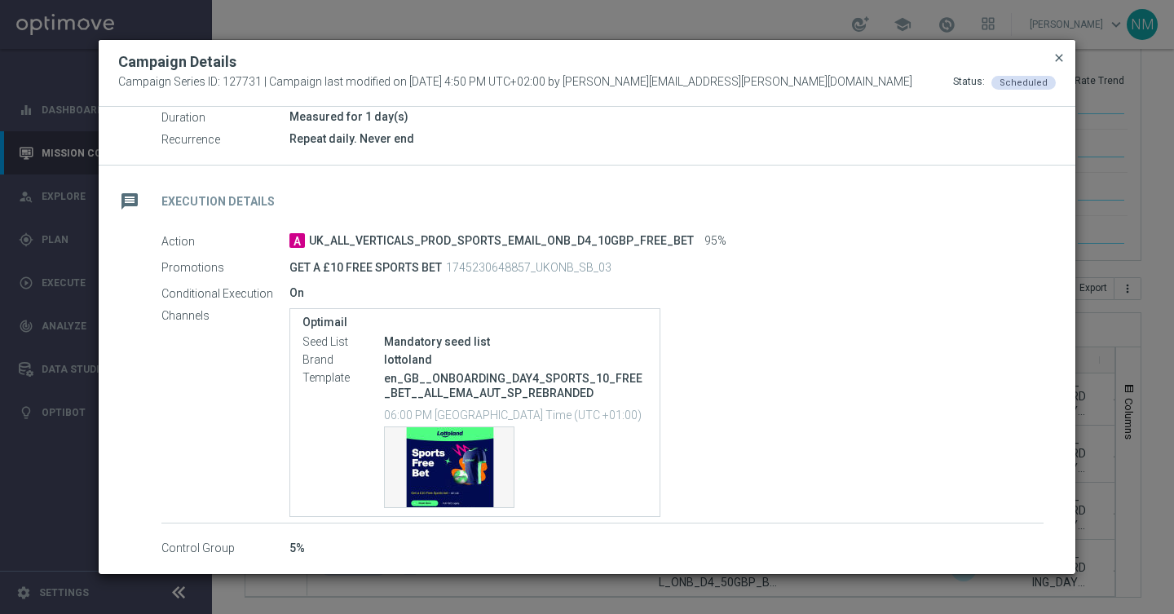
click at [1055, 55] on span "close" at bounding box center [1058, 57] width 13 height 13
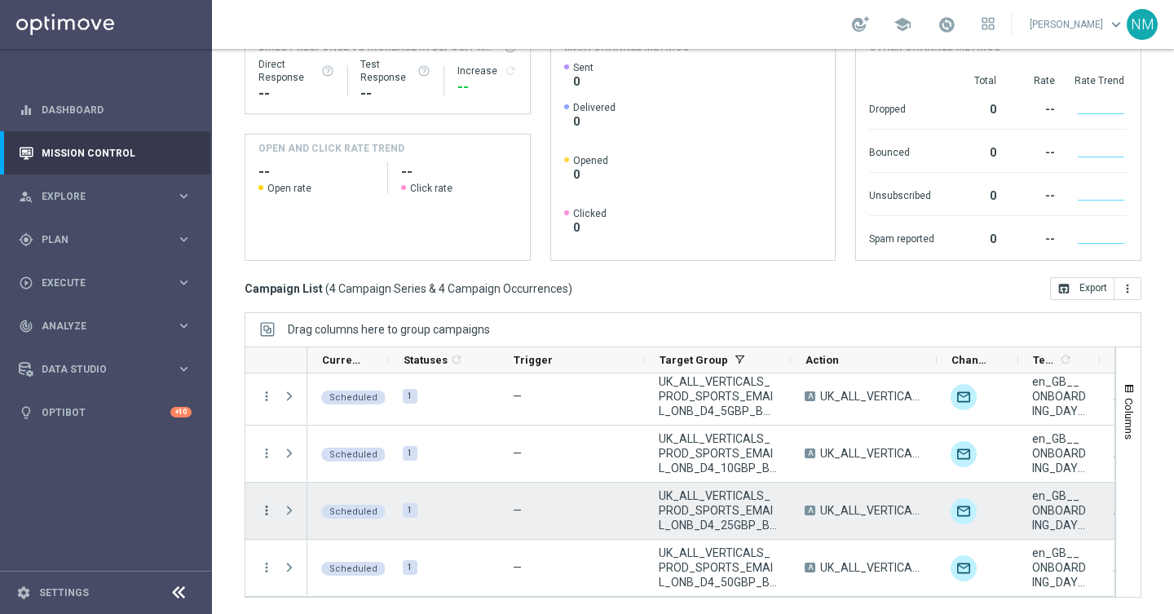
click at [267, 506] on icon "more_vert" at bounding box center [266, 510] width 15 height 15
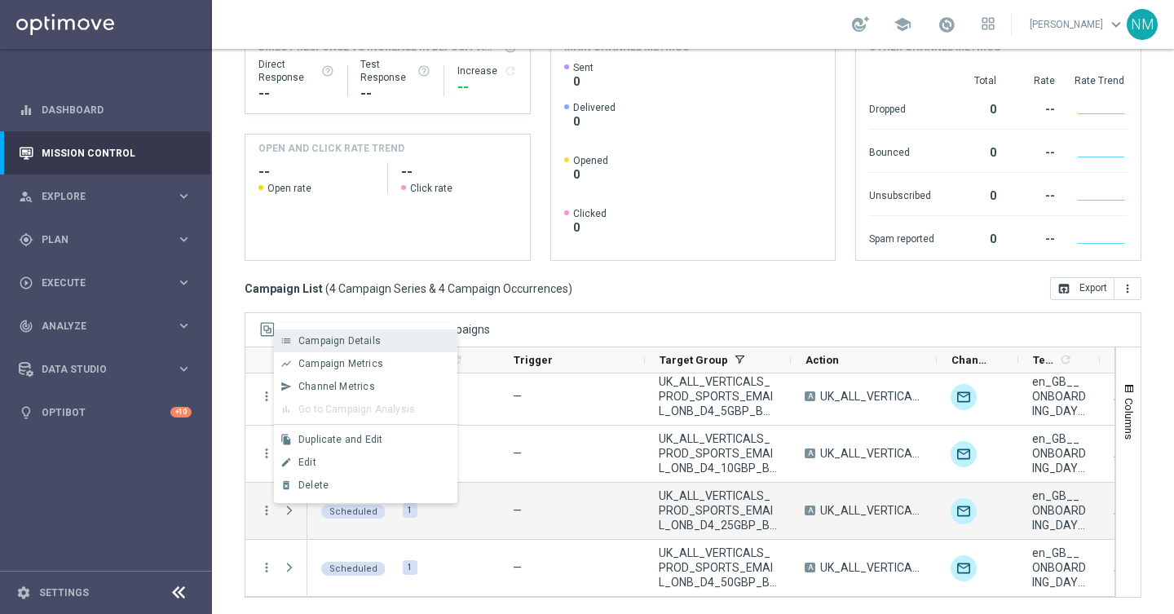
click at [322, 342] on span "Campaign Details" at bounding box center [339, 340] width 82 height 11
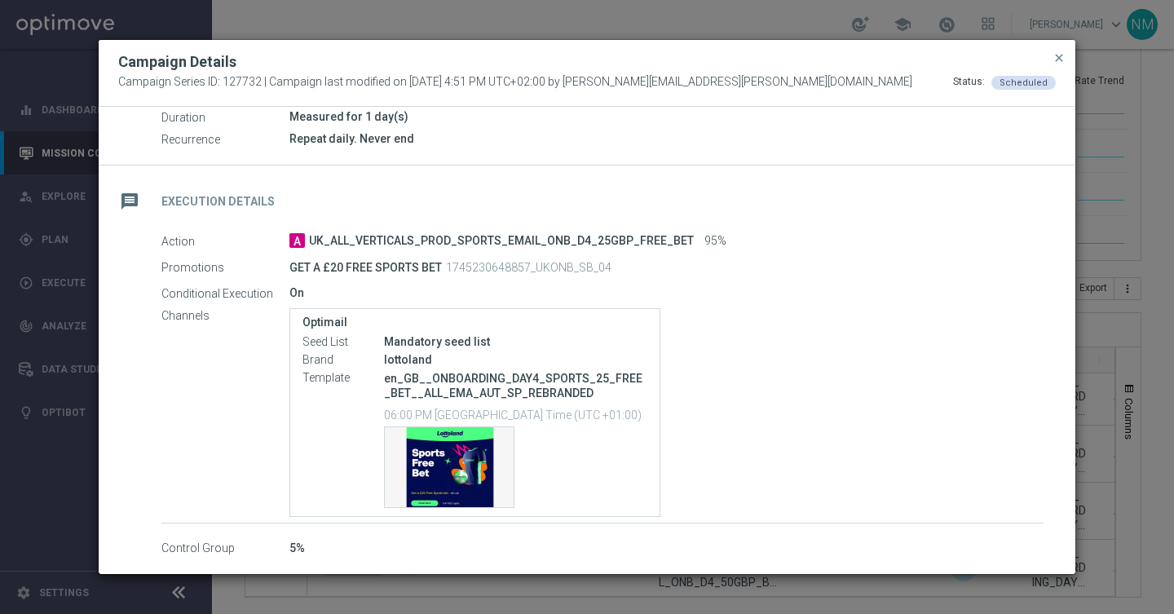
click at [547, 263] on p "1745230648857_UKONB_SB_04" at bounding box center [528, 267] width 165 height 15
copy p "1745230648857_UKONB_SB_04"
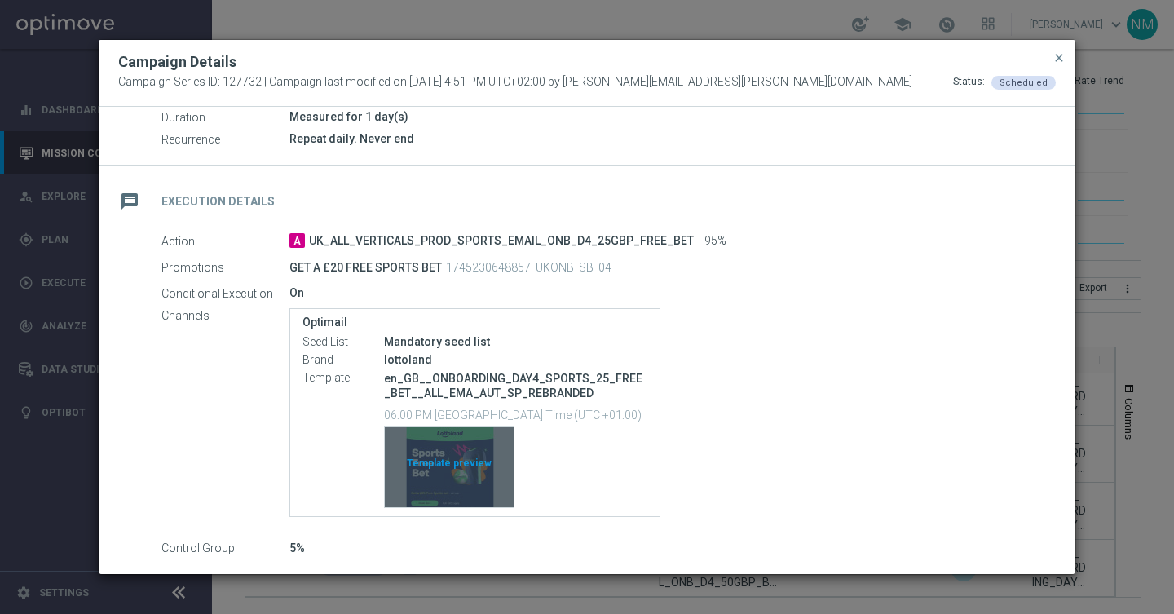
click at [432, 478] on div "Template preview" at bounding box center [449, 467] width 129 height 80
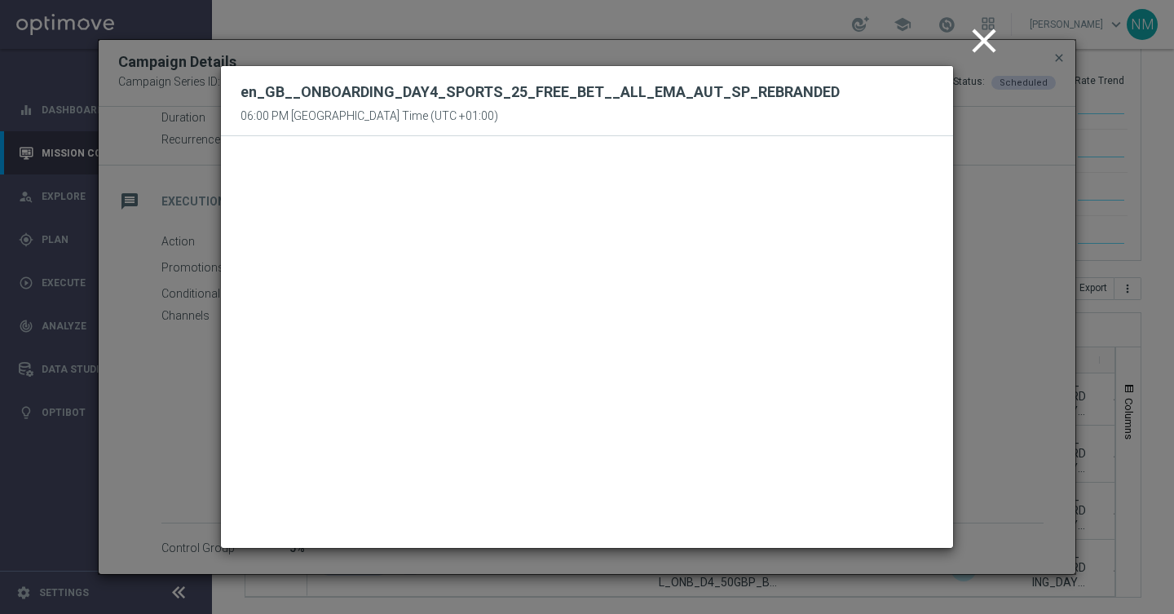
click at [975, 38] on icon "close" at bounding box center [983, 40] width 41 height 41
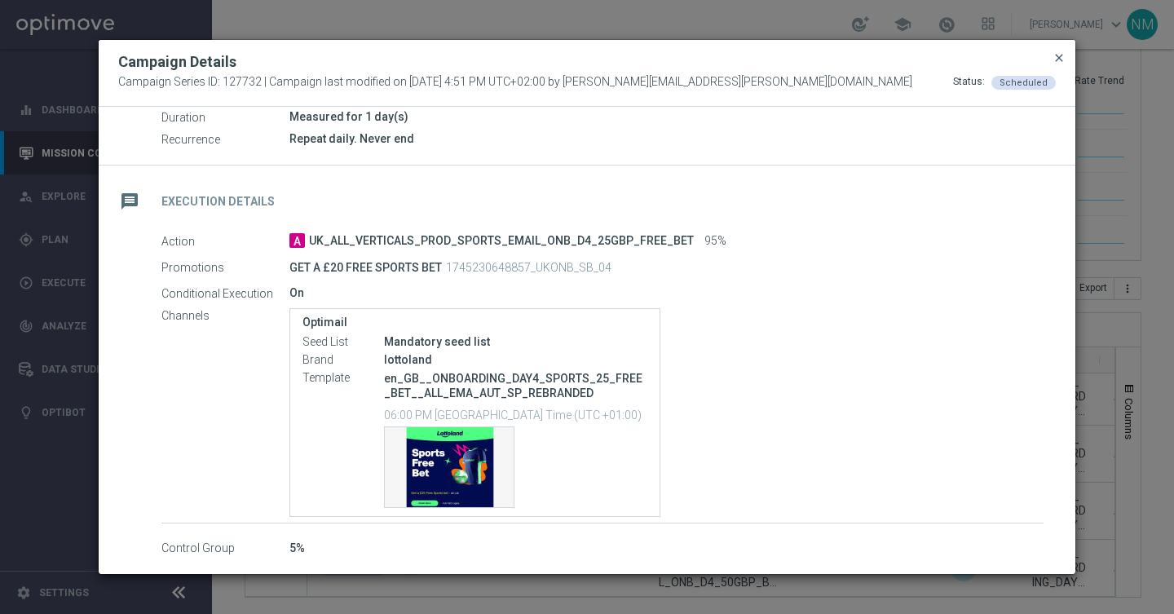
click at [1058, 60] on span "close" at bounding box center [1058, 57] width 13 height 13
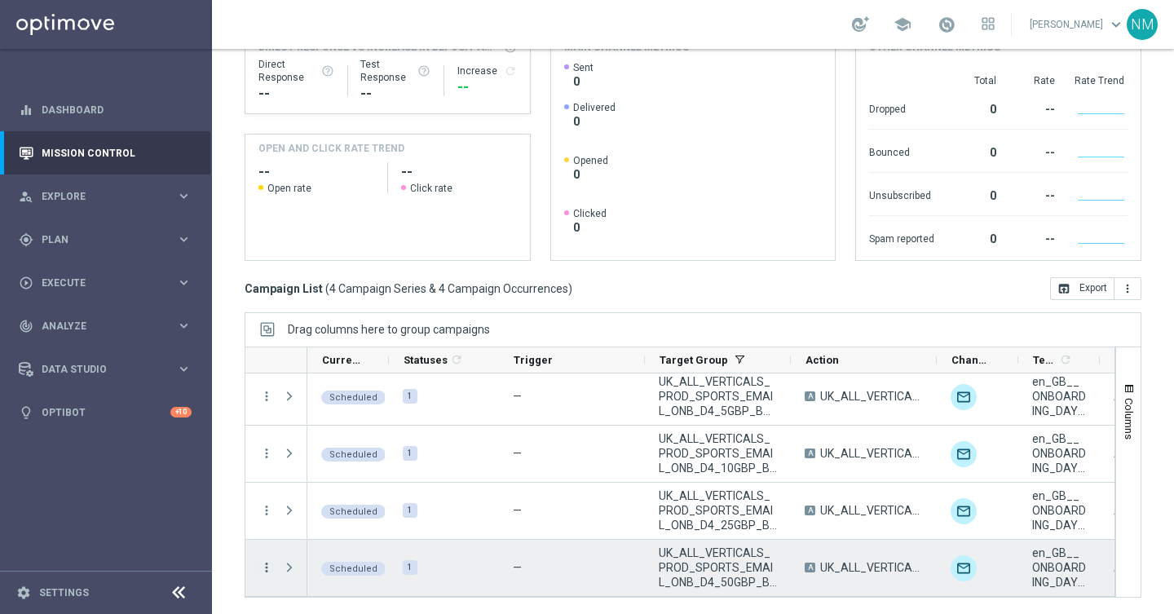
click at [264, 564] on icon "more_vert" at bounding box center [266, 567] width 15 height 15
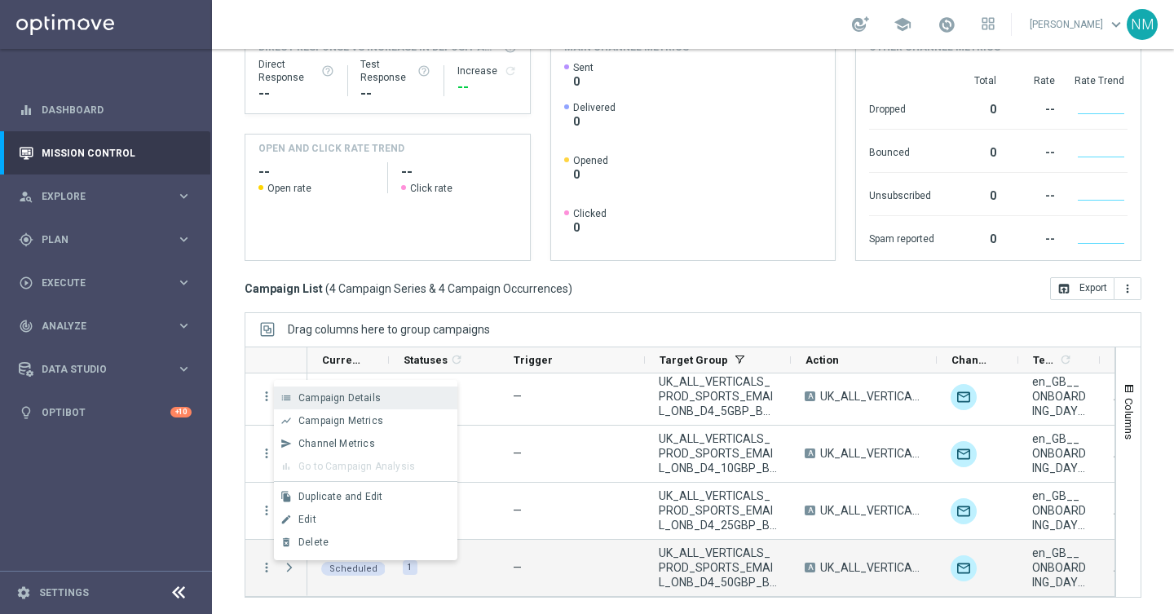
click at [354, 397] on span "Campaign Details" at bounding box center [339, 397] width 82 height 11
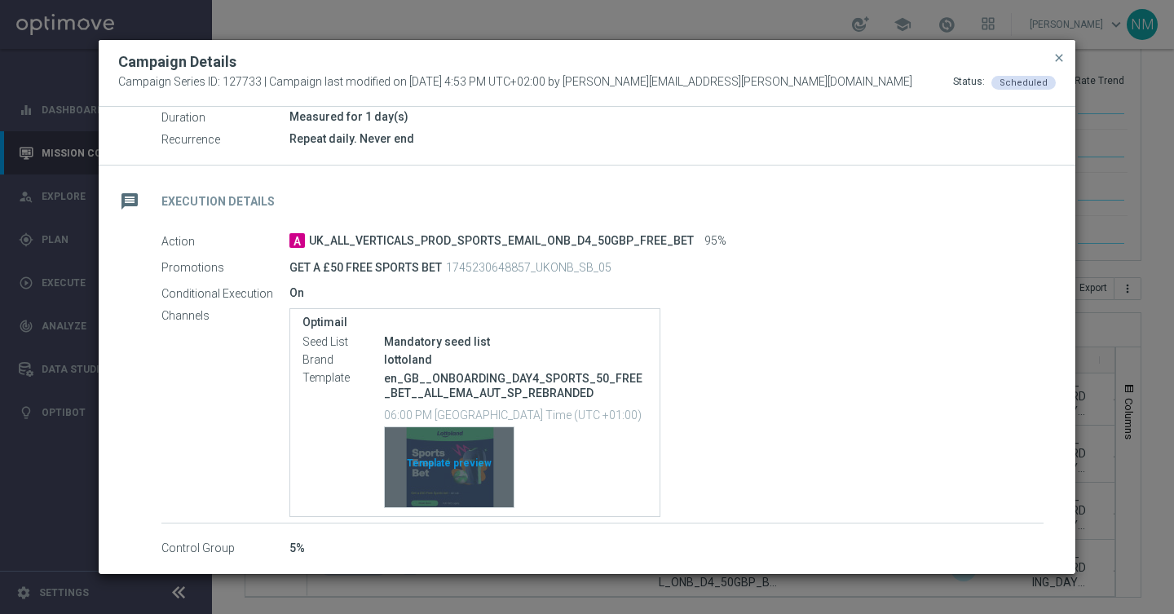
click at [456, 461] on div "Template preview" at bounding box center [449, 467] width 129 height 80
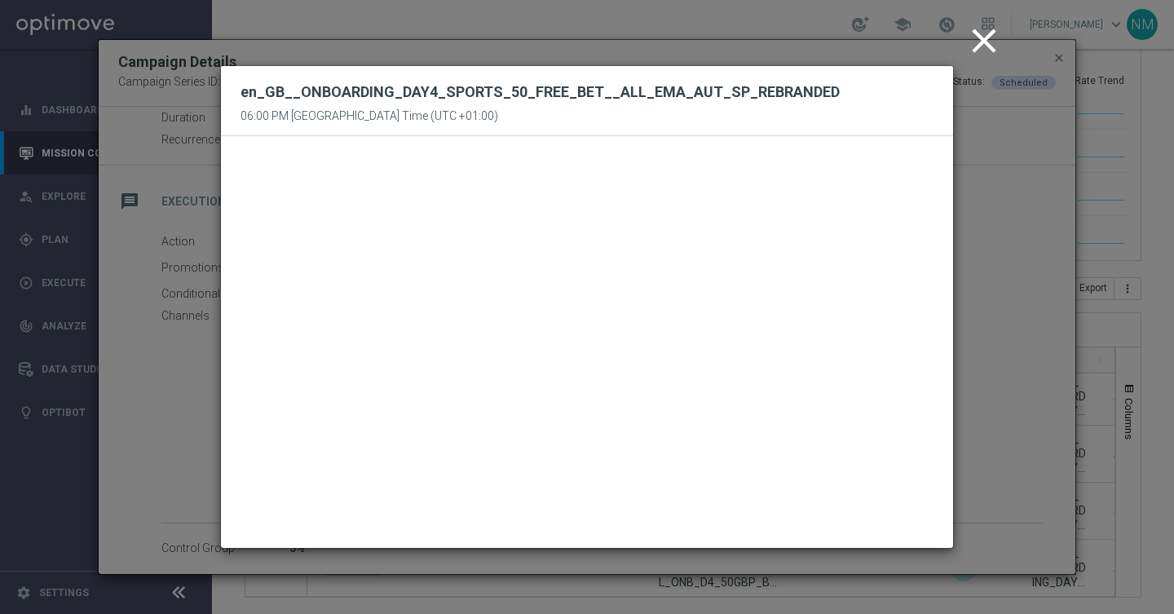
click at [975, 28] on icon "close" at bounding box center [983, 40] width 41 height 41
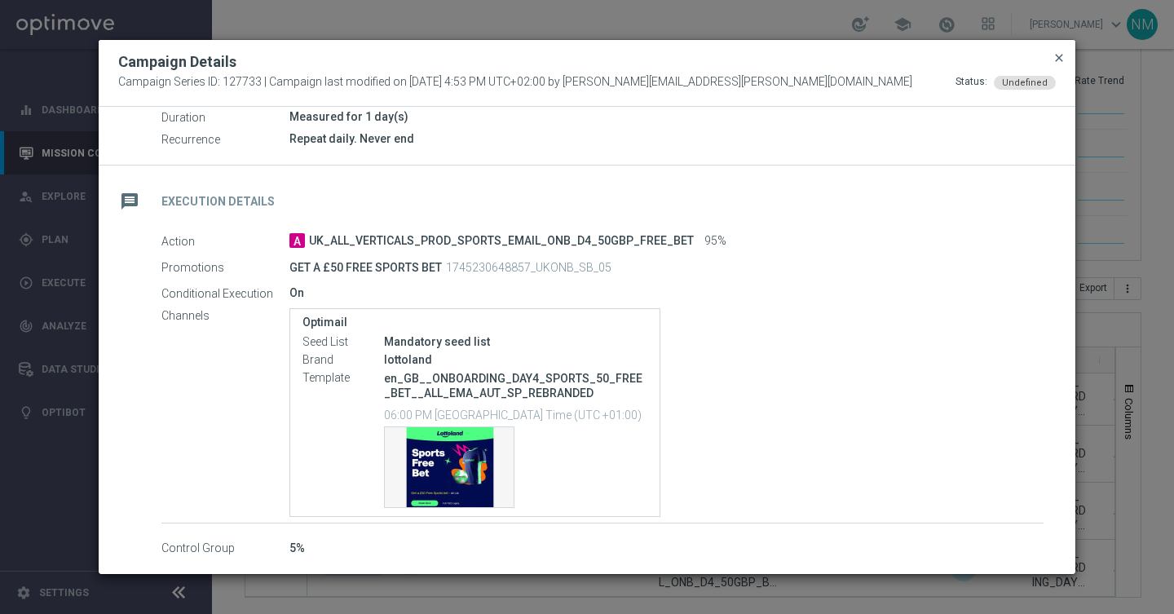
click at [1060, 53] on span "close" at bounding box center [1058, 57] width 13 height 13
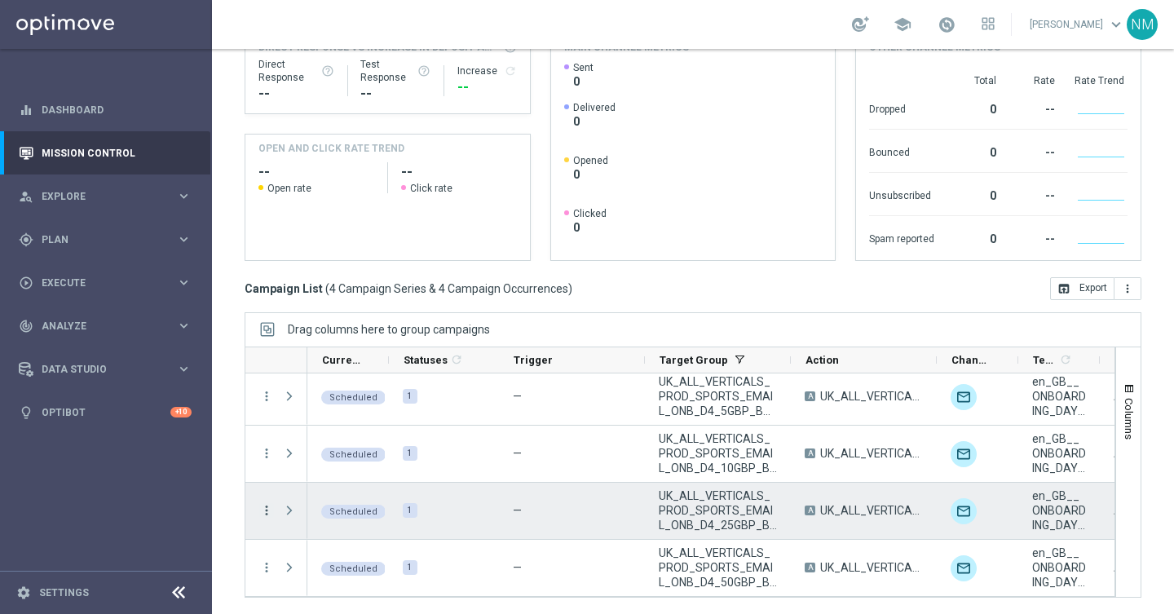
click at [263, 512] on icon "more_vert" at bounding box center [266, 510] width 15 height 15
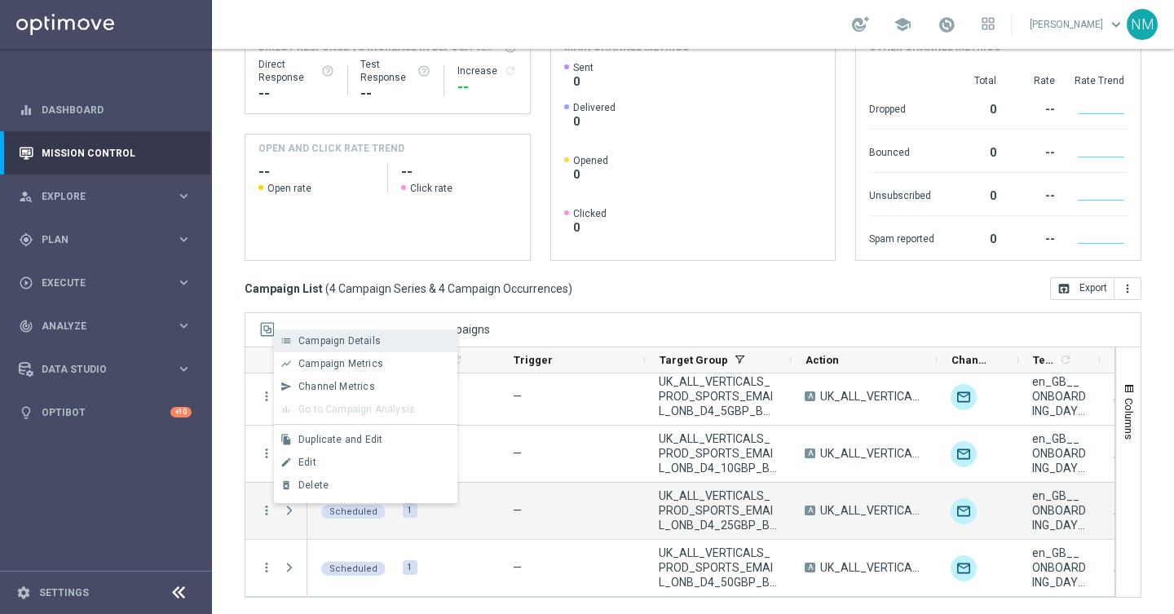
click at [340, 338] on span "Campaign Details" at bounding box center [339, 340] width 82 height 11
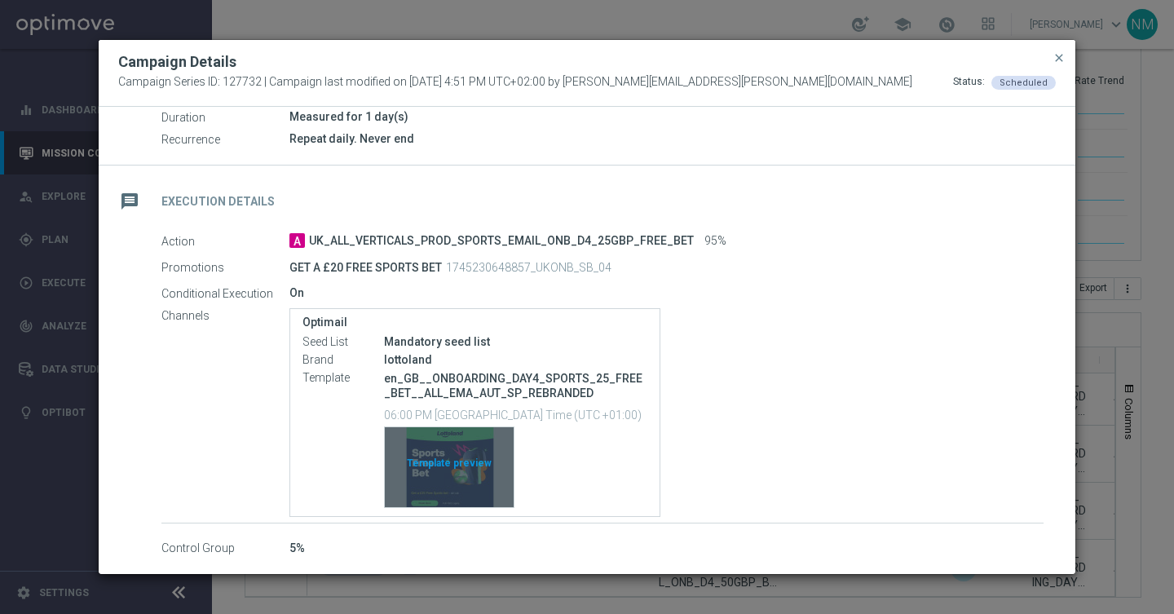
click at [454, 474] on div "Template preview" at bounding box center [449, 467] width 129 height 80
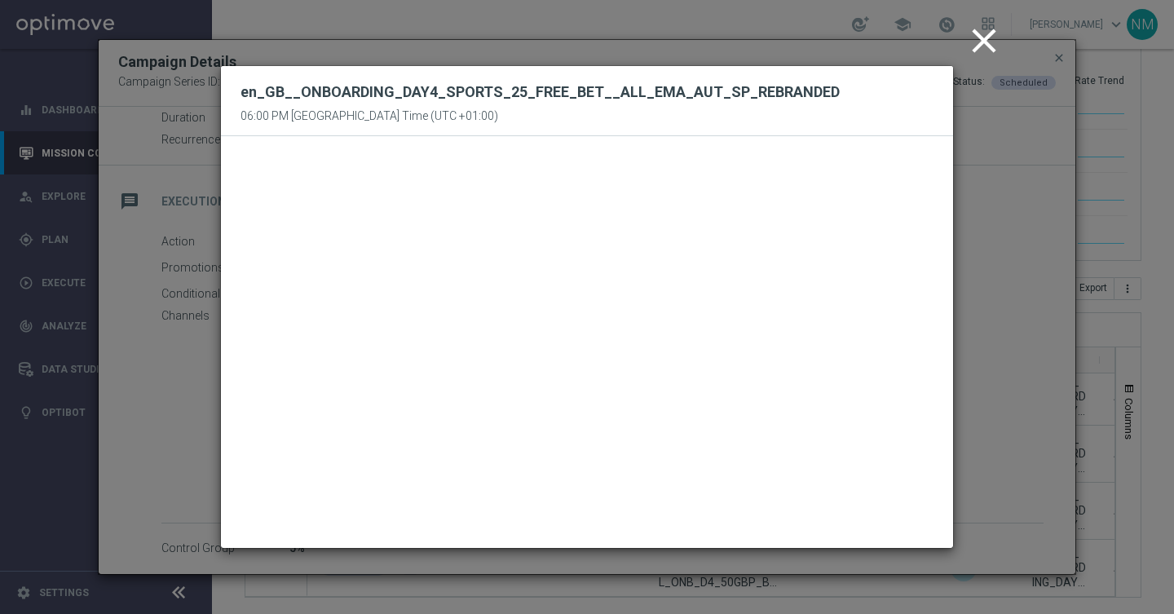
click at [971, 39] on icon "close" at bounding box center [983, 40] width 41 height 41
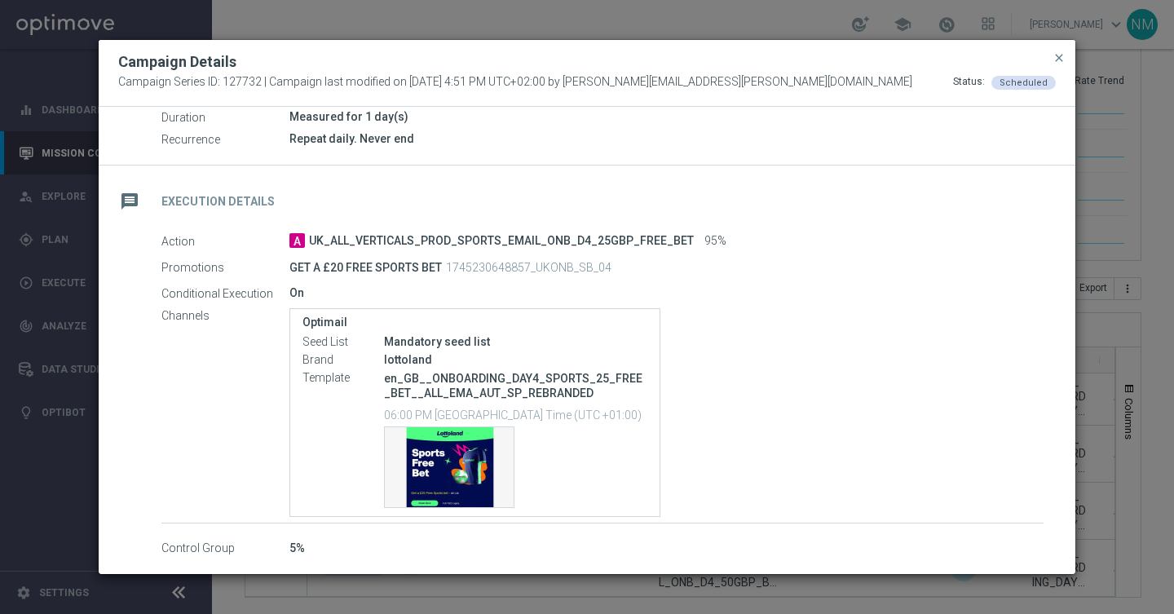
click at [485, 267] on p "1745230648857_UKONB_SB_04" at bounding box center [528, 267] width 165 height 15
copy p "1745230648857_UKONB_SB_04"
click at [755, 218] on div "message Execution Details" at bounding box center [587, 198] width 976 height 67
click at [855, 121] on div "Measured for 1 day(s)" at bounding box center [666, 116] width 754 height 16
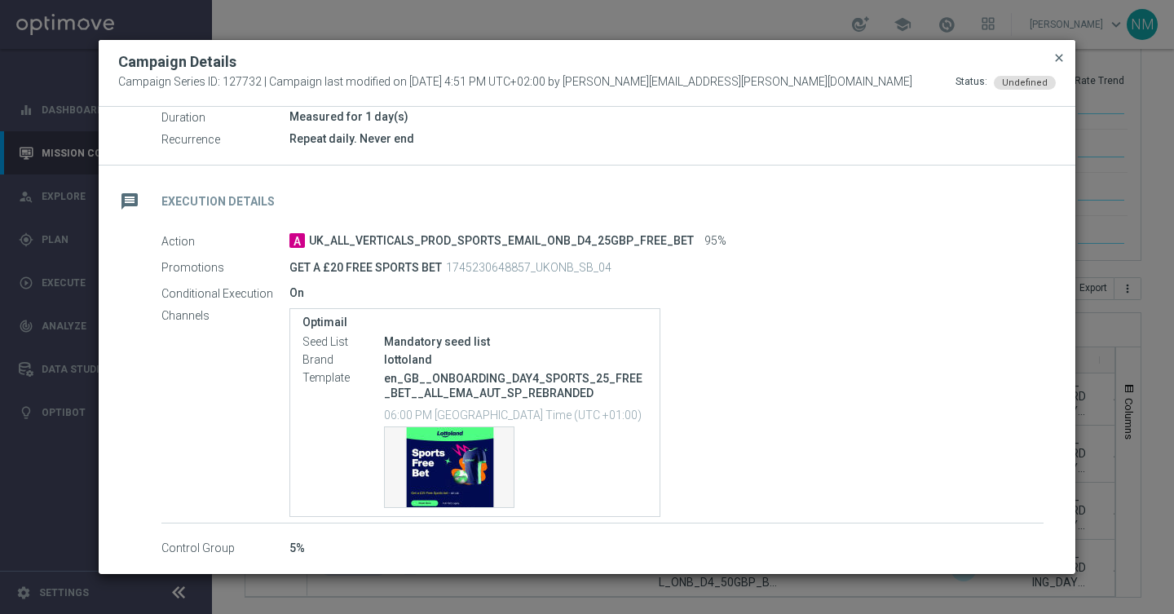
click at [1056, 58] on span "close" at bounding box center [1058, 57] width 13 height 13
